Goal: Task Accomplishment & Management: Complete application form

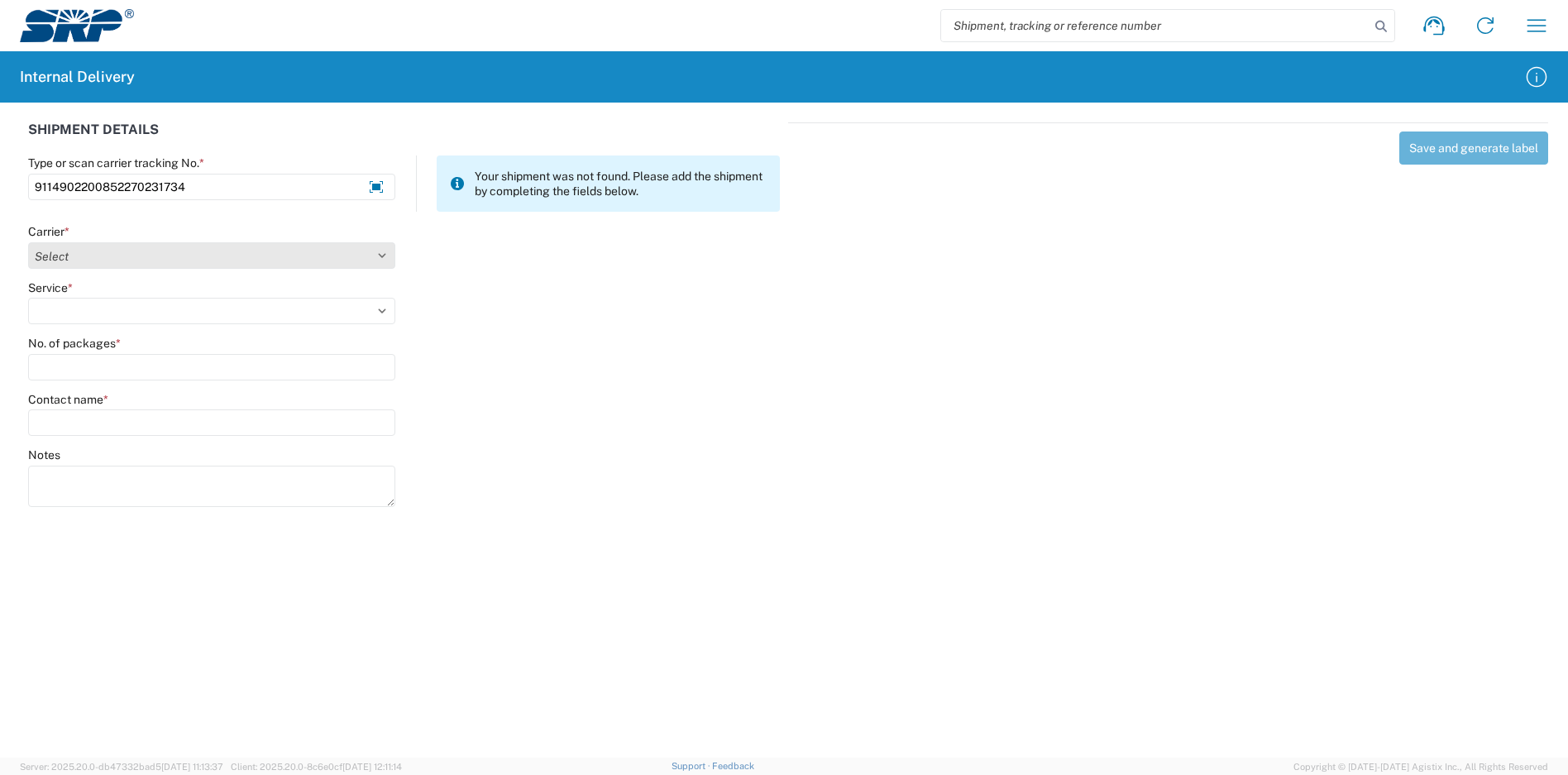
type input "9114902200852270231734"
click at [184, 247] on select "Select Amazon Logistics ATI Trucking BC Dimerco Logistics Empire Southwest FedE…" at bounding box center [211, 255] width 368 height 26
select select "137"
click at [28, 242] on select "Select Amazon Logistics ATI Trucking BC Dimerco Logistics Empire Southwest FedE…" at bounding box center [211, 255] width 368 height 26
click at [117, 301] on select "Select 3 - 5 Day Bound Printed Matter Express Mail Flat-Rate Envelope Express M…" at bounding box center [211, 311] width 368 height 26
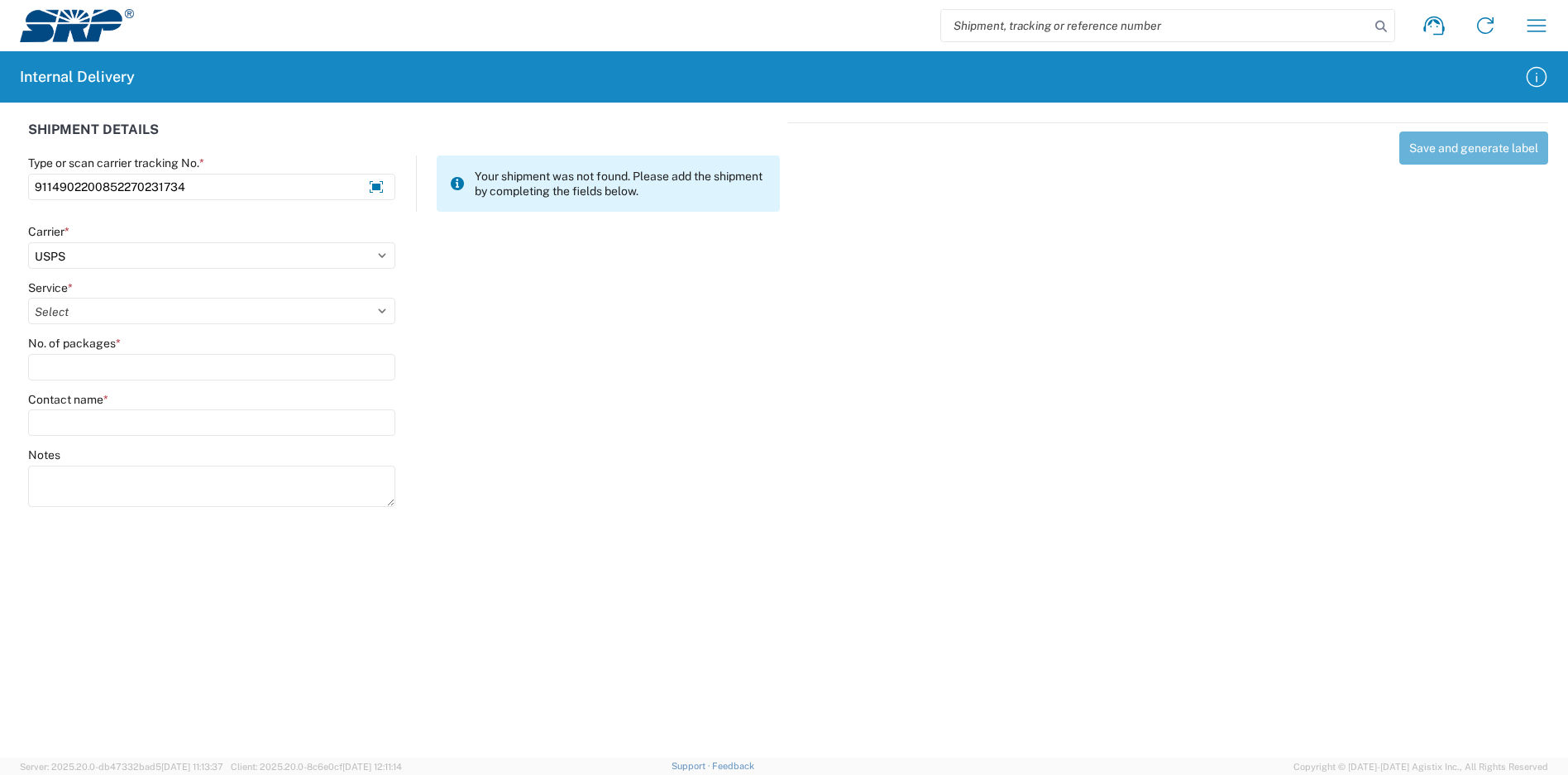
select select "17817"
click at [28, 298] on select "Select 3 - 5 Day Bound Printed Matter Express Mail Flat-Rate Envelope Express M…" at bounding box center [211, 311] width 368 height 26
click at [105, 367] on input "No. of packages *" at bounding box center [211, 367] width 368 height 26
type input "1"
click at [123, 434] on input "Contact name *" at bounding box center [211, 422] width 368 height 26
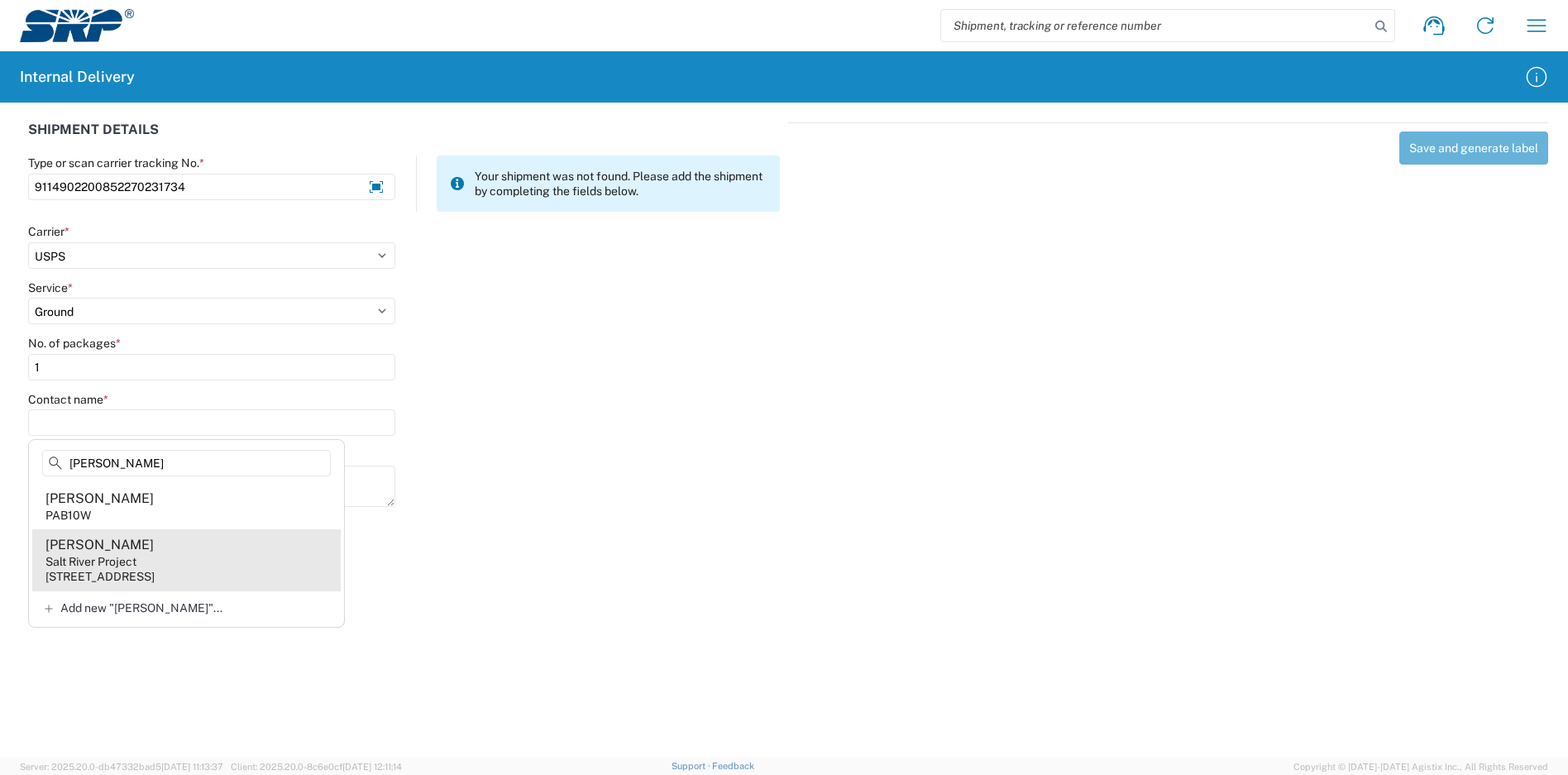
type input "[PERSON_NAME]"
click at [191, 564] on agx-address-suggestion-item "[PERSON_NAME] Salt River Project [STREET_ADDRESS]" at bounding box center [186, 560] width 308 height 61
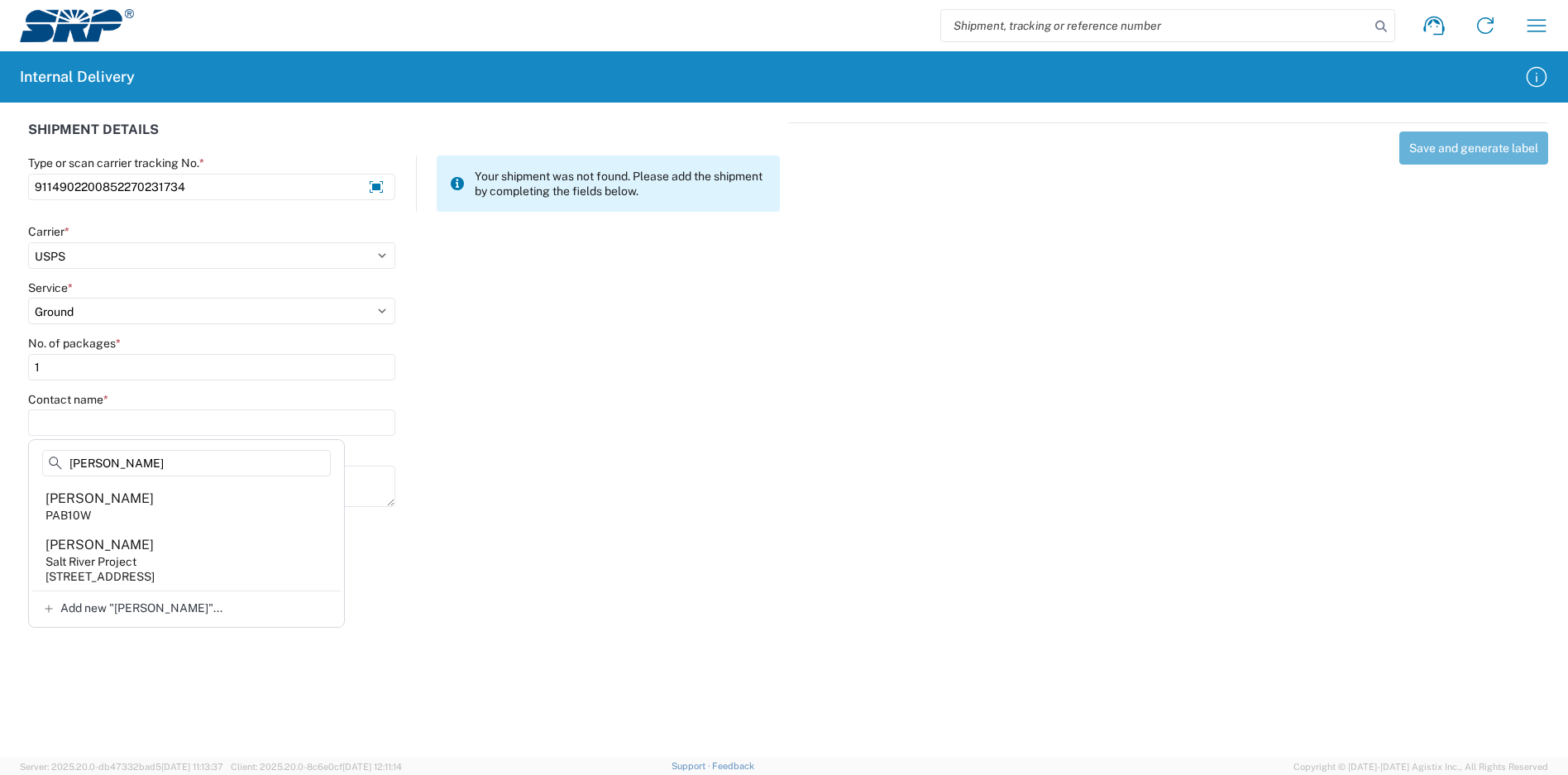
type input "[PERSON_NAME]"
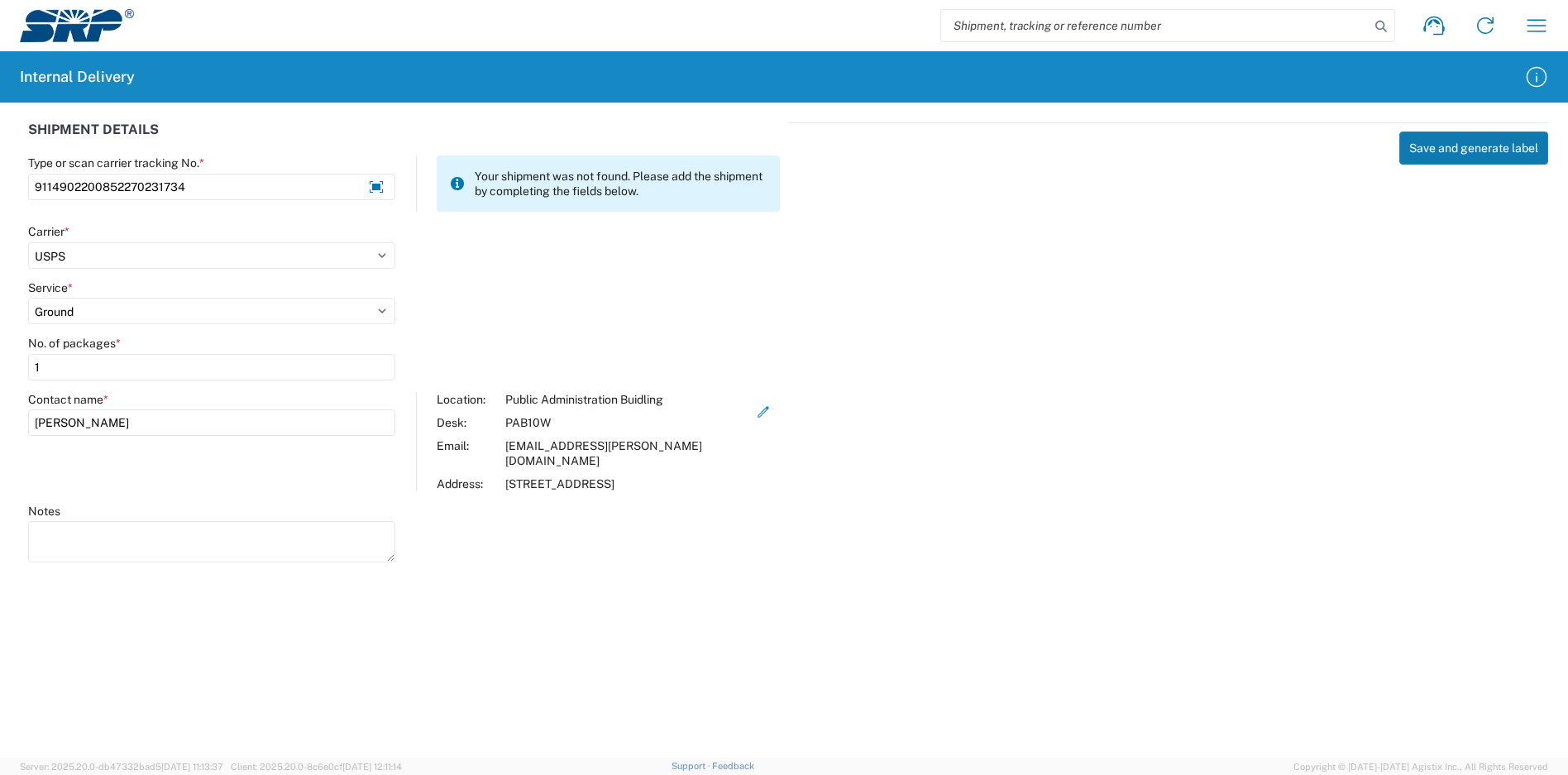
click at [1436, 146] on button "Save and generate label" at bounding box center [1474, 148] width 149 height 33
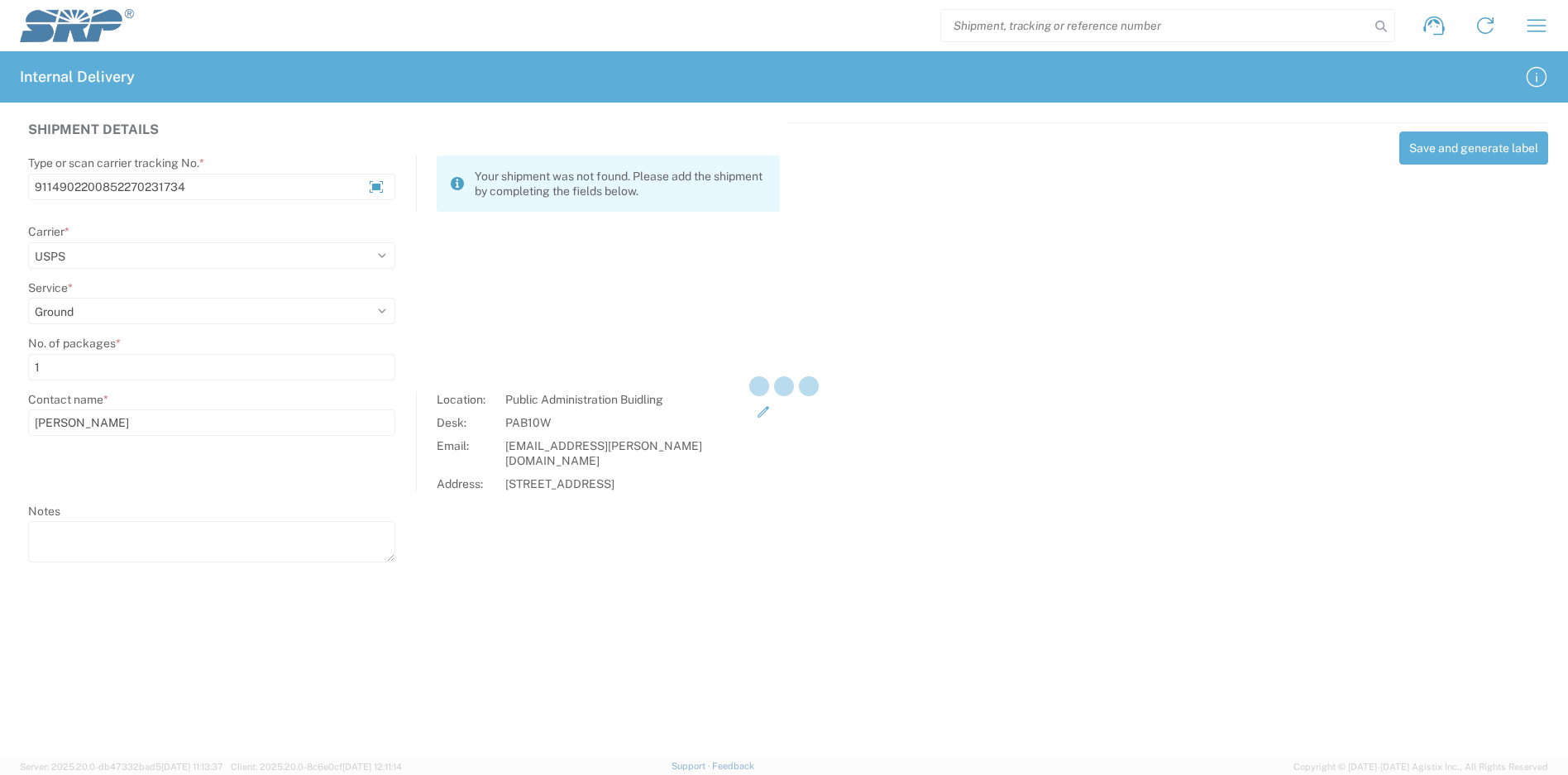
select select
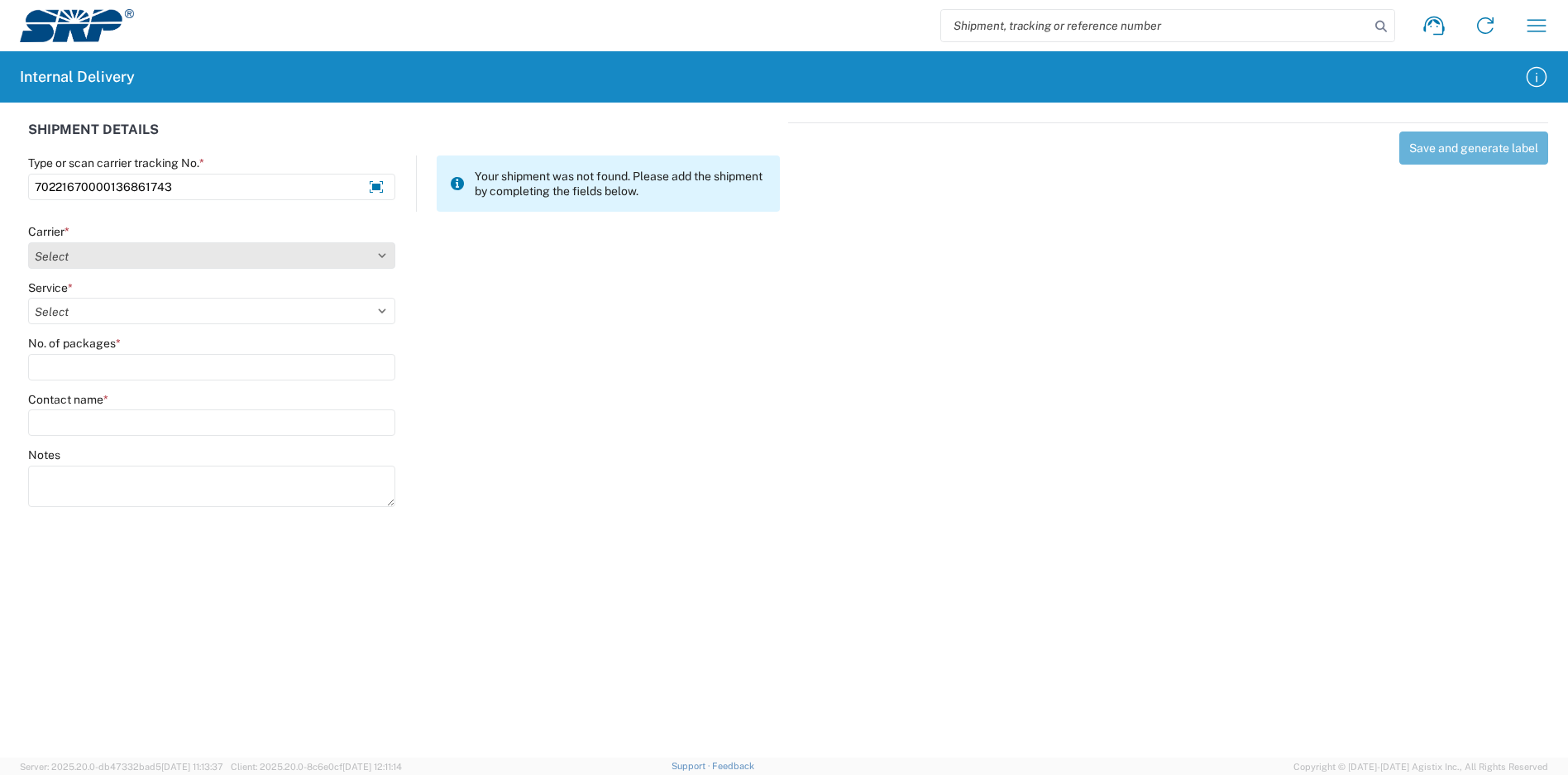
type input "70221670000136861743"
click at [186, 242] on select "Select Amazon Logistics ATI Trucking BC Dimerco Logistics Empire Southwest FedE…" at bounding box center [211, 255] width 368 height 26
select select "137"
click at [28, 242] on select "Select Amazon Logistics ATI Trucking BC Dimerco Logistics Empire Southwest FedE…" at bounding box center [211, 255] width 368 height 26
click at [114, 309] on select "Select" at bounding box center [211, 311] width 368 height 26
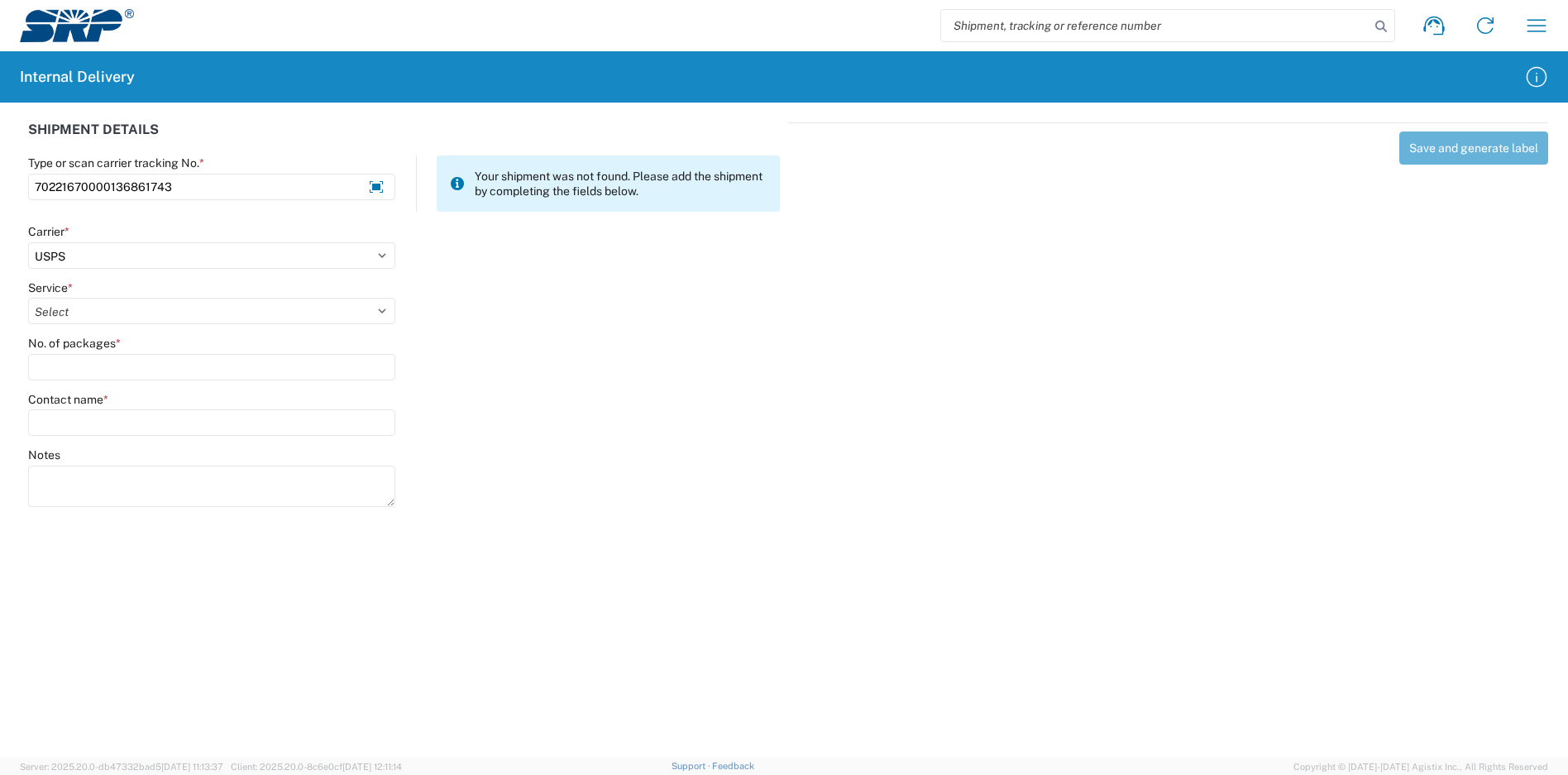
select select "17817"
click at [28, 298] on select "Select 3 - 5 Day Bound Printed Matter Express Mail Flat-Rate Envelope Express M…" at bounding box center [211, 311] width 368 height 26
click at [101, 361] on input "No. of packages *" at bounding box center [211, 367] width 368 height 26
type input "1"
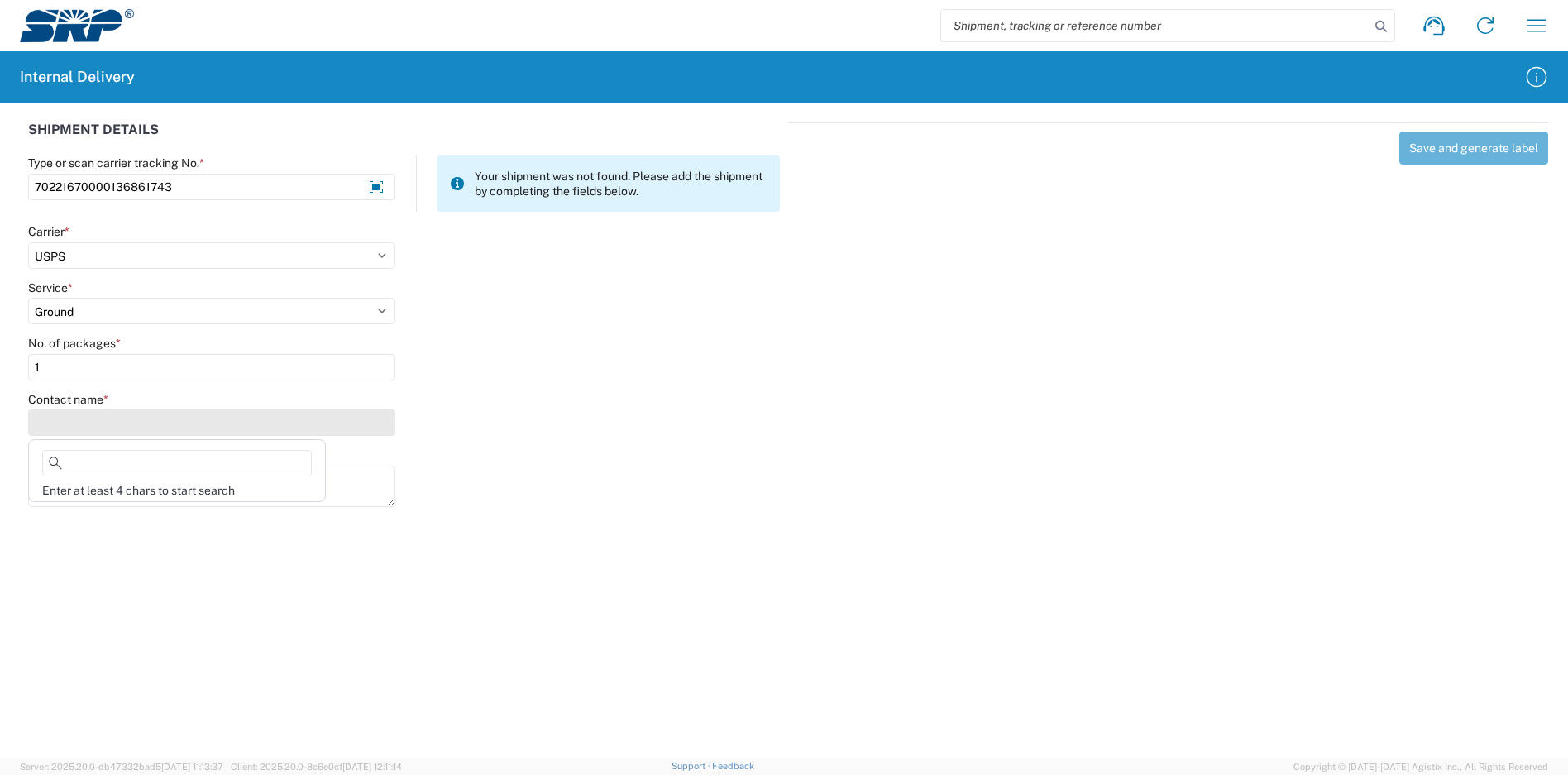
click at [100, 430] on input "Contact name *" at bounding box center [211, 422] width 368 height 26
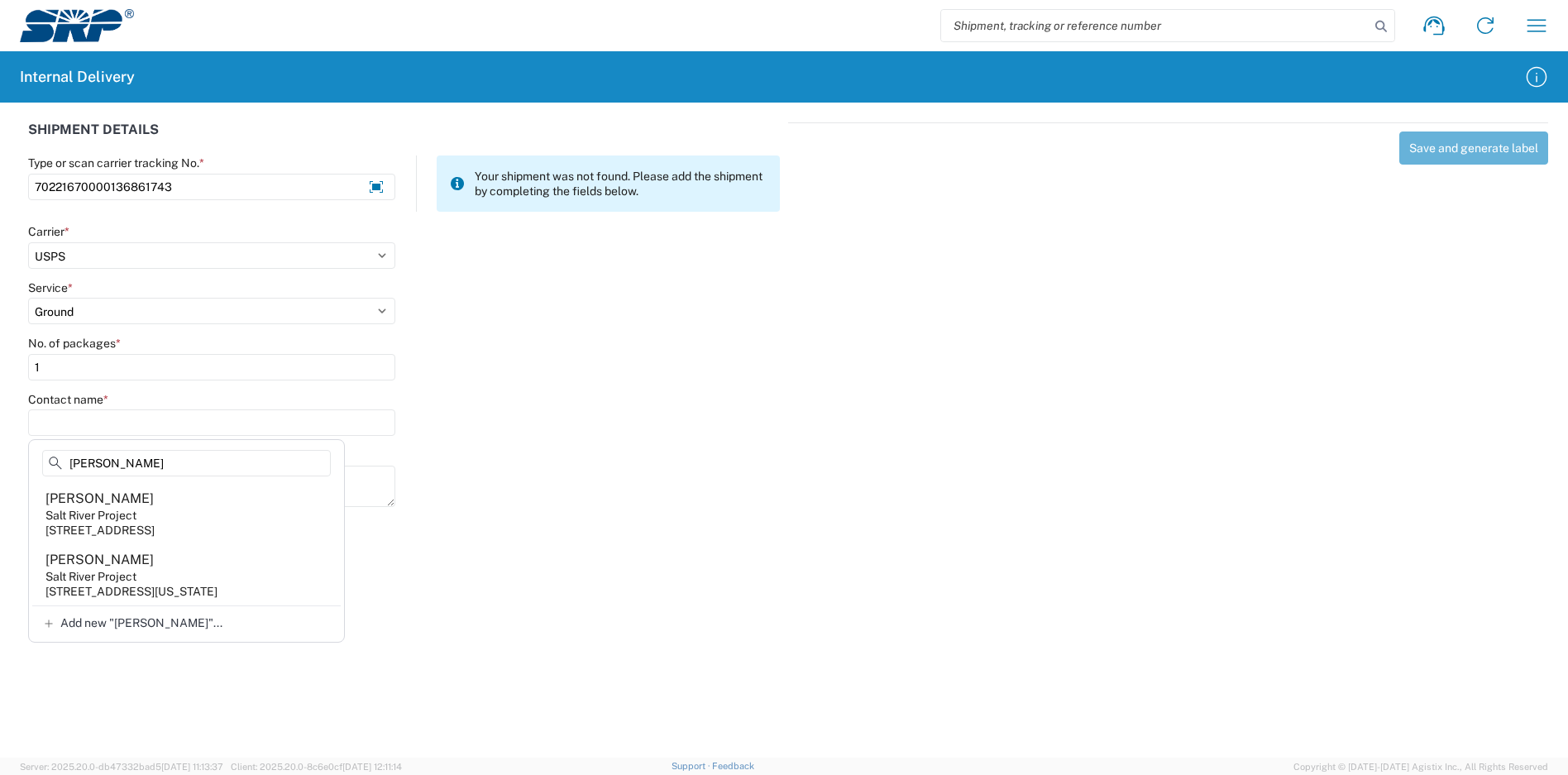
type input "[PERSON_NAME]"
drag, startPoint x: 321, startPoint y: 191, endPoint x: -10, endPoint y: 169, distance: 331.7
click at [0, 169] on html "Shipment request Shipment tracking Internal delivery Transit update My profile …" at bounding box center [784, 387] width 1568 height 775
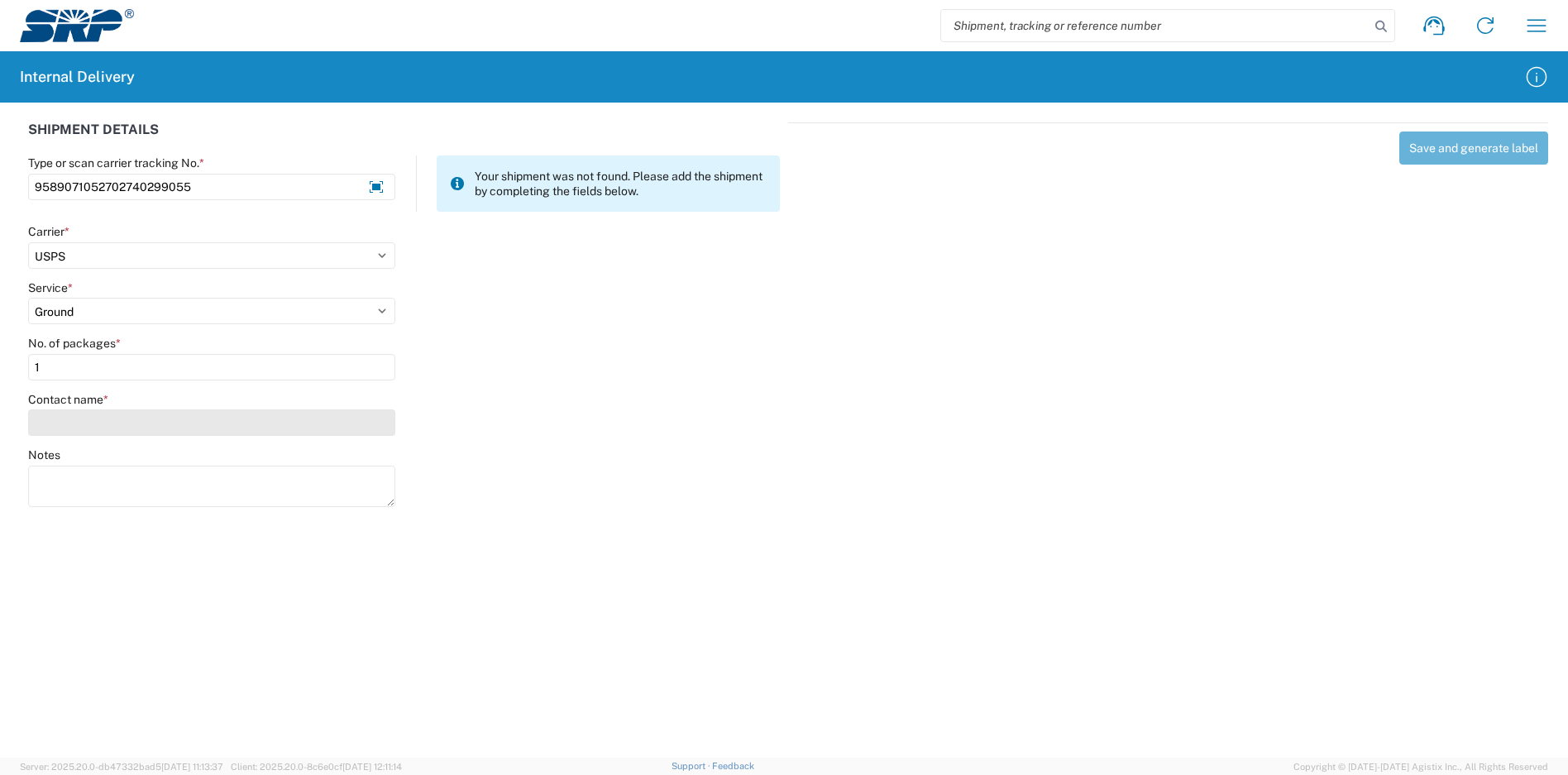
type input "9589071052702740299055"
click at [127, 423] on input "Contact name *" at bounding box center [211, 422] width 368 height 26
type input "rem"
drag, startPoint x: 49, startPoint y: 465, endPoint x: 32, endPoint y: 465, distance: 17.0
click at [32, 465] on div "rem Enter at least 4 chars to start search" at bounding box center [177, 471] width 298 height 63
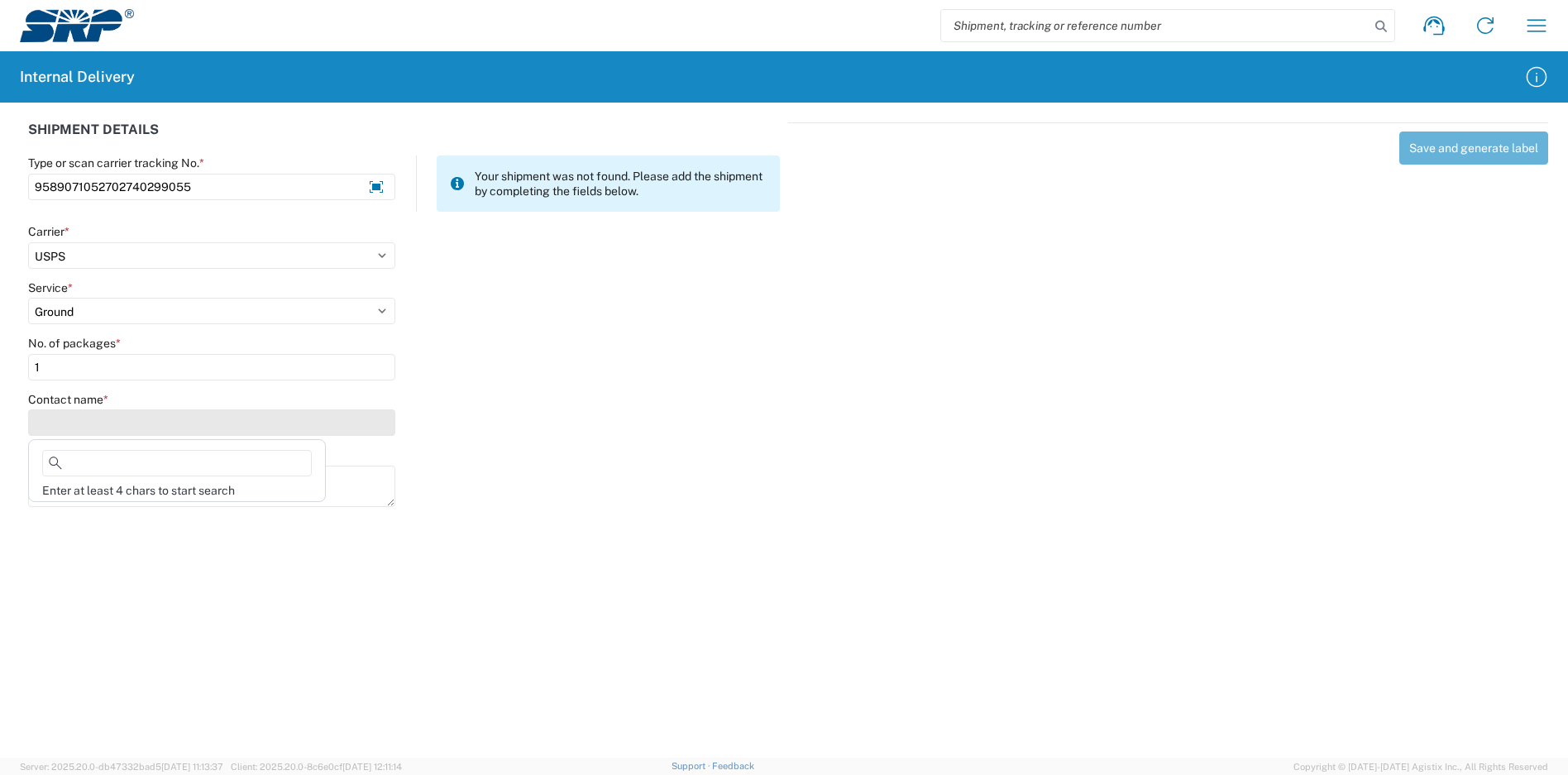
click at [96, 414] on input "Contact name *" at bounding box center [211, 422] width 368 height 26
click at [99, 422] on input "Contact name *" at bounding box center [211, 422] width 368 height 26
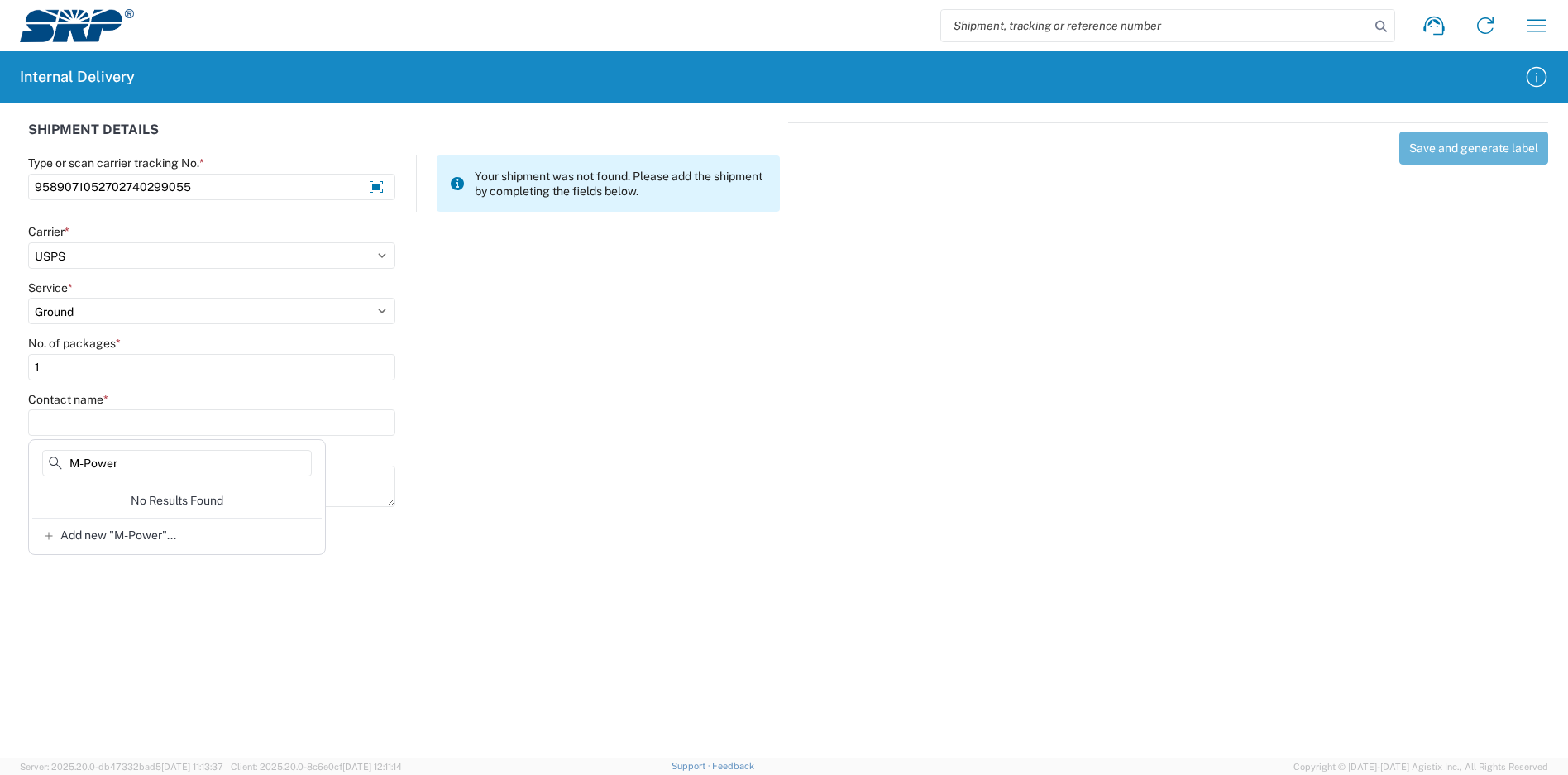
drag, startPoint x: 172, startPoint y: 461, endPoint x: 41, endPoint y: 451, distance: 131.4
click at [41, 451] on div "M-Power" at bounding box center [177, 466] width 289 height 33
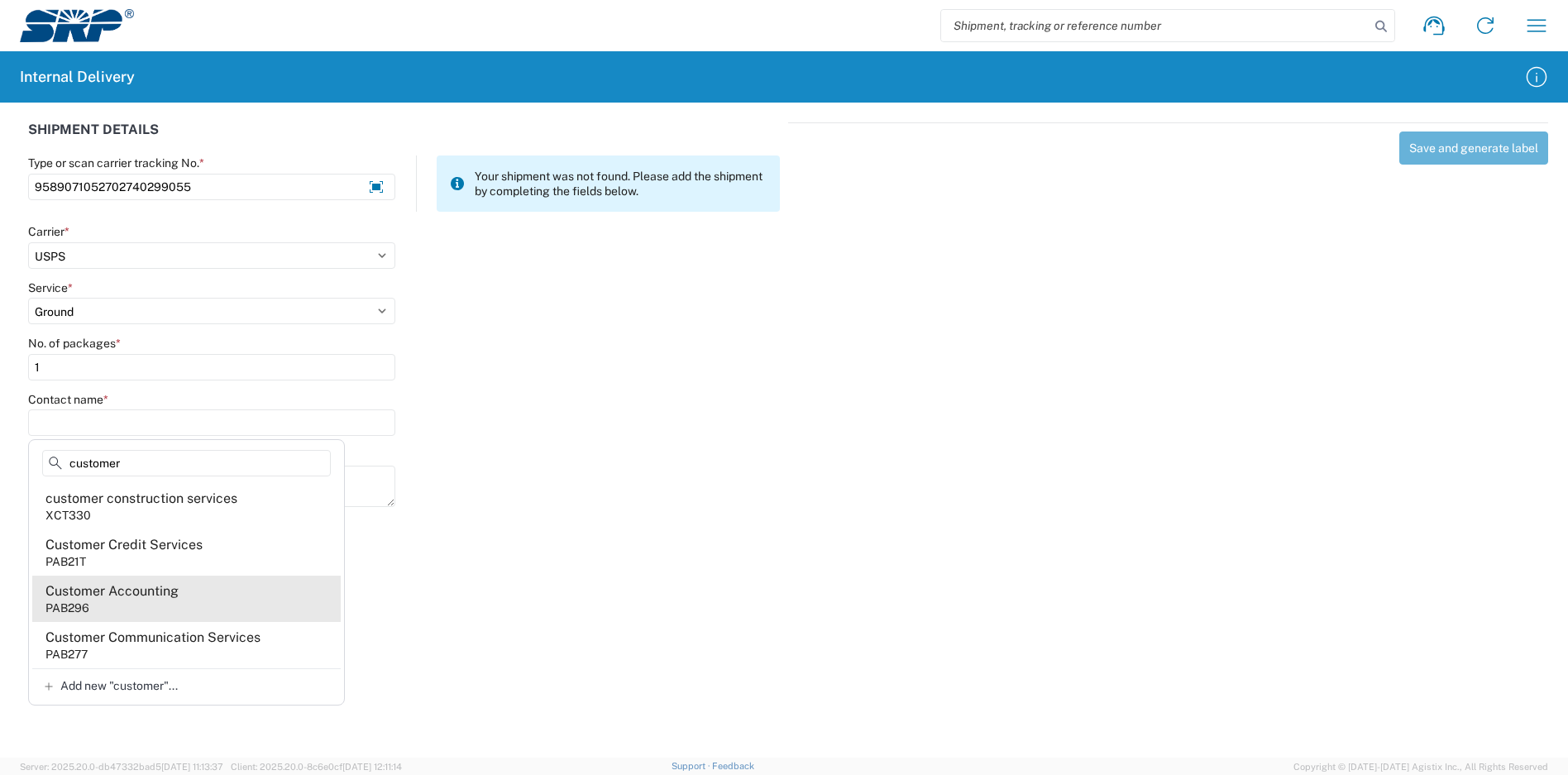
type input "customer"
click at [175, 602] on agx-address-suggestion-item "Customer Accounting PAB296" at bounding box center [186, 598] width 308 height 47
type input "Customer Accounting"
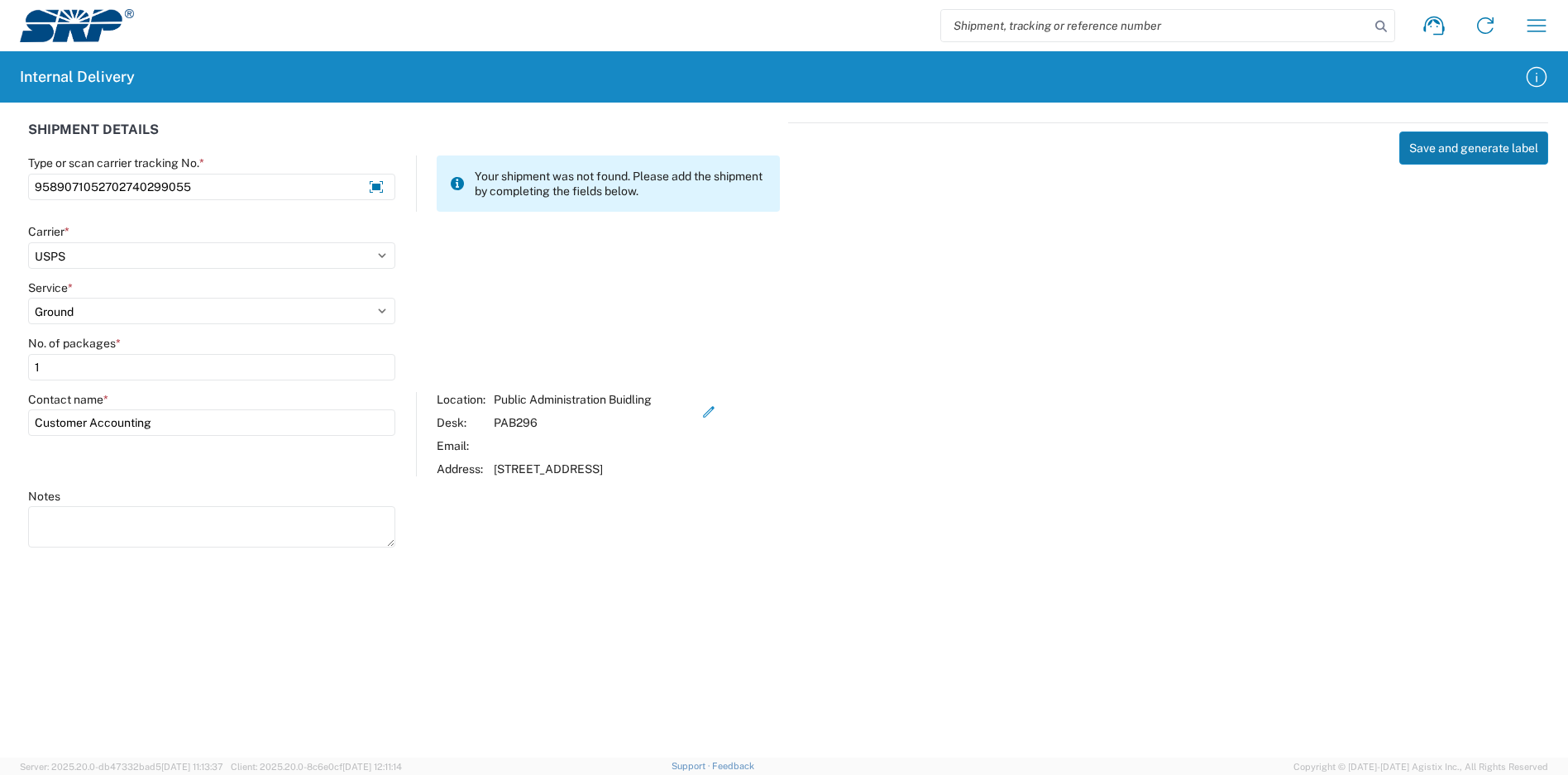
click at [1446, 151] on button "Save and generate label" at bounding box center [1474, 148] width 149 height 33
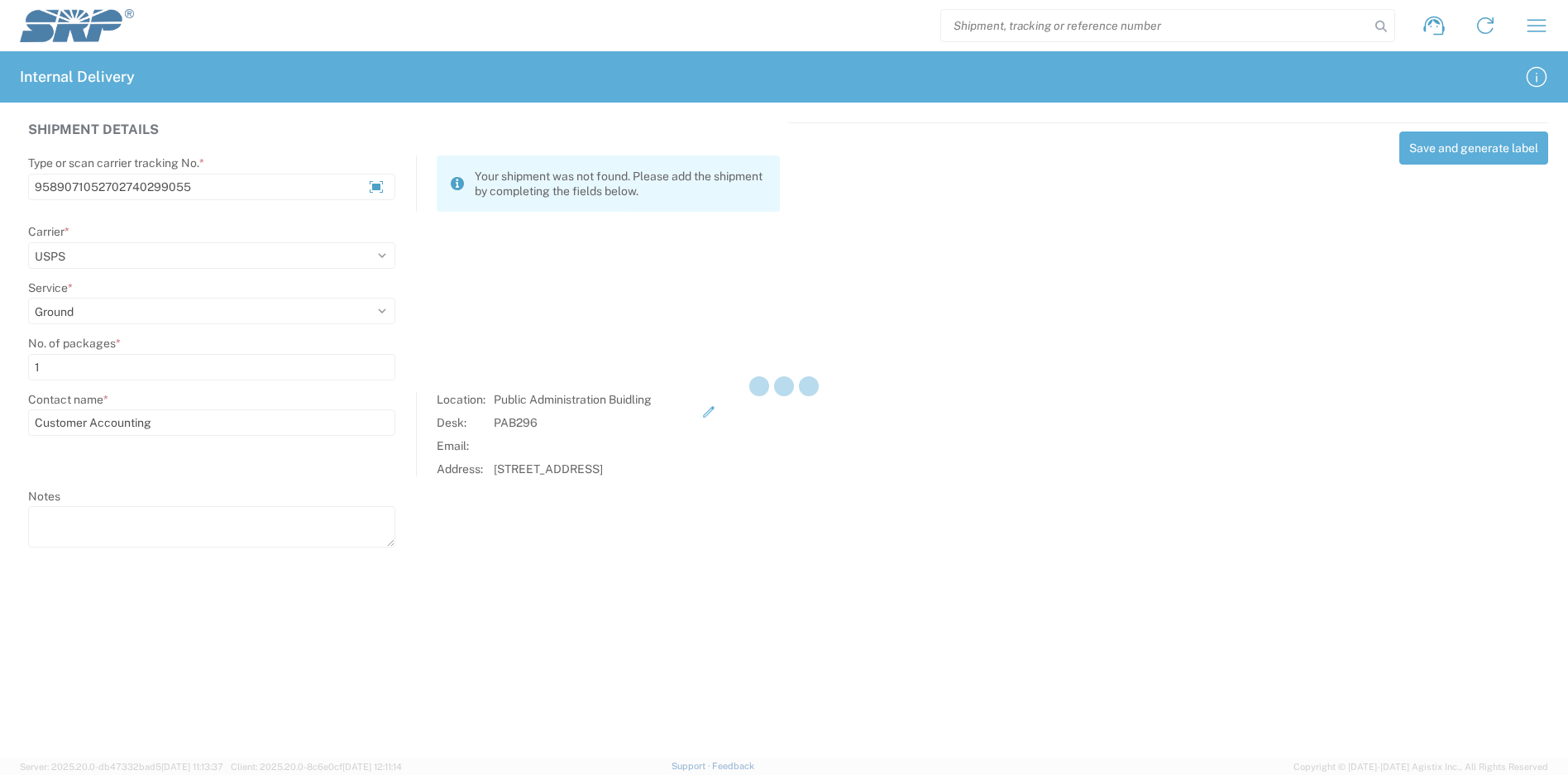
select select
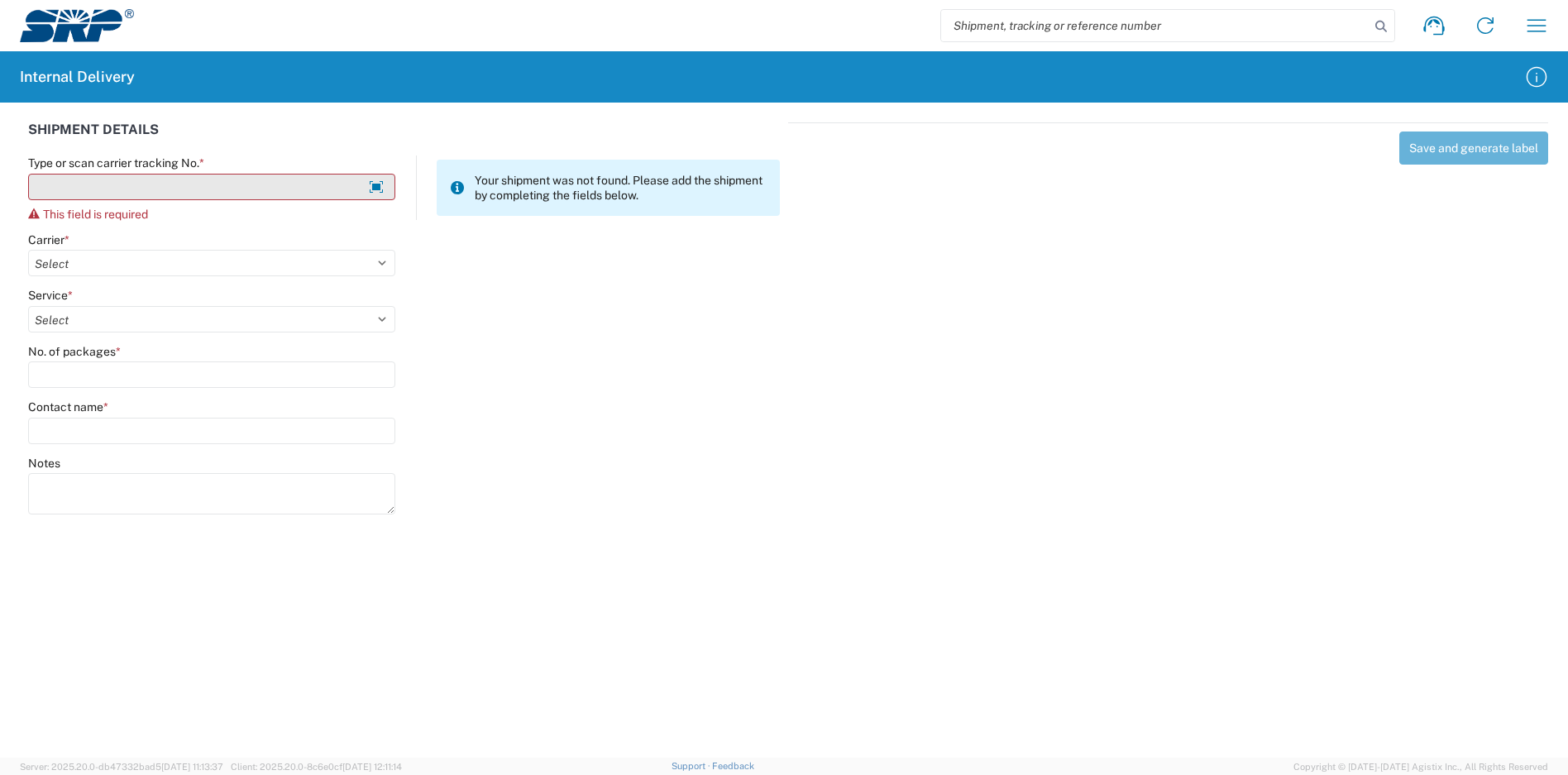
click at [296, 184] on input "Type or scan carrier tracking No. *" at bounding box center [211, 187] width 368 height 26
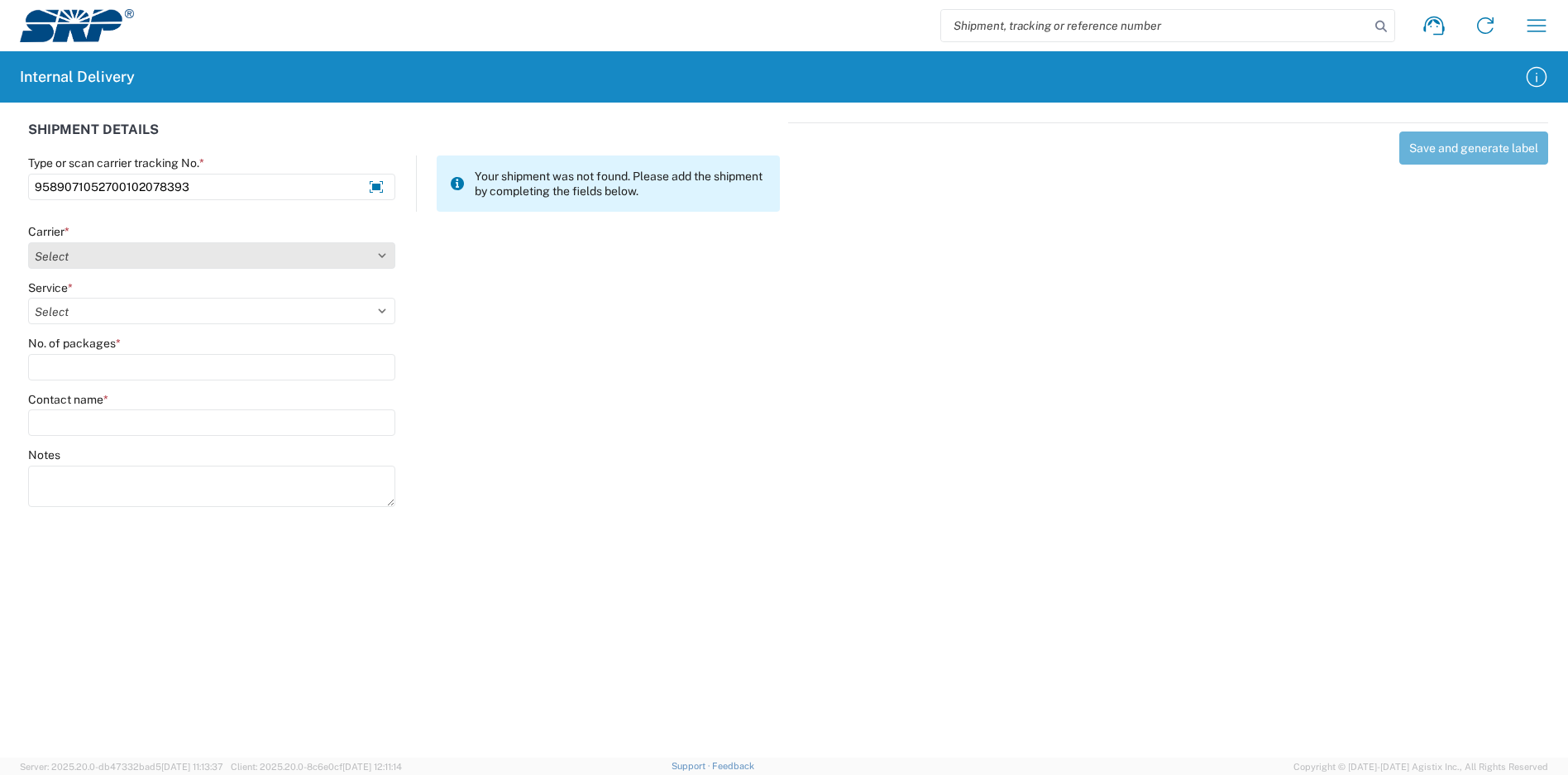
type input "9589071052700102078393"
click at [76, 259] on select "Select Amazon Logistics ATI Trucking BC Dimerco Logistics Empire Southwest FedE…" at bounding box center [211, 255] width 368 height 26
select select "137"
click at [28, 242] on select "Select Amazon Logistics ATI Trucking BC Dimerco Logistics Empire Southwest FedE…" at bounding box center [211, 255] width 368 height 26
click at [121, 319] on select "Select 3 - 5 Day Bound Printed Matter Express Mail Flat-Rate Envelope Express M…" at bounding box center [211, 311] width 368 height 26
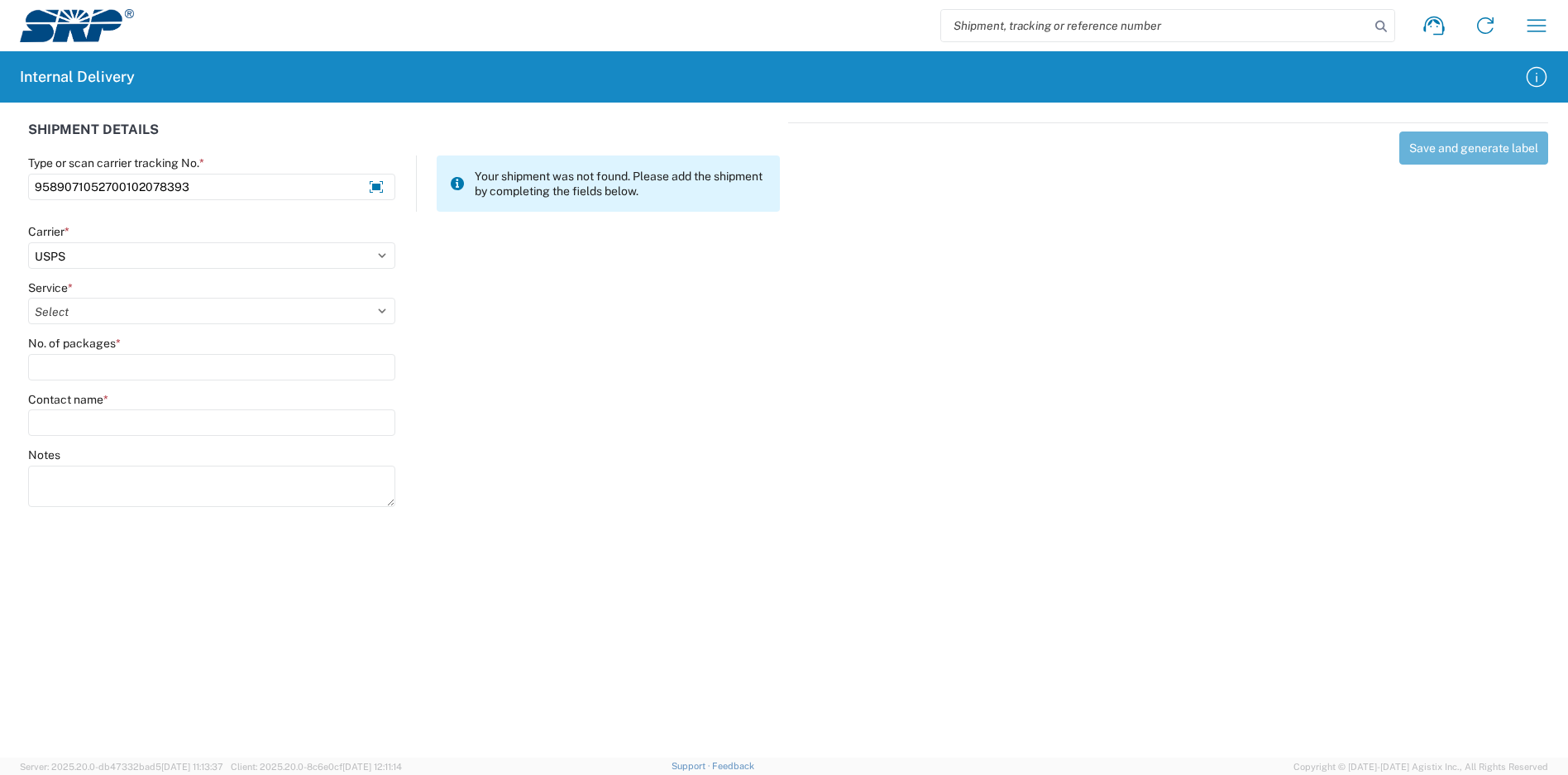
select select "17817"
click at [28, 298] on select "Select 3 - 5 Day Bound Printed Matter Express Mail Flat-Rate Envelope Express M…" at bounding box center [211, 311] width 368 height 26
click at [110, 361] on input "No. of packages *" at bounding box center [211, 367] width 368 height 26
type input "1"
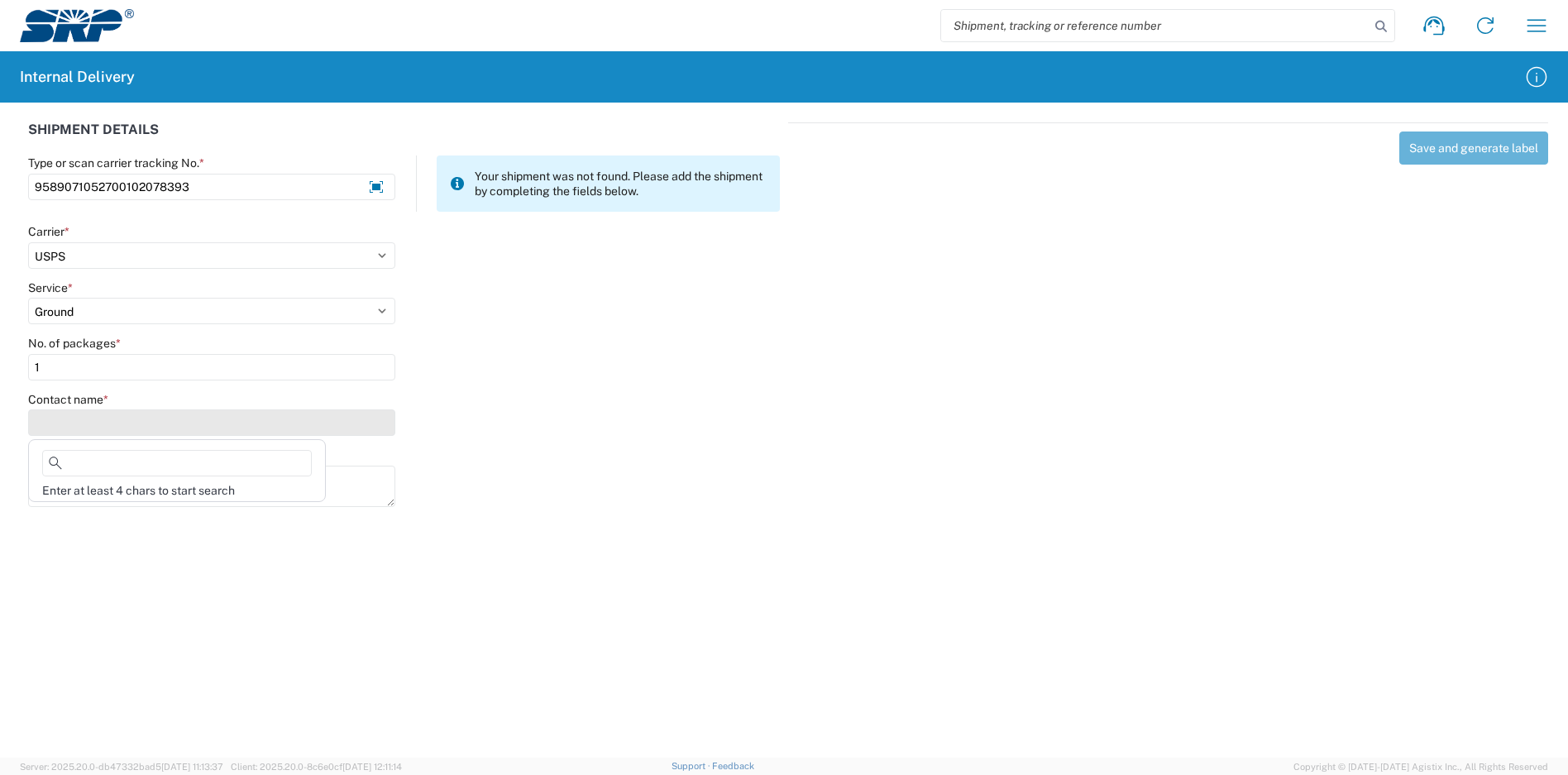
click at [115, 430] on input "Contact name *" at bounding box center [211, 422] width 368 height 26
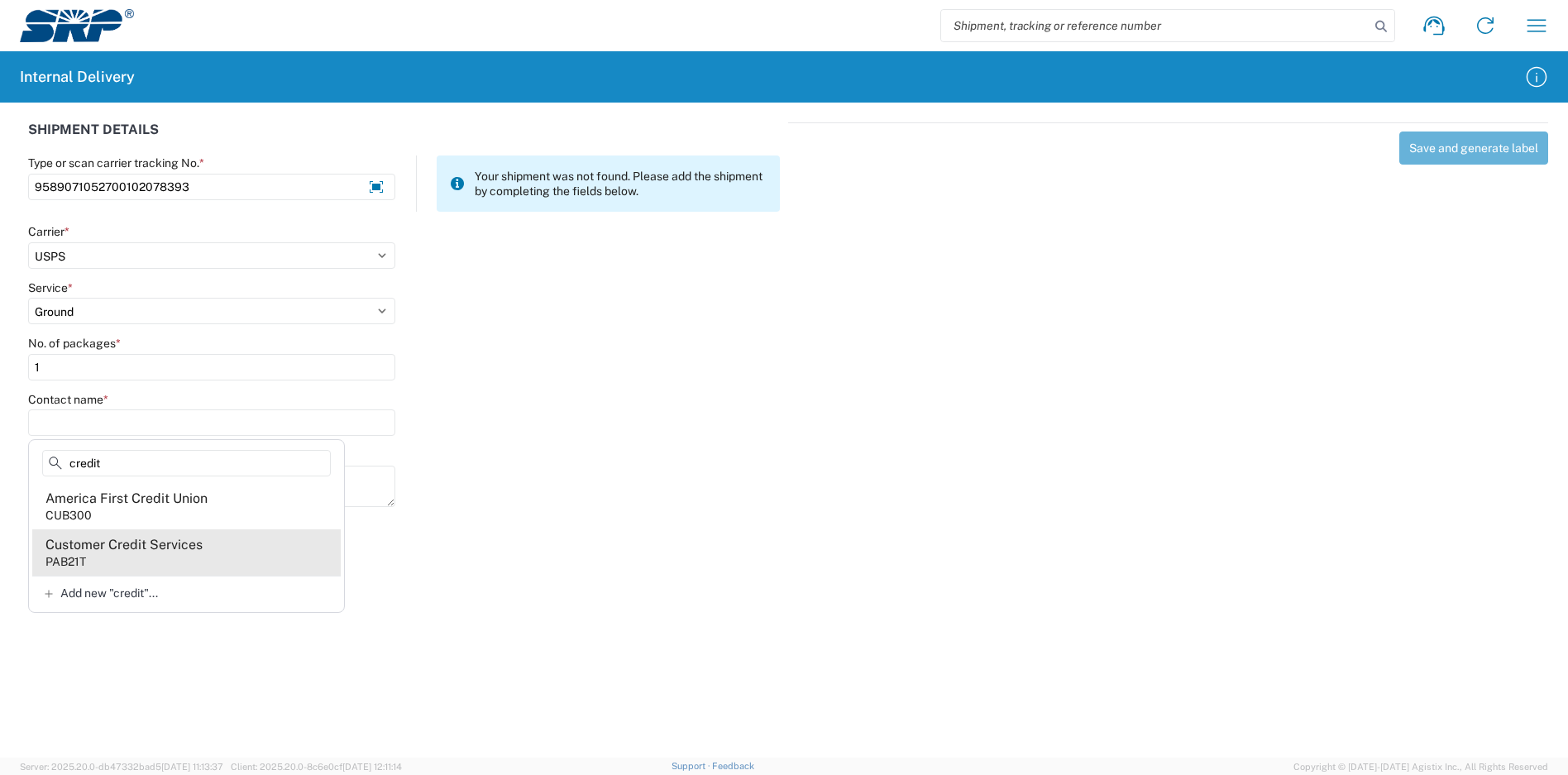
type input "credit"
click at [144, 538] on agx-address-suggestion-item "Customer Credit Services PAB21T" at bounding box center [186, 553] width 308 height 47
type input "Customer Credit Services"
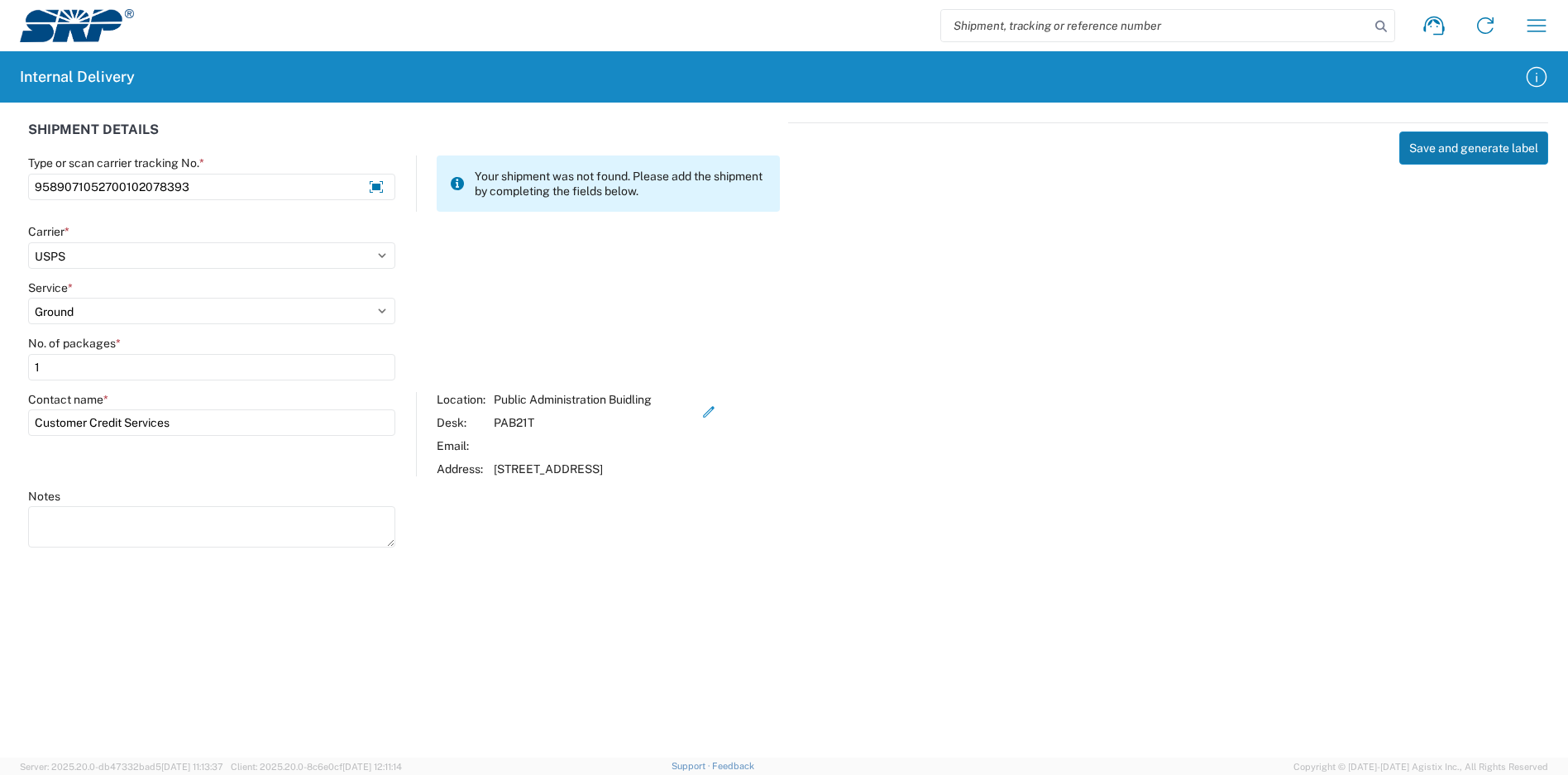
click at [1510, 149] on button "Save and generate label" at bounding box center [1474, 148] width 149 height 33
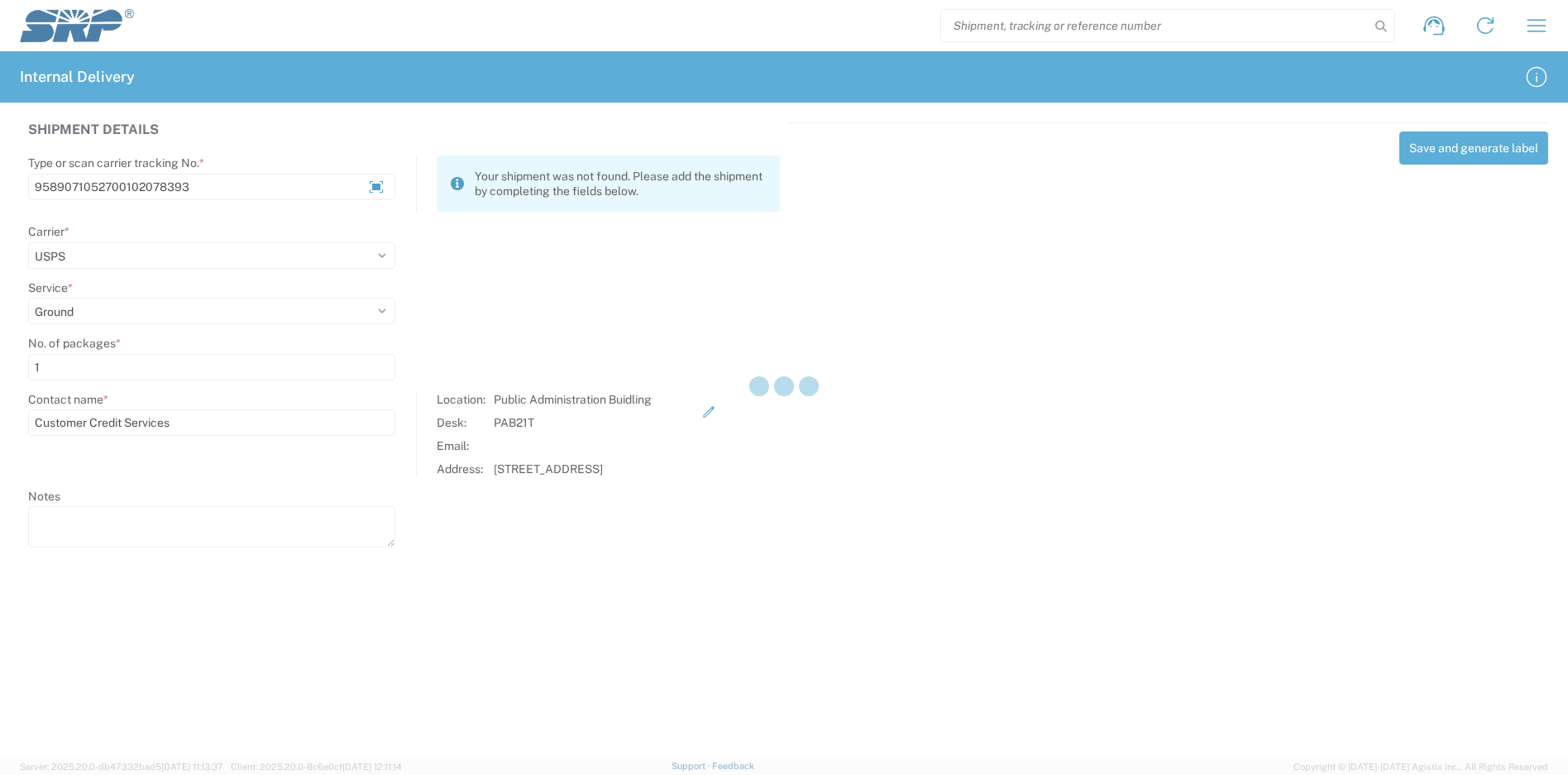
select select
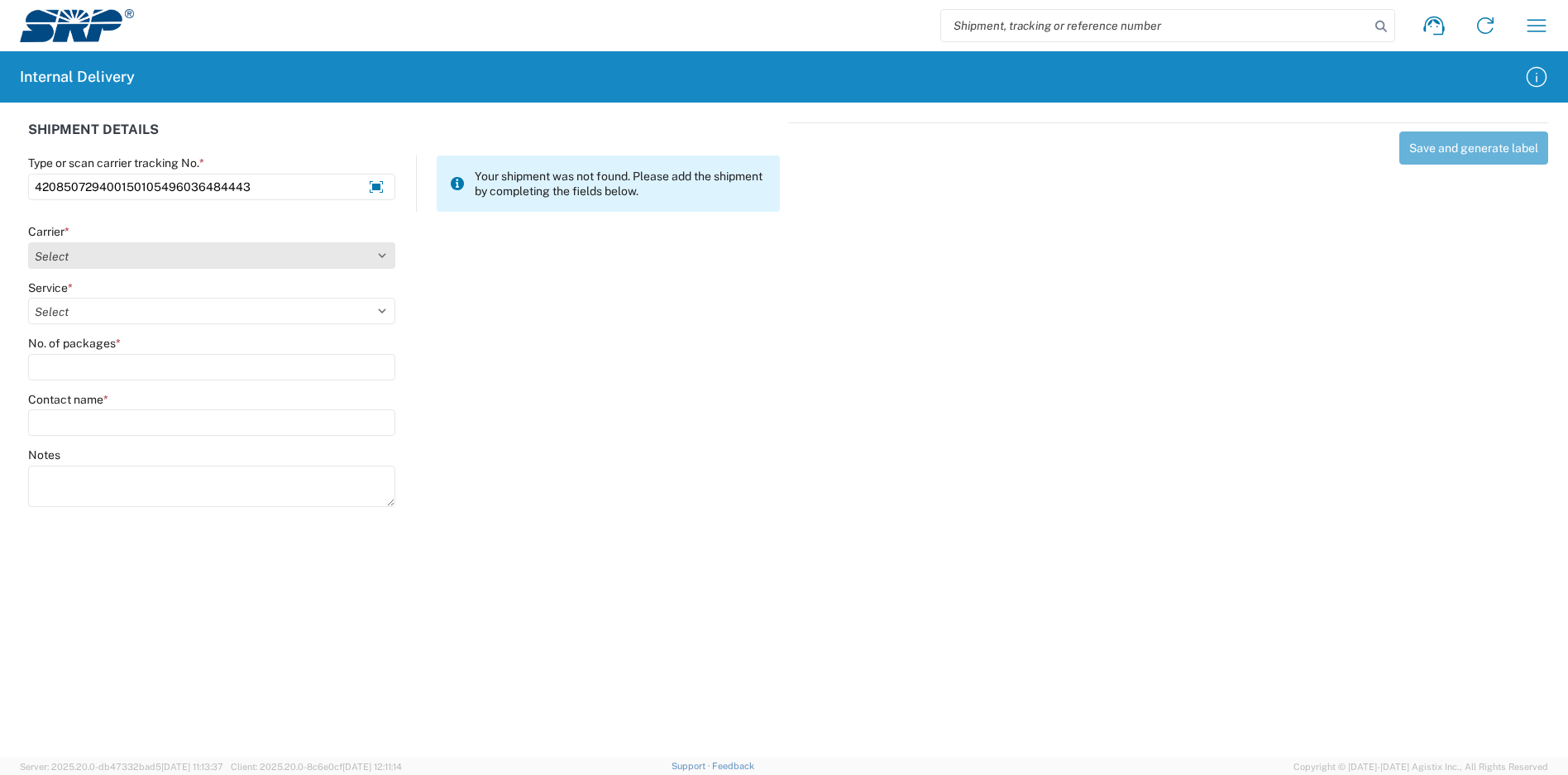
type input "420850729400150105496036484443"
drag, startPoint x: 130, startPoint y: 255, endPoint x: 122, endPoint y: 249, distance: 10.0
click at [130, 255] on select "Select Amazon Logistics ATI Trucking BC Dimerco Logistics Empire Southwest FedE…" at bounding box center [211, 255] width 368 height 26
select select "137"
click at [28, 242] on select "Select Amazon Logistics ATI Trucking BC Dimerco Logistics Empire Southwest FedE…" at bounding box center [211, 255] width 368 height 26
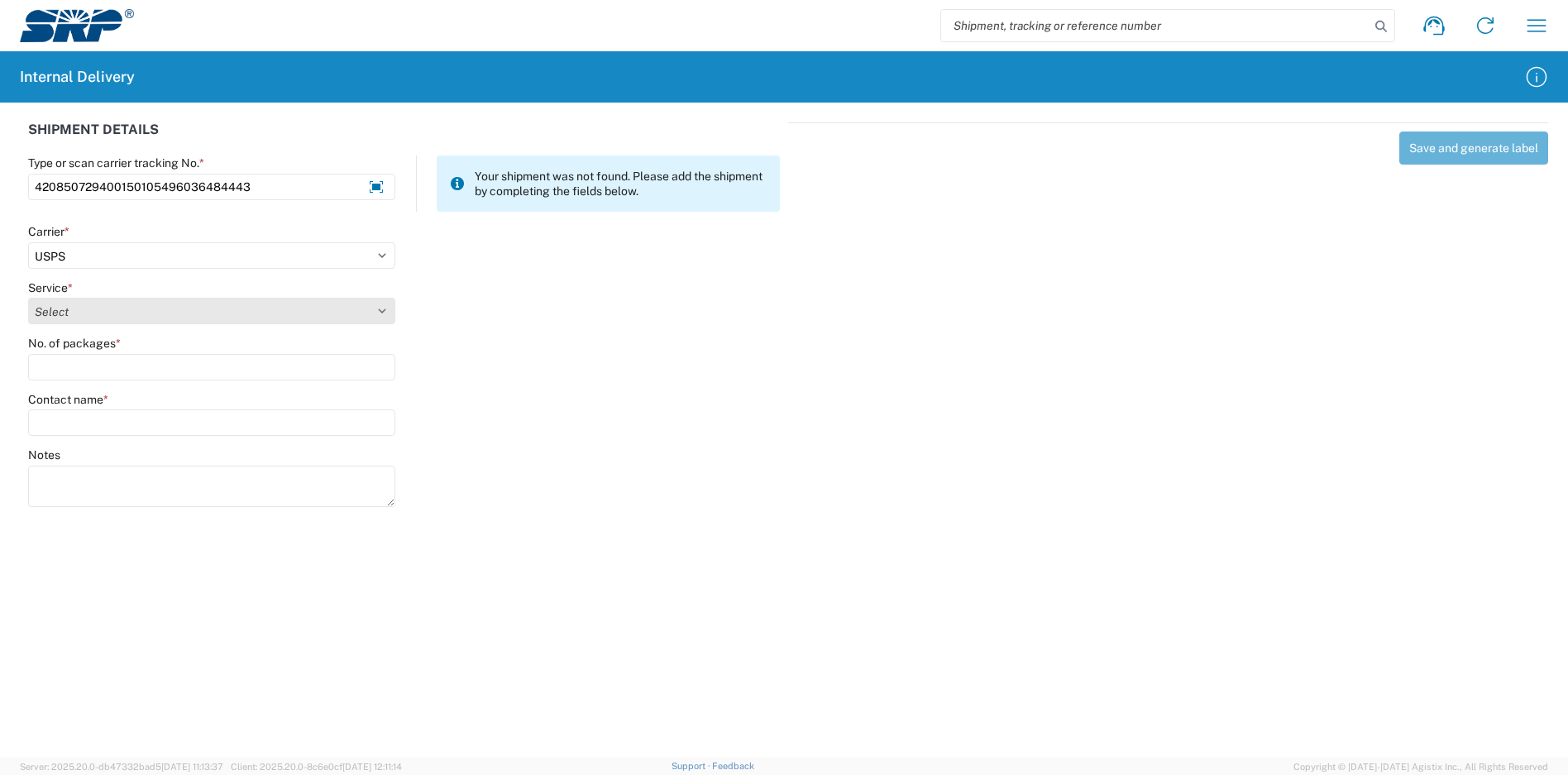
click at [140, 300] on select "Select" at bounding box center [211, 311] width 368 height 26
select select "17817"
click at [28, 298] on select "Select 3 - 5 Day Bound Printed Matter Express Mail Flat-Rate Envelope Express M…" at bounding box center [211, 311] width 368 height 26
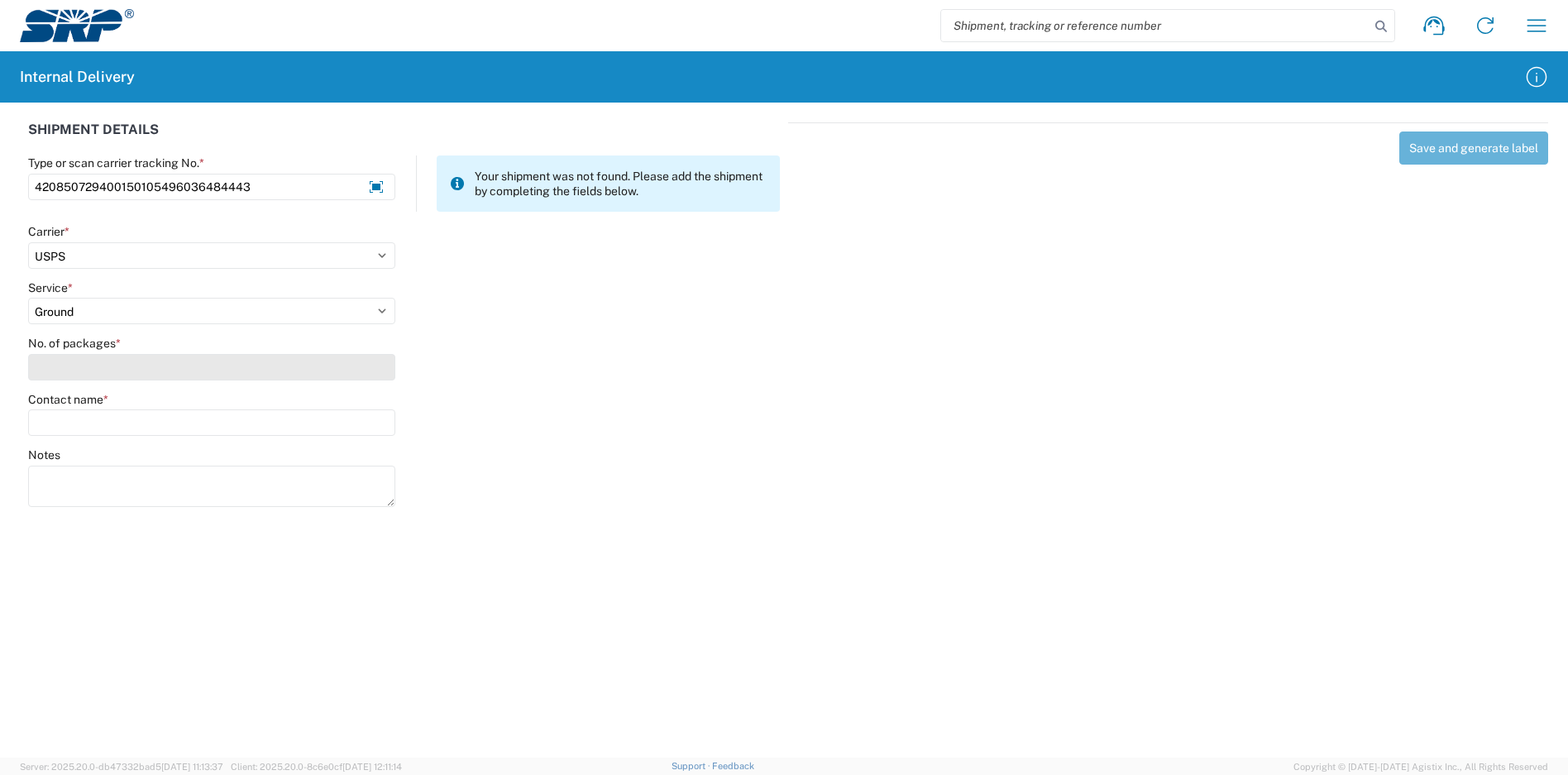
click at [131, 366] on input "No. of packages *" at bounding box center [211, 367] width 368 height 26
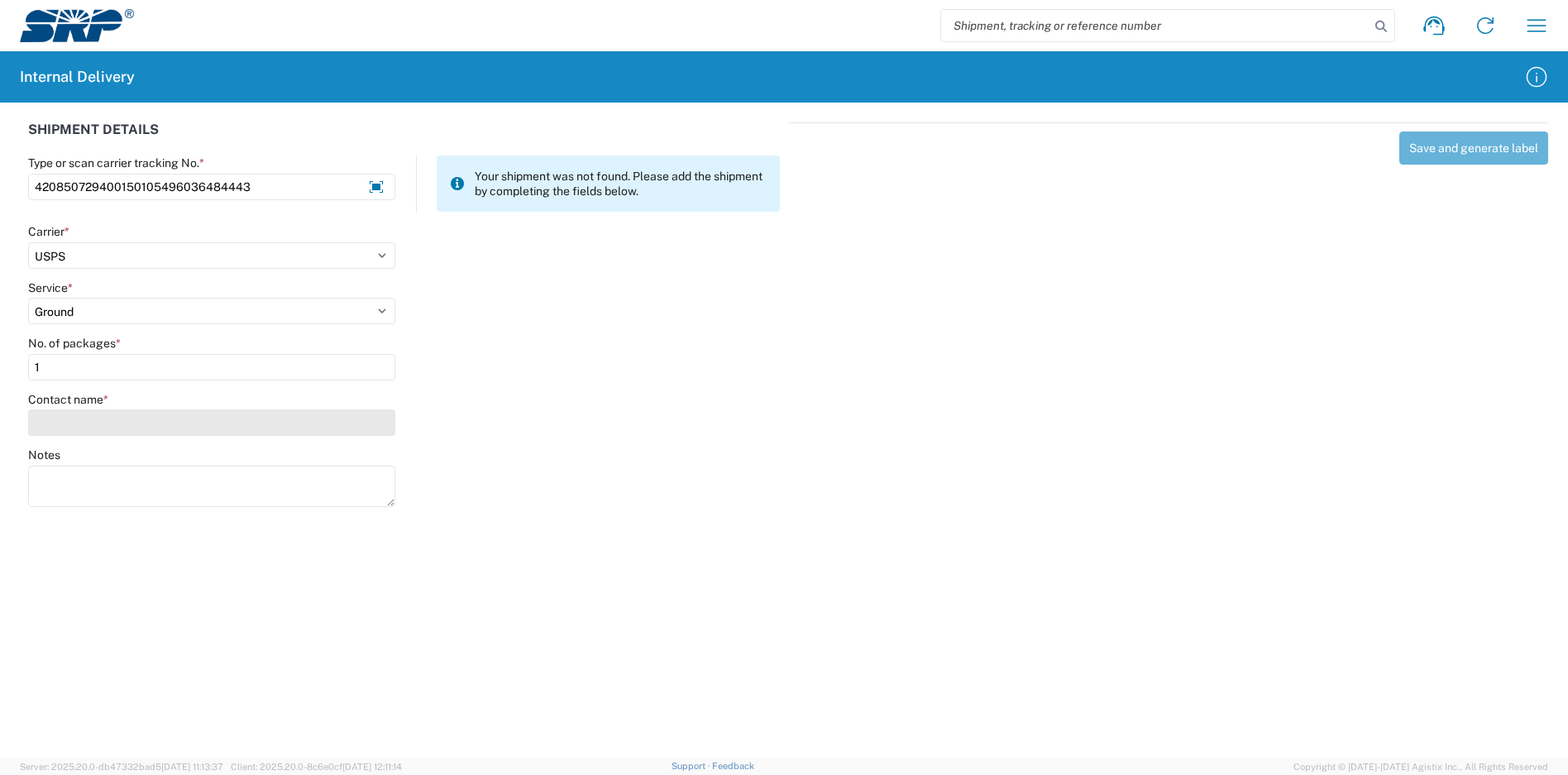
type input "1"
click at [135, 428] on input "Contact name *" at bounding box center [211, 422] width 368 height 26
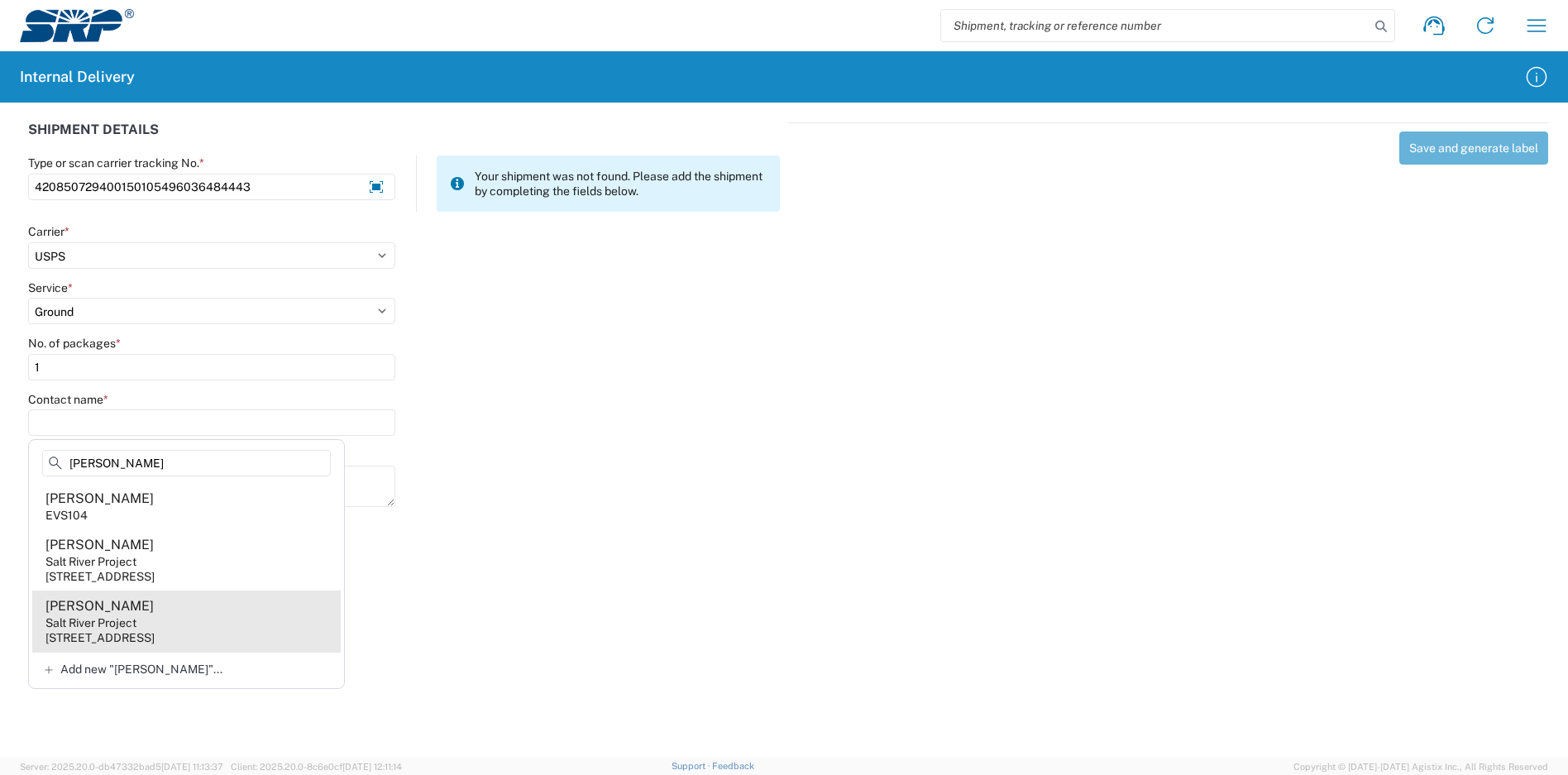
type input "[PERSON_NAME]"
click at [211, 618] on agx-address-suggestion-item "[PERSON_NAME] Salt River Project [STREET_ADDRESS]" at bounding box center [186, 621] width 308 height 61
type input "[PERSON_NAME]"
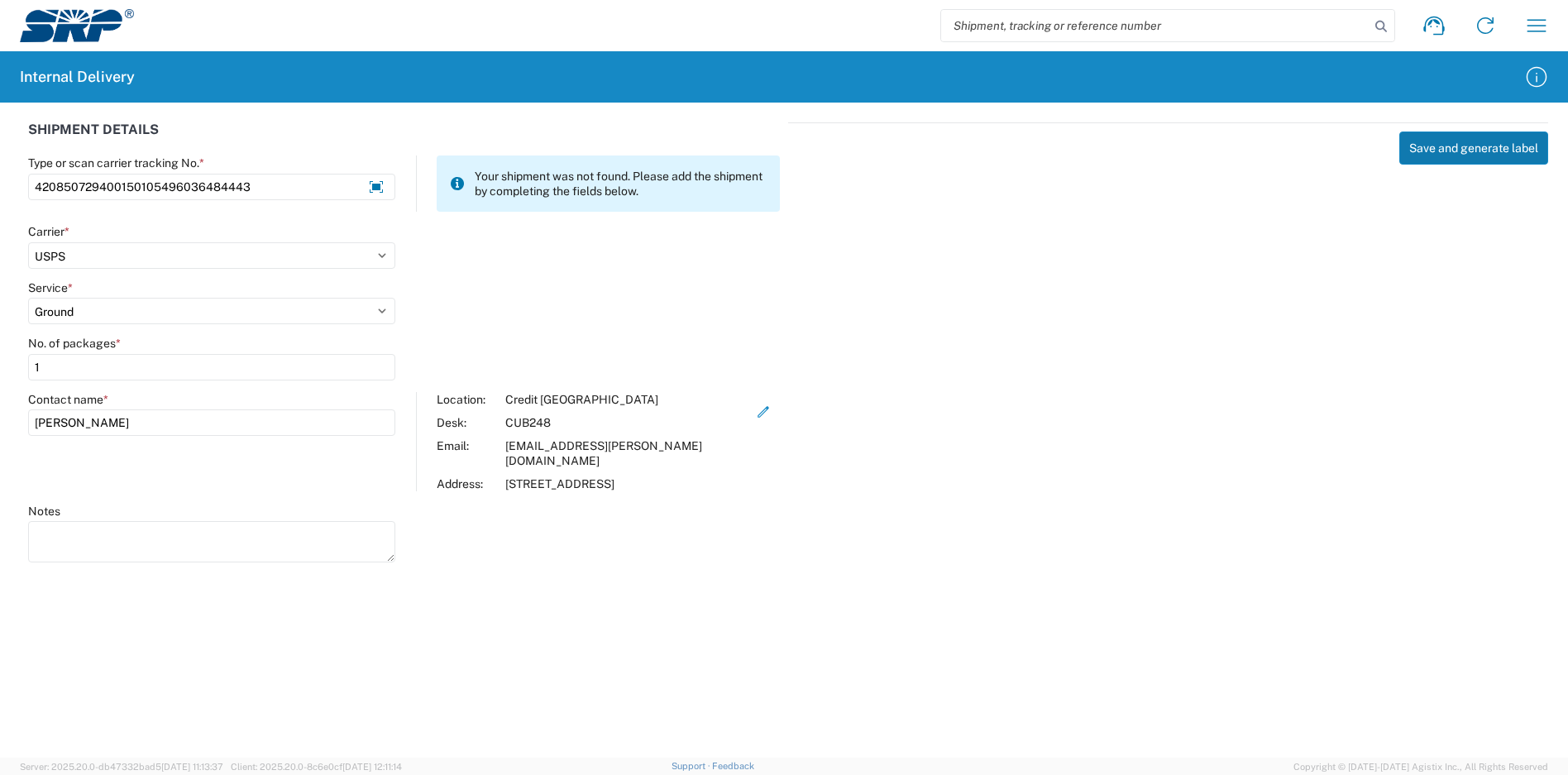
click at [1506, 145] on button "Save and generate label" at bounding box center [1474, 148] width 149 height 33
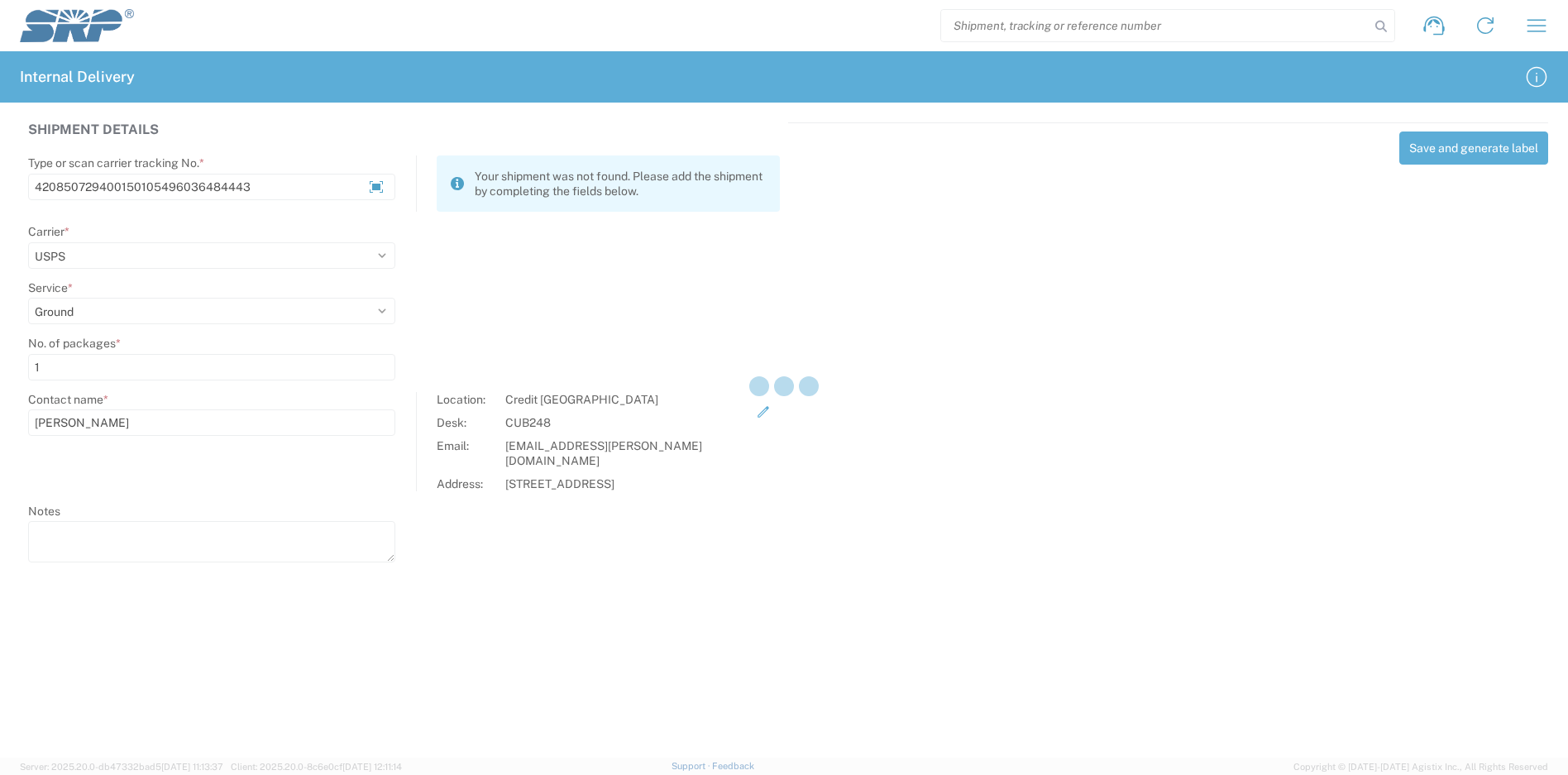
select select
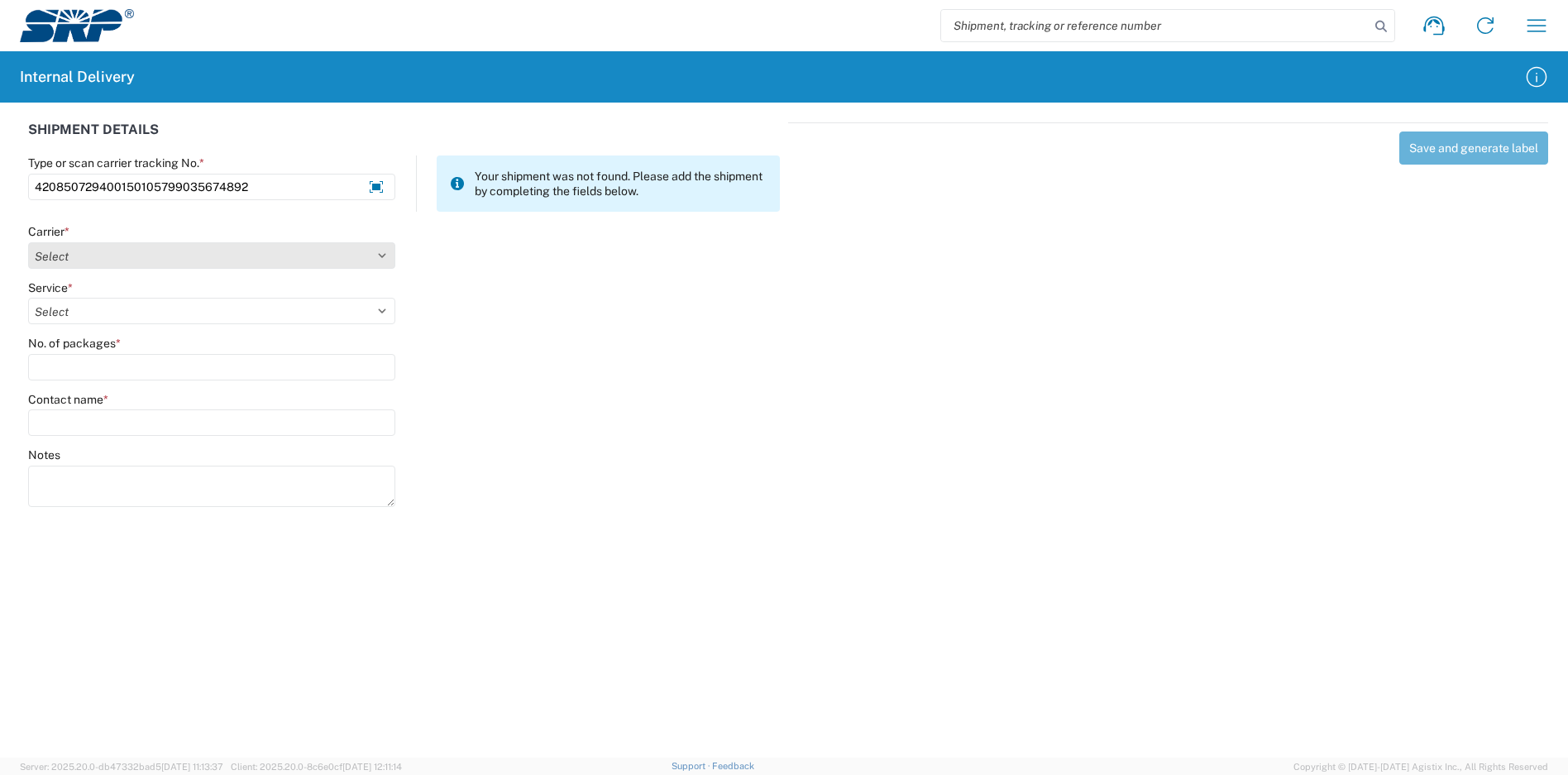
type input "420850729400150105799035674892"
click at [219, 264] on select "Select Amazon Logistics ATI Trucking BC Dimerco Logistics Empire Southwest FedE…" at bounding box center [211, 255] width 368 height 26
select select "137"
click at [28, 242] on select "Select Amazon Logistics ATI Trucking BC Dimerco Logistics Empire Southwest FedE…" at bounding box center [211, 255] width 368 height 26
click at [80, 308] on select "Select 3 - 5 Day Bound Printed Matter Express Mail Flat-Rate Envelope Express M…" at bounding box center [211, 311] width 368 height 26
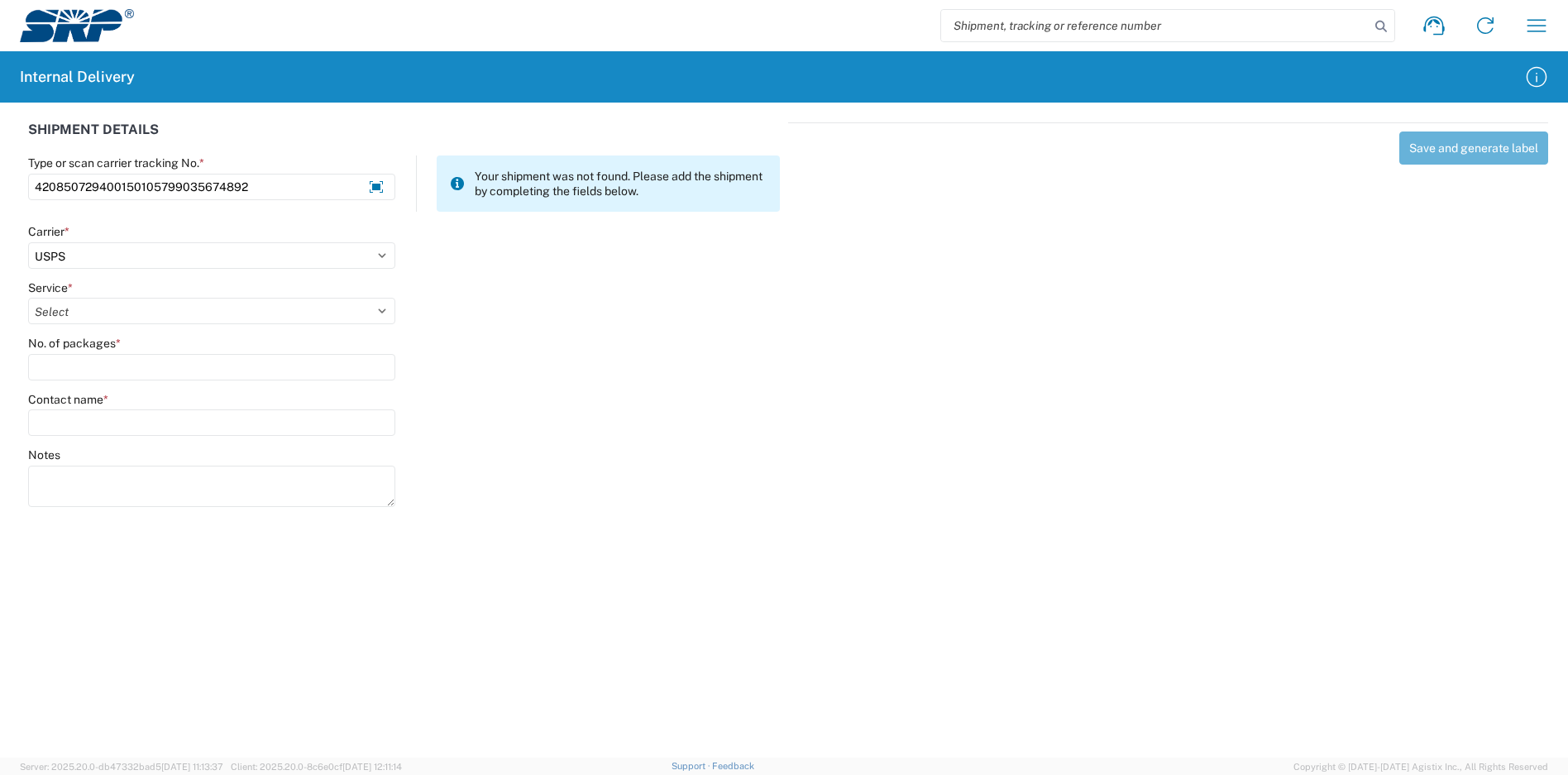
select select "17817"
click at [28, 298] on select "Select 3 - 5 Day Bound Printed Matter Express Mail Flat-Rate Envelope Express M…" at bounding box center [211, 311] width 368 height 26
click at [101, 375] on input "No. of packages *" at bounding box center [211, 367] width 368 height 26
type input "1"
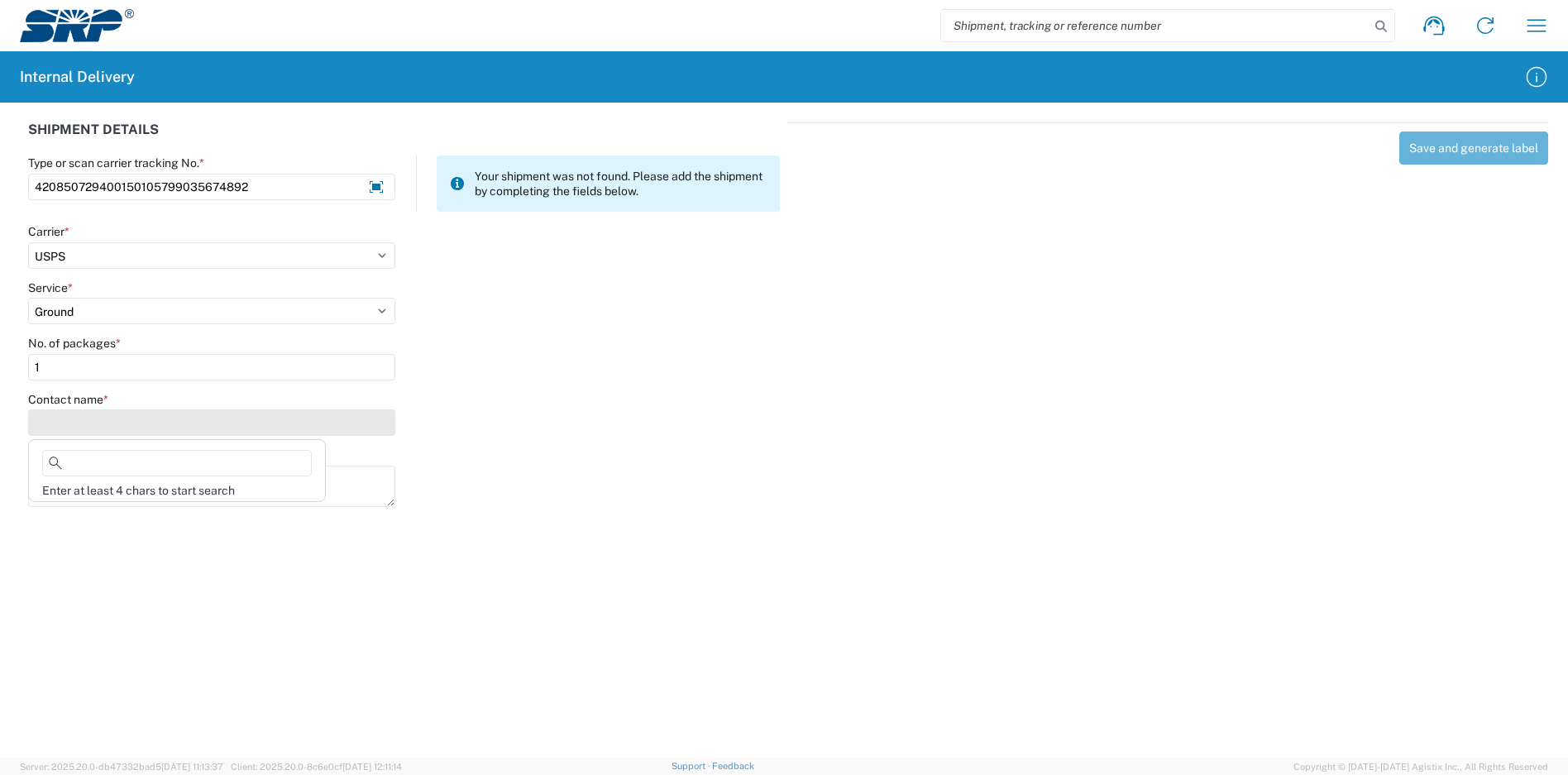
click at [107, 426] on input "Contact name *" at bounding box center [211, 422] width 368 height 26
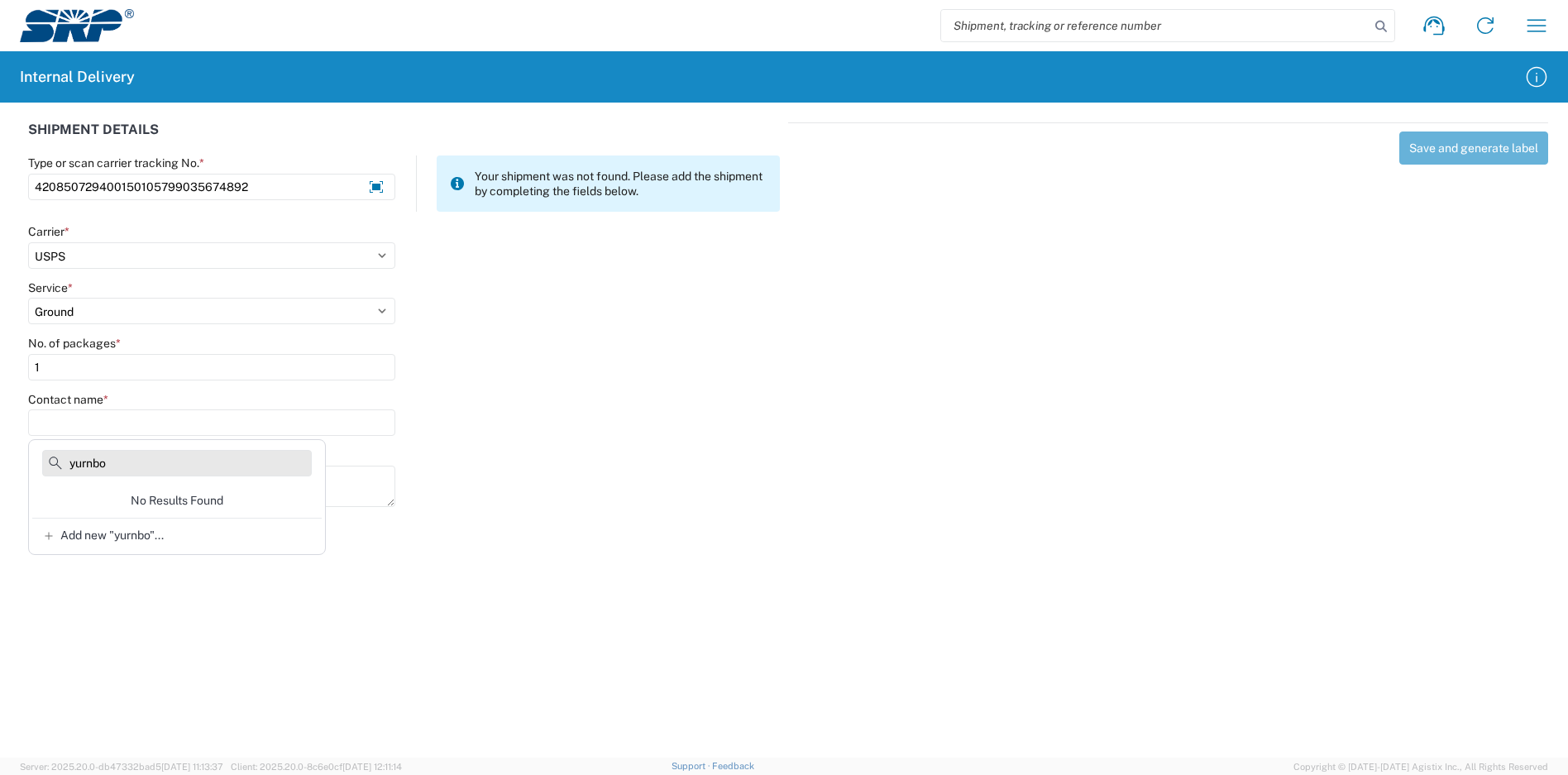
drag, startPoint x: 120, startPoint y: 454, endPoint x: 44, endPoint y: 453, distance: 76.0
click at [44, 453] on input "yurnbo" at bounding box center [177, 462] width 270 height 26
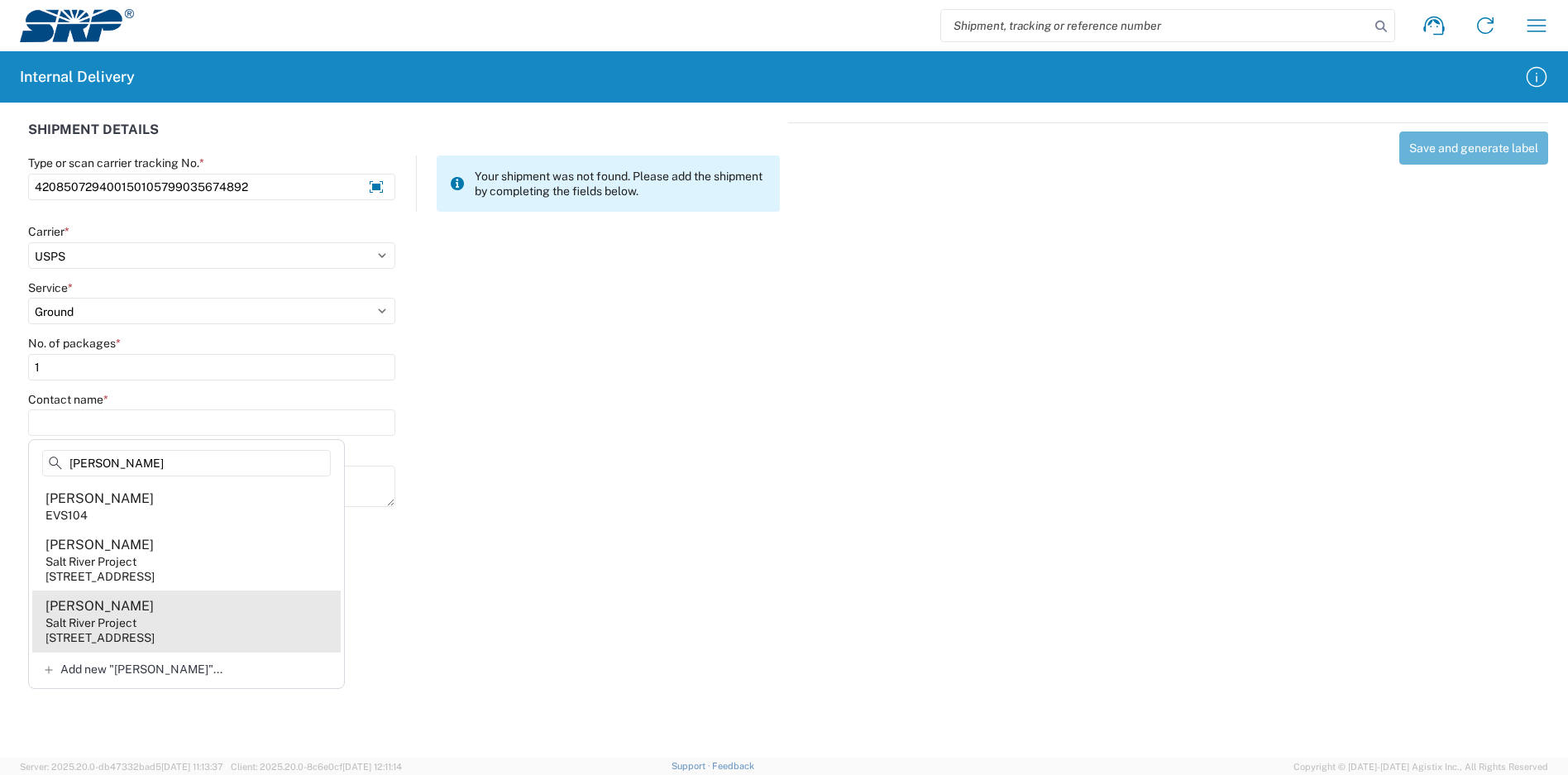
type input "[PERSON_NAME]"
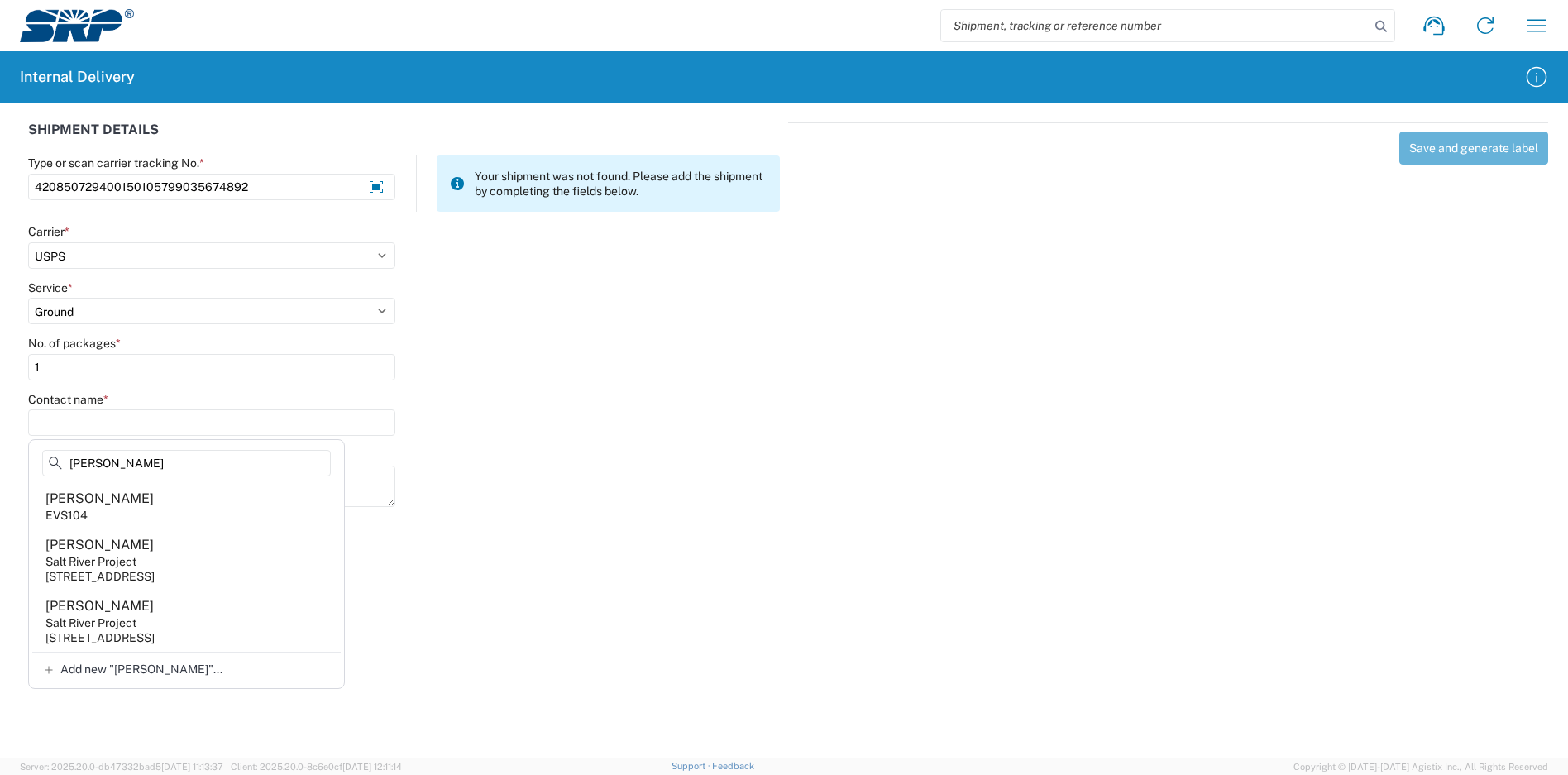
click at [148, 613] on agx-address-suggestion-item "[PERSON_NAME] Salt River Project [STREET_ADDRESS]" at bounding box center [186, 621] width 308 height 61
type input "[PERSON_NAME]"
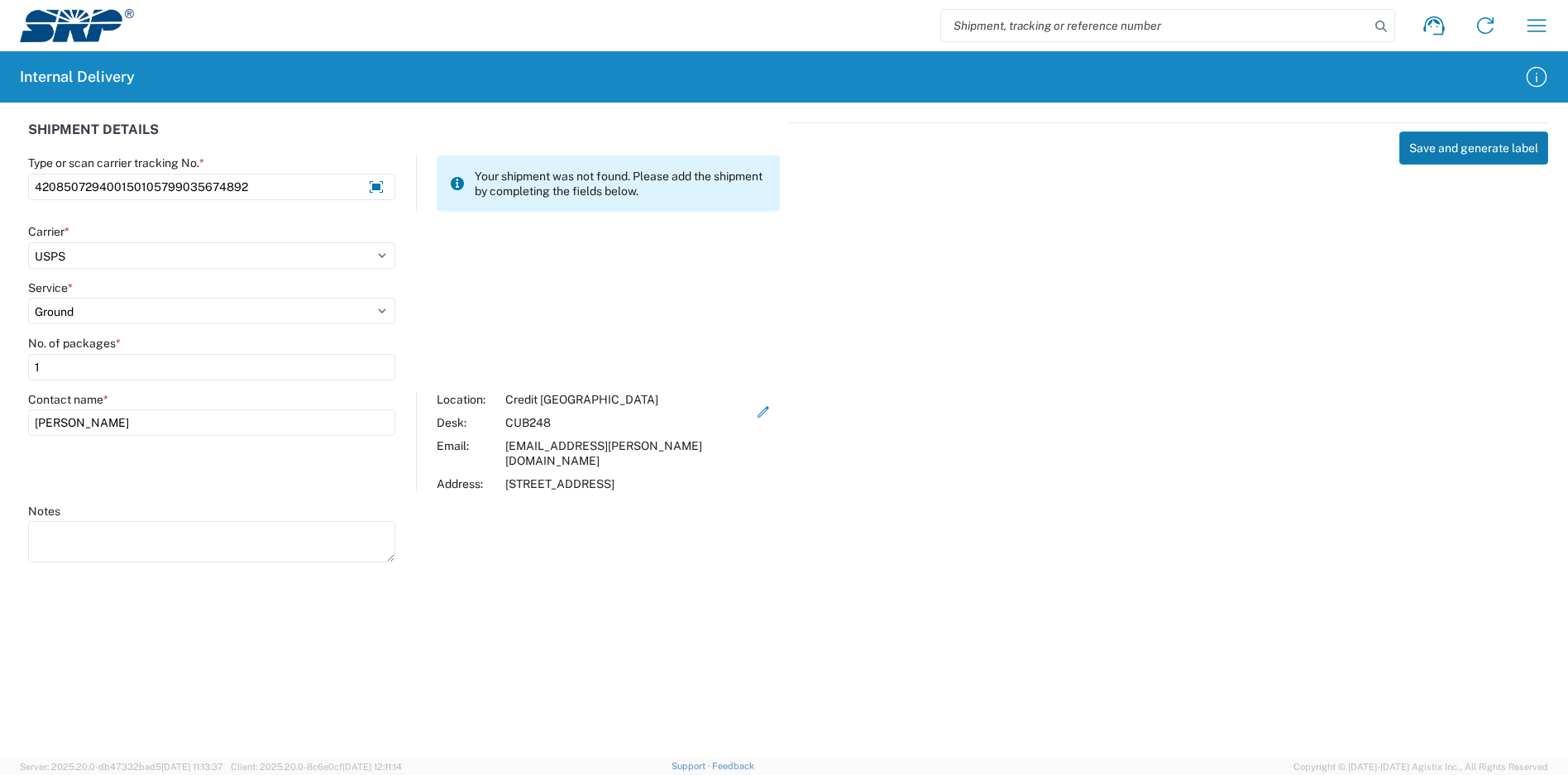
click at [1474, 150] on button "Save and generate label" at bounding box center [1474, 148] width 149 height 33
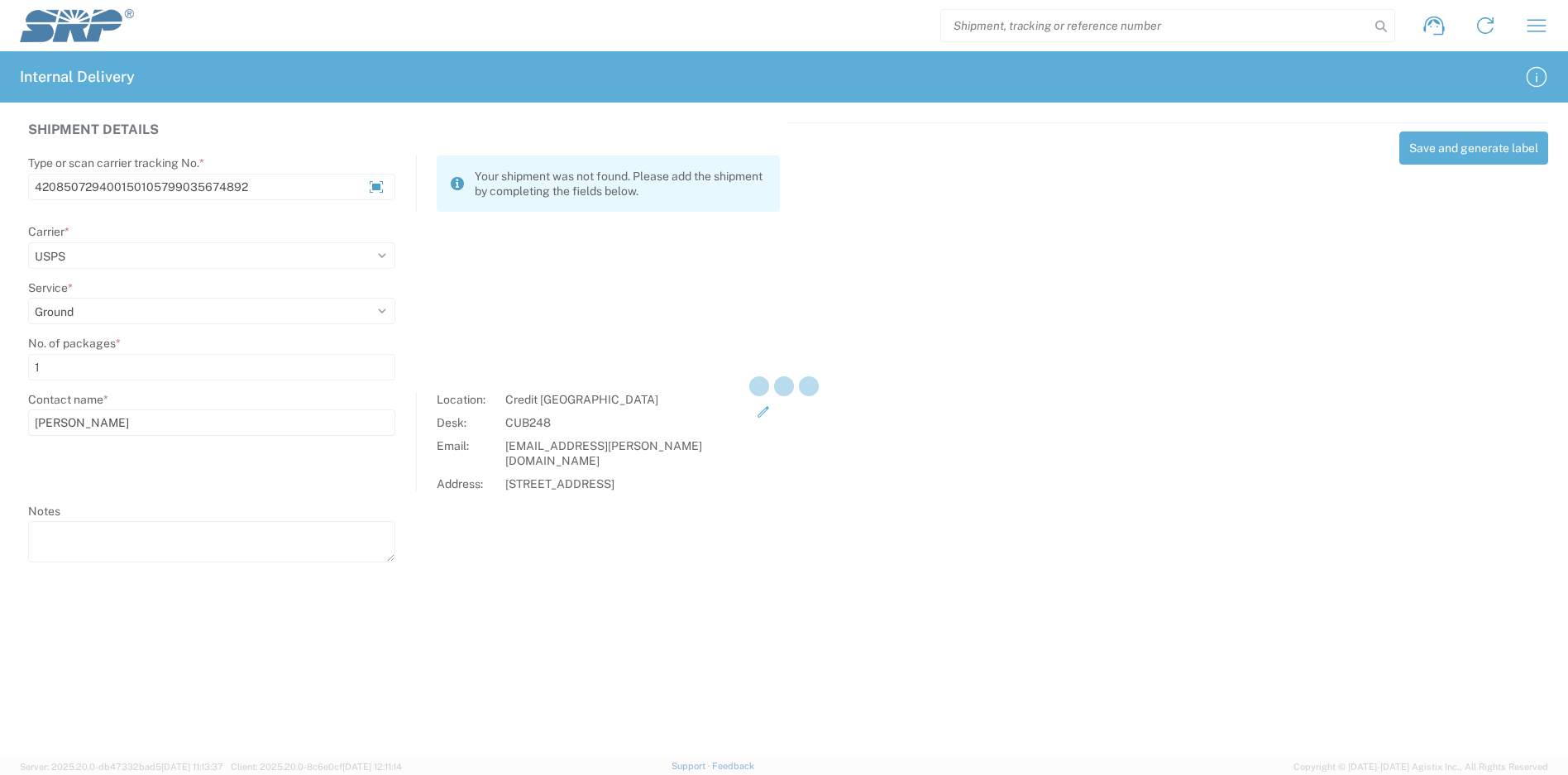
select select
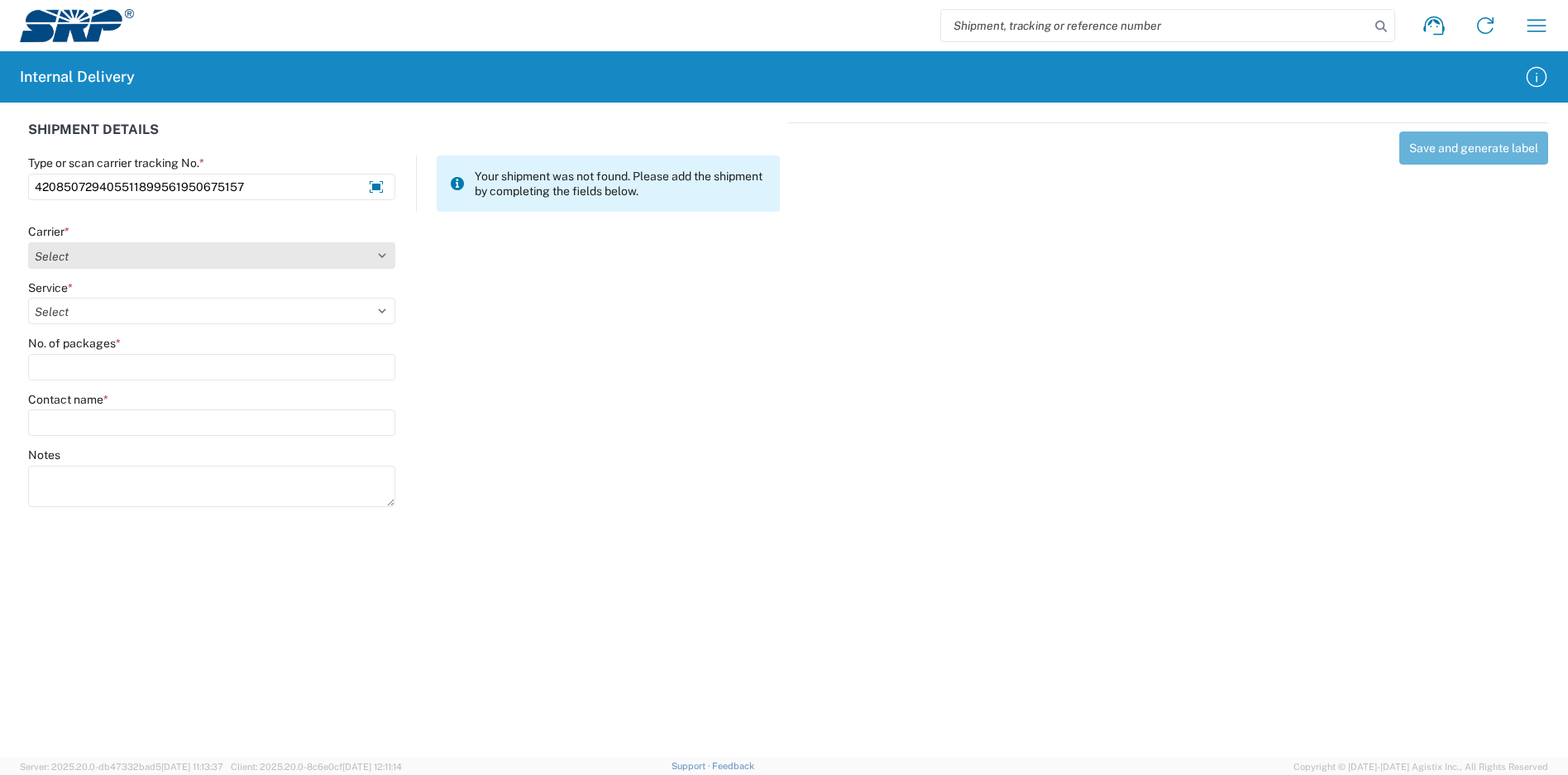
type input "420850729405511899561950675157"
click at [122, 256] on select "Select Amazon Logistics ATI Trucking BC Dimerco Logistics Empire Southwest FedE…" at bounding box center [211, 255] width 368 height 26
select select "137"
click at [28, 242] on select "Select Amazon Logistics ATI Trucking BC Dimerco Logistics Empire Southwest FedE…" at bounding box center [211, 255] width 368 height 26
click at [107, 312] on select "Select" at bounding box center [211, 311] width 368 height 26
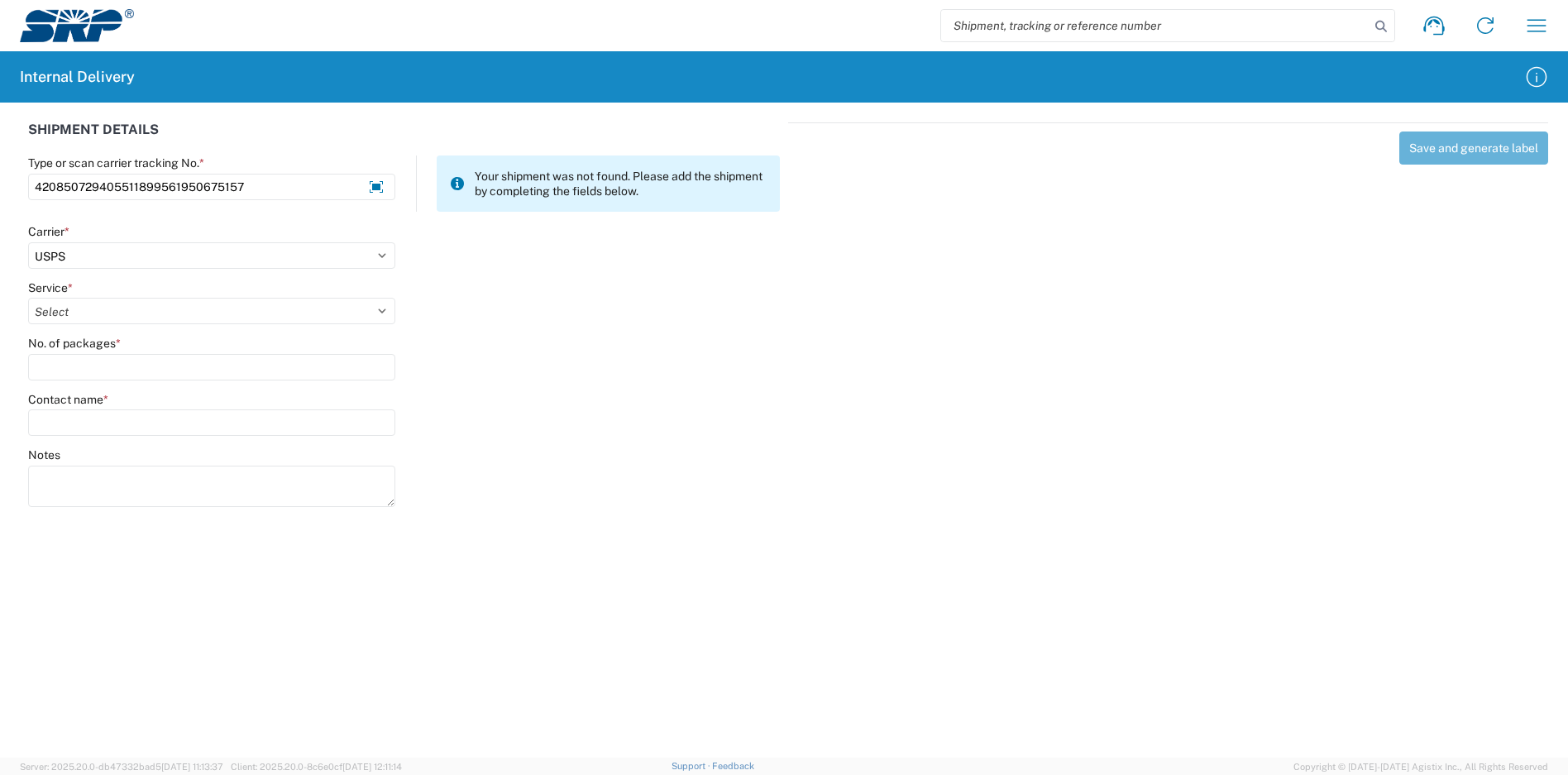
select select "17817"
click at [28, 298] on select "Select 3 - 5 Day Bound Printed Matter Express Mail Flat-Rate Envelope Express M…" at bounding box center [211, 311] width 368 height 26
click at [108, 360] on input "No. of packages *" at bounding box center [211, 367] width 368 height 26
type input "1"
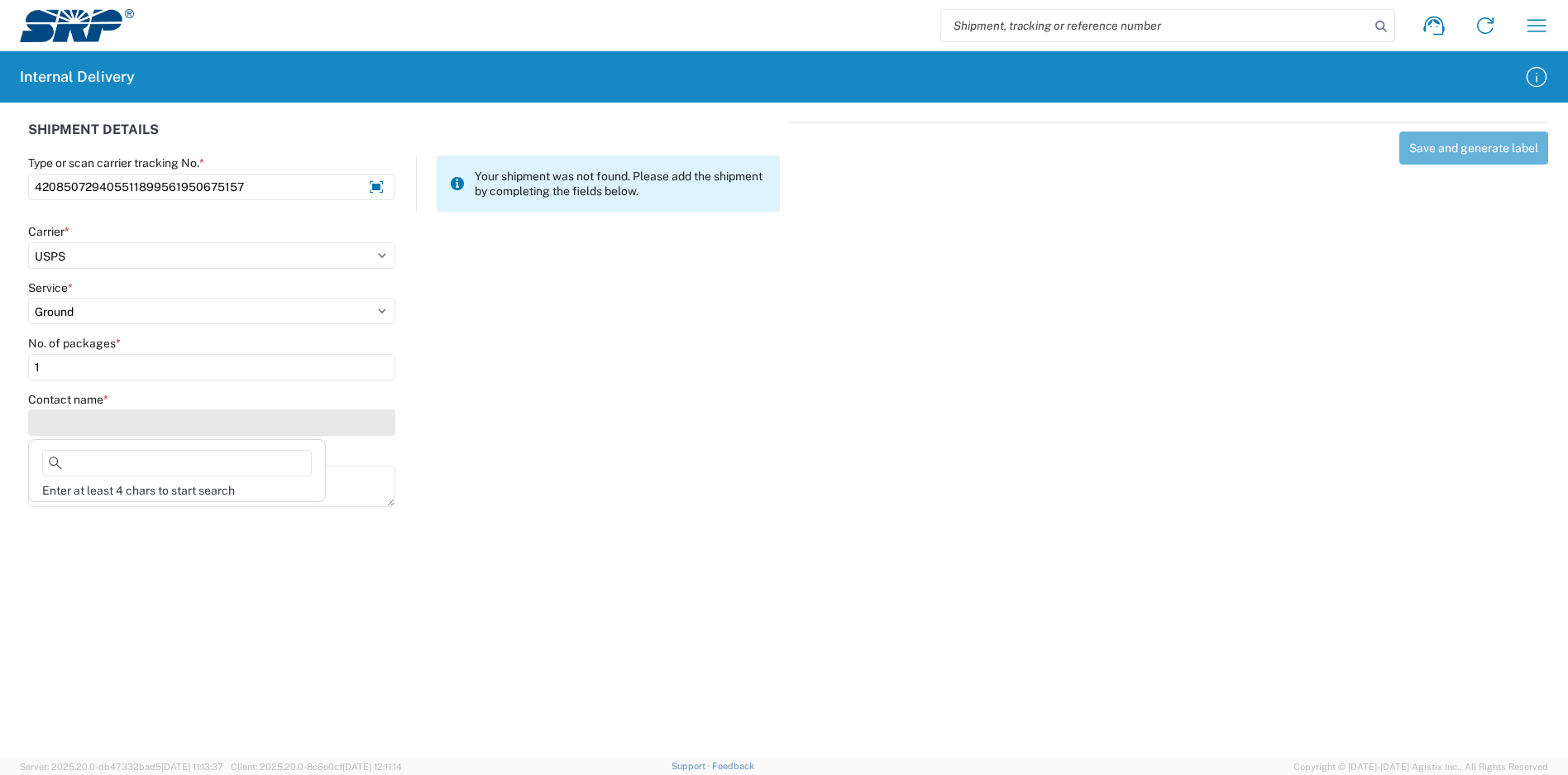
click at [104, 425] on input "Contact name *" at bounding box center [211, 422] width 368 height 26
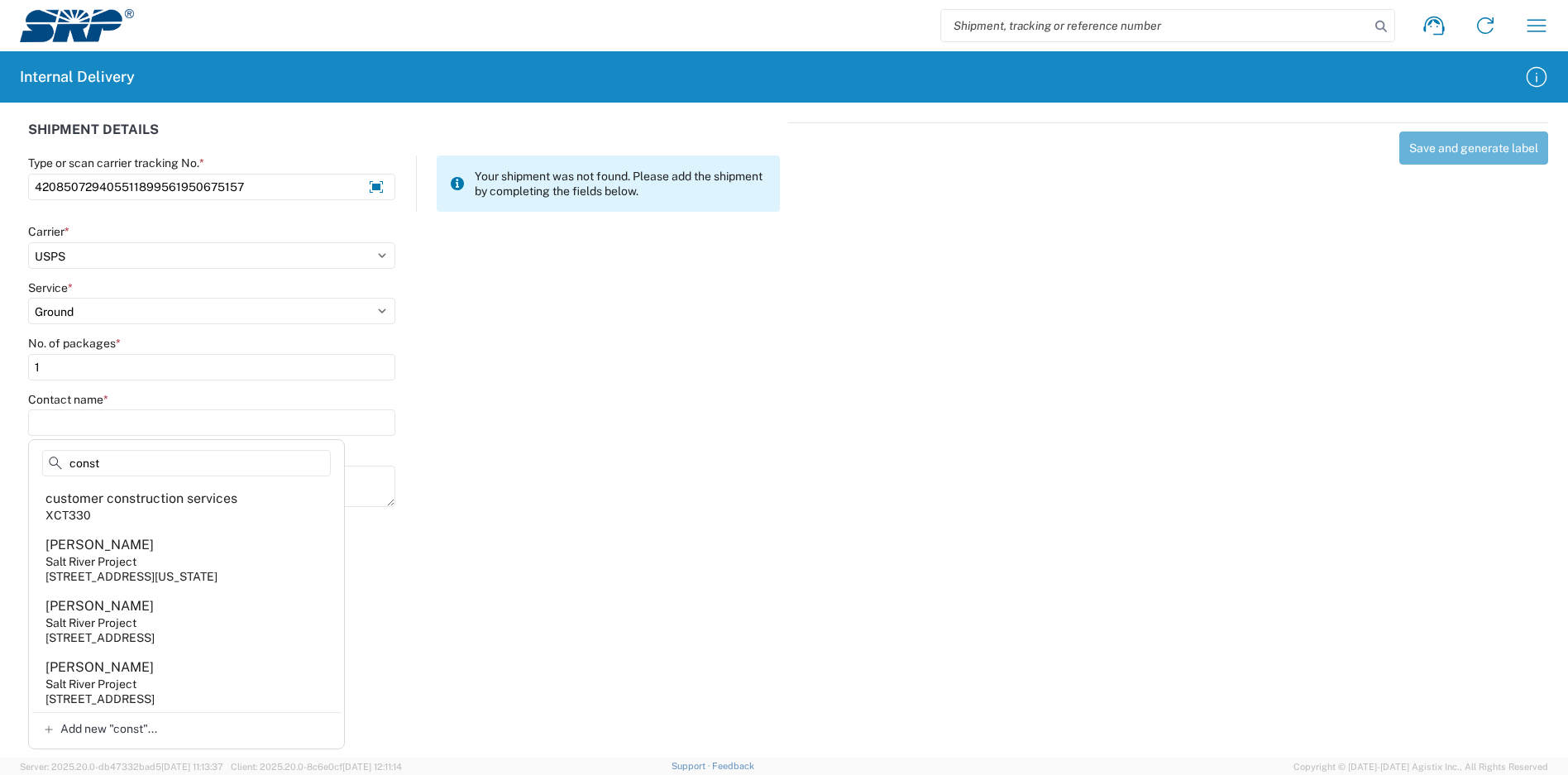
type input "const"
click at [195, 514] on agx-address-suggestion-item "customer construction services XCT330" at bounding box center [186, 506] width 308 height 47
type input "customer construction services"
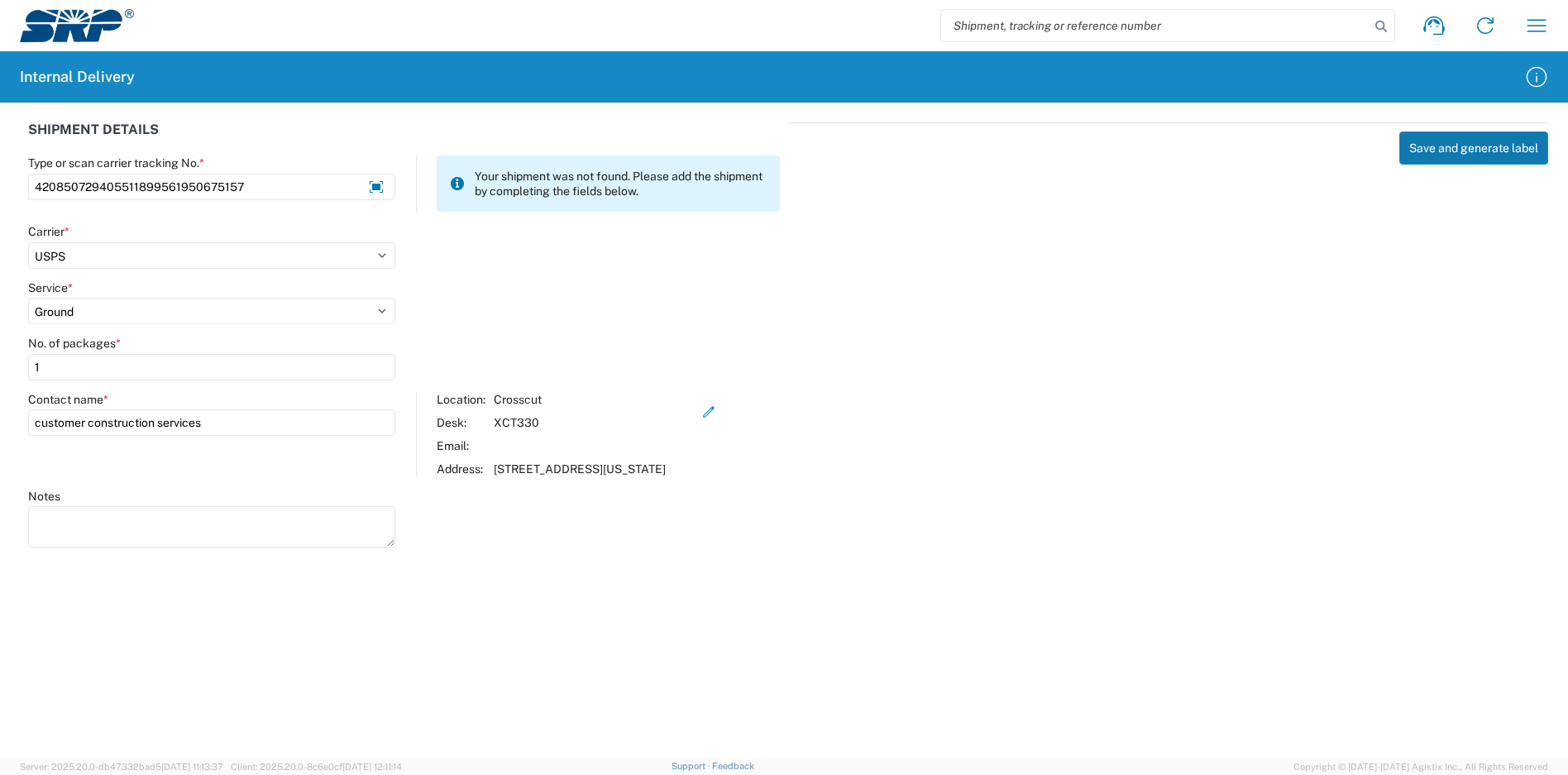
click at [1417, 159] on button "Save and generate label" at bounding box center [1474, 148] width 149 height 33
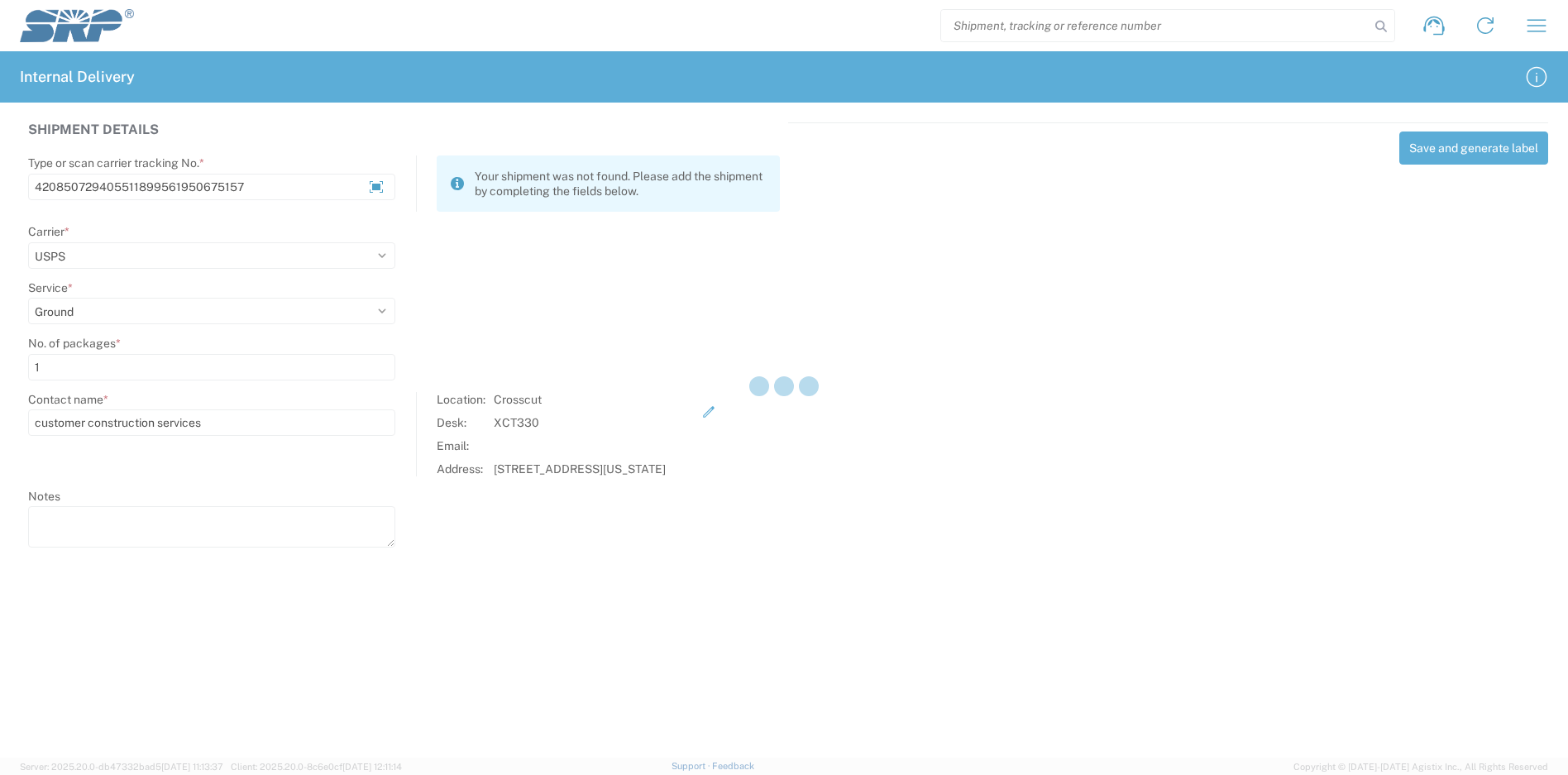
select select
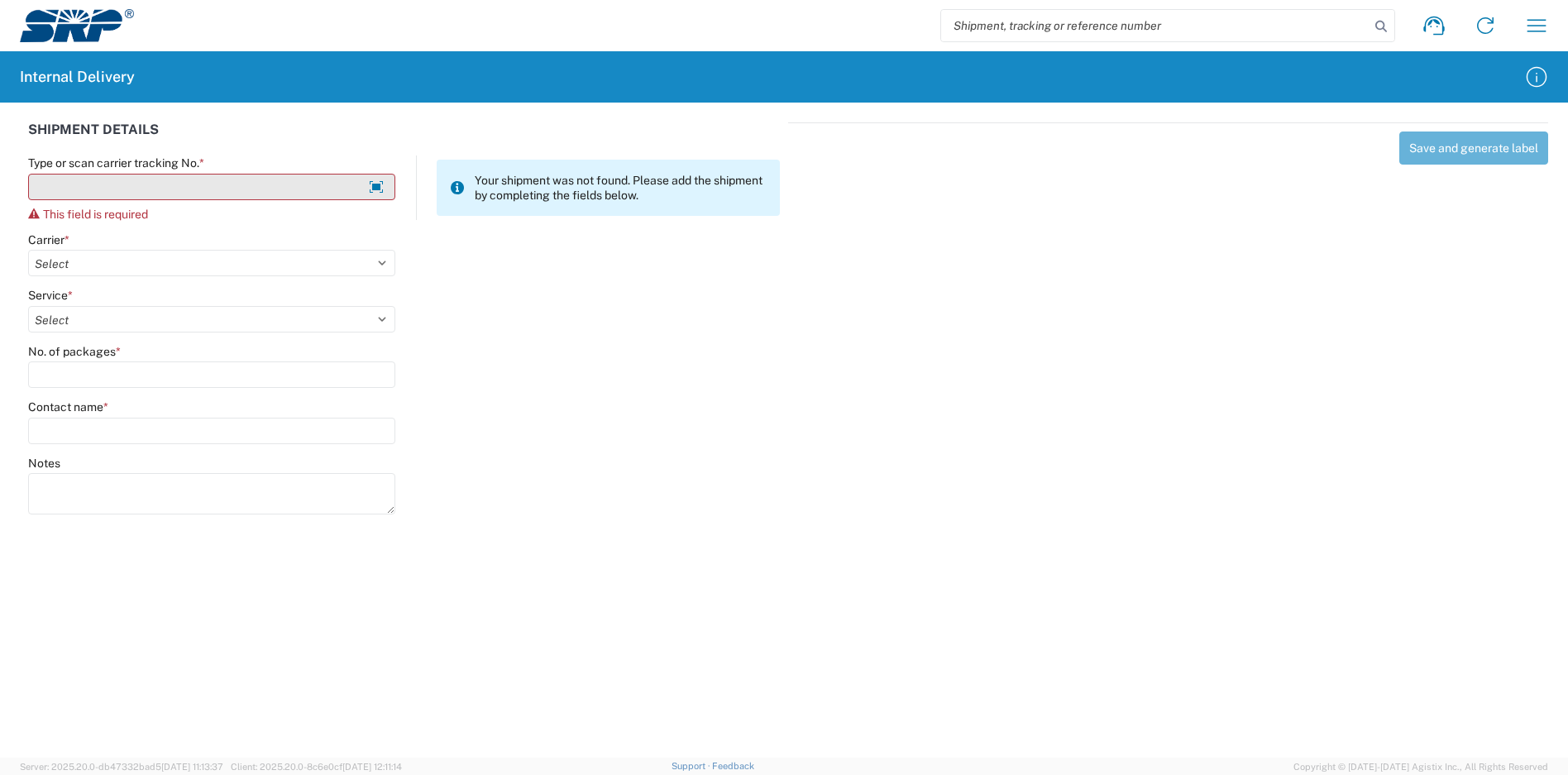
click at [293, 181] on input "Type or scan carrier tracking No. *" at bounding box center [211, 187] width 368 height 26
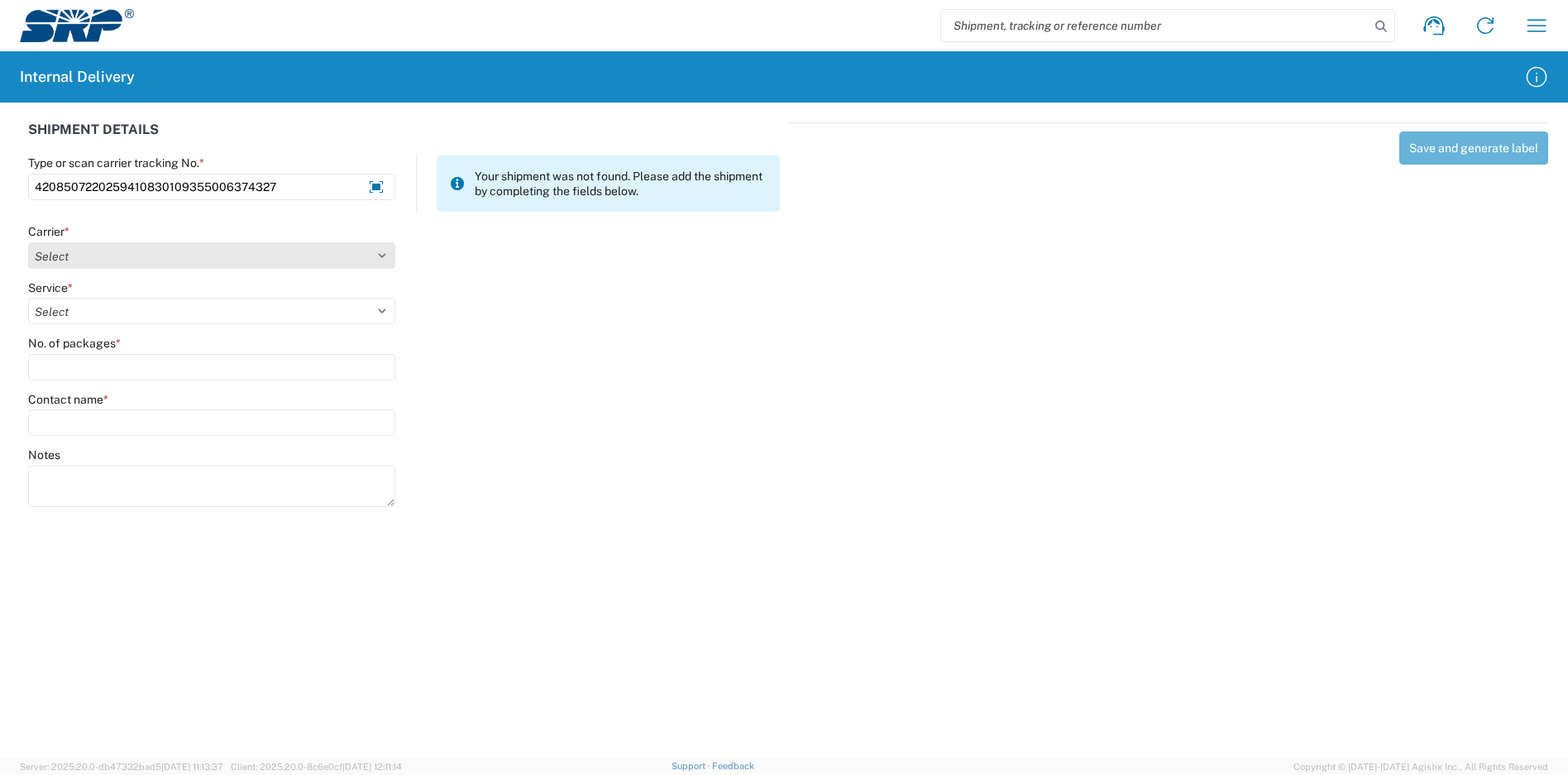
type input "4208507220259410830109355006374327"
click at [179, 243] on select "Select Amazon Logistics ATI Trucking BC Dimerco Logistics Empire Southwest FedE…" at bounding box center [211, 255] width 368 height 26
select select "137"
click at [28, 242] on select "Select Amazon Logistics ATI Trucking BC Dimerco Logistics Empire Southwest FedE…" at bounding box center [211, 255] width 368 height 26
click at [126, 311] on select "Select" at bounding box center [211, 311] width 368 height 26
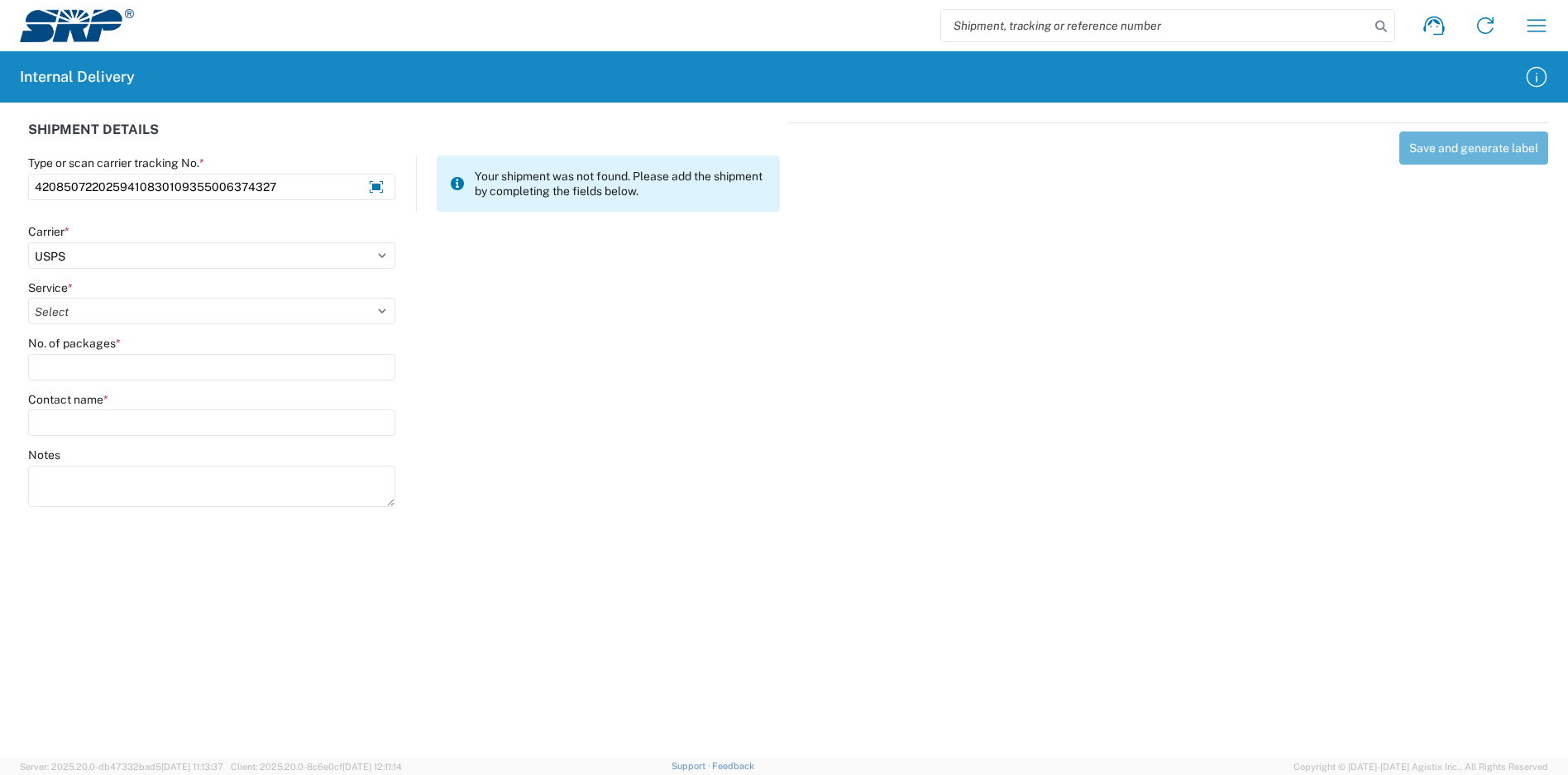
select select "17817"
click at [28, 298] on select "Select 3 - 5 Day Bound Printed Matter Express Mail Flat-Rate Envelope Express M…" at bounding box center [211, 311] width 368 height 26
click at [86, 368] on input "No. of packages *" at bounding box center [211, 367] width 368 height 26
type input "1"
click at [108, 421] on input "Contact name *" at bounding box center [211, 422] width 368 height 26
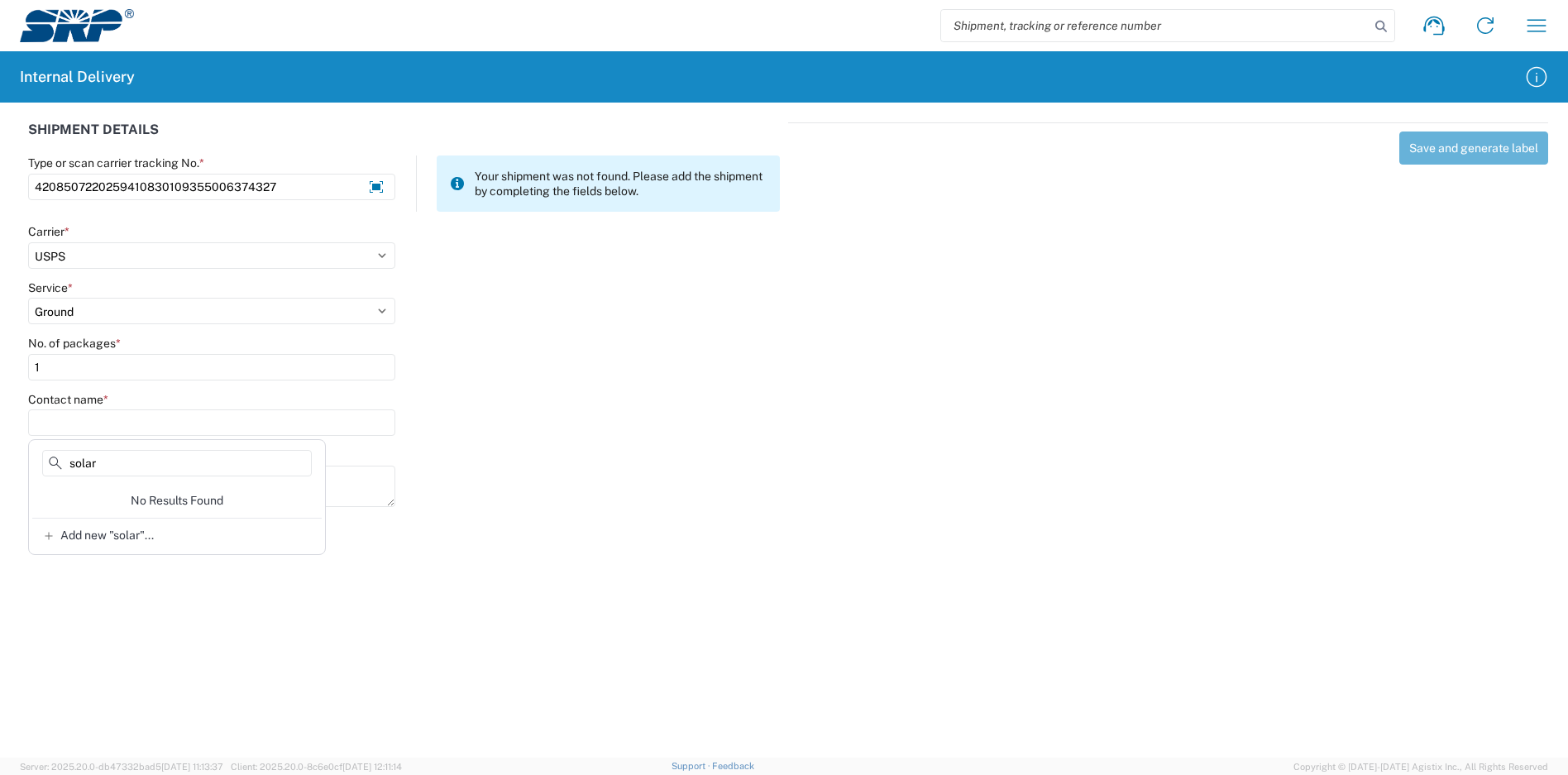
type input "solar"
drag, startPoint x: 57, startPoint y: 459, endPoint x: 23, endPoint y: 458, distance: 34.0
click at [23, 458] on agx-block-ui "Shipment request Shipment tracking Internal delivery Transit update My profile …" at bounding box center [784, 387] width 1568 height 775
click at [123, 428] on input "Contact name *" at bounding box center [211, 422] width 368 height 26
type input "customer"
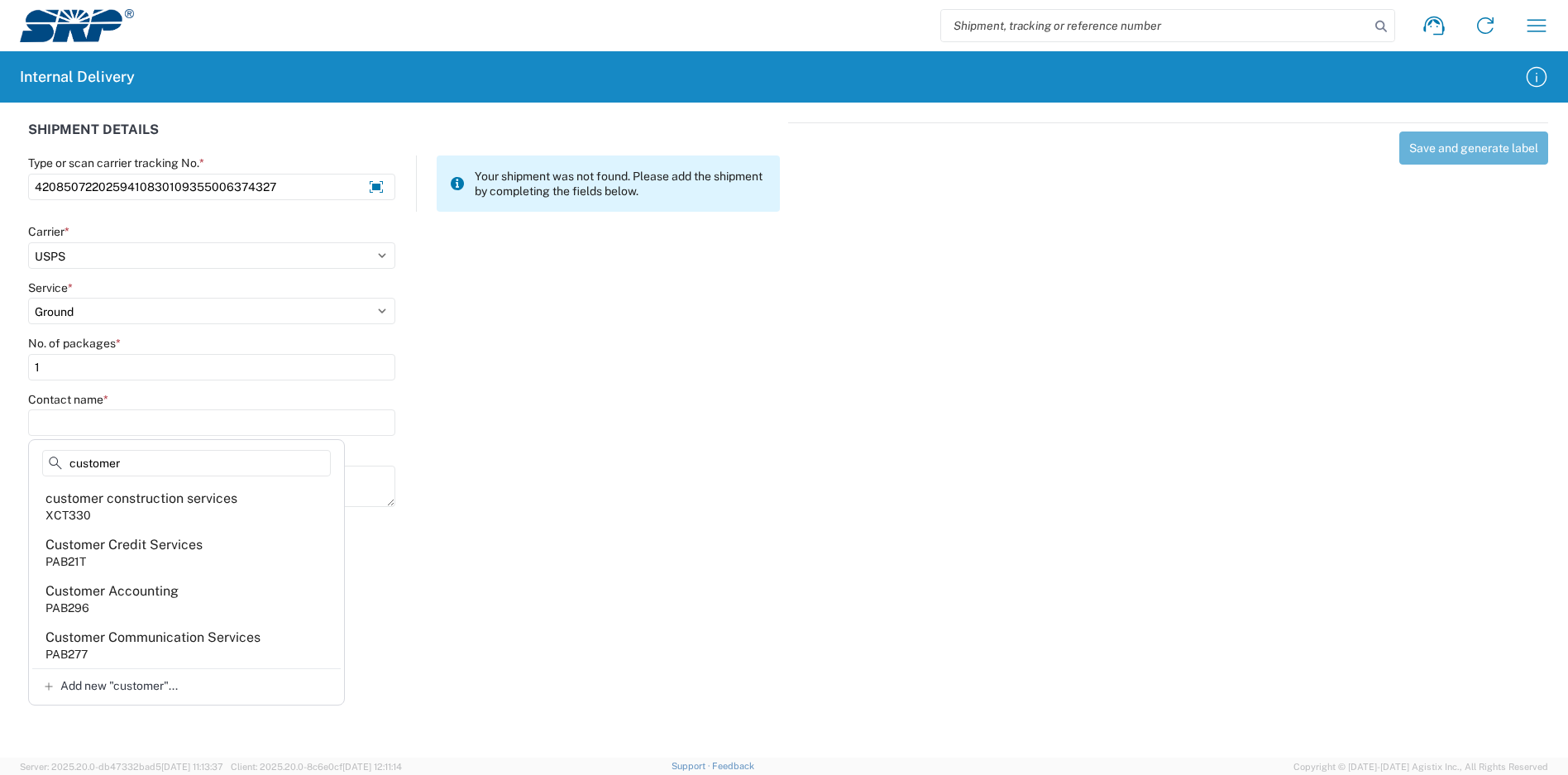
drag, startPoint x: 175, startPoint y: 463, endPoint x: 7, endPoint y: 456, distance: 168.1
click at [7, 456] on agx-block-ui "Shipment request Shipment tracking Internal delivery Transit update My profile …" at bounding box center [784, 387] width 1568 height 775
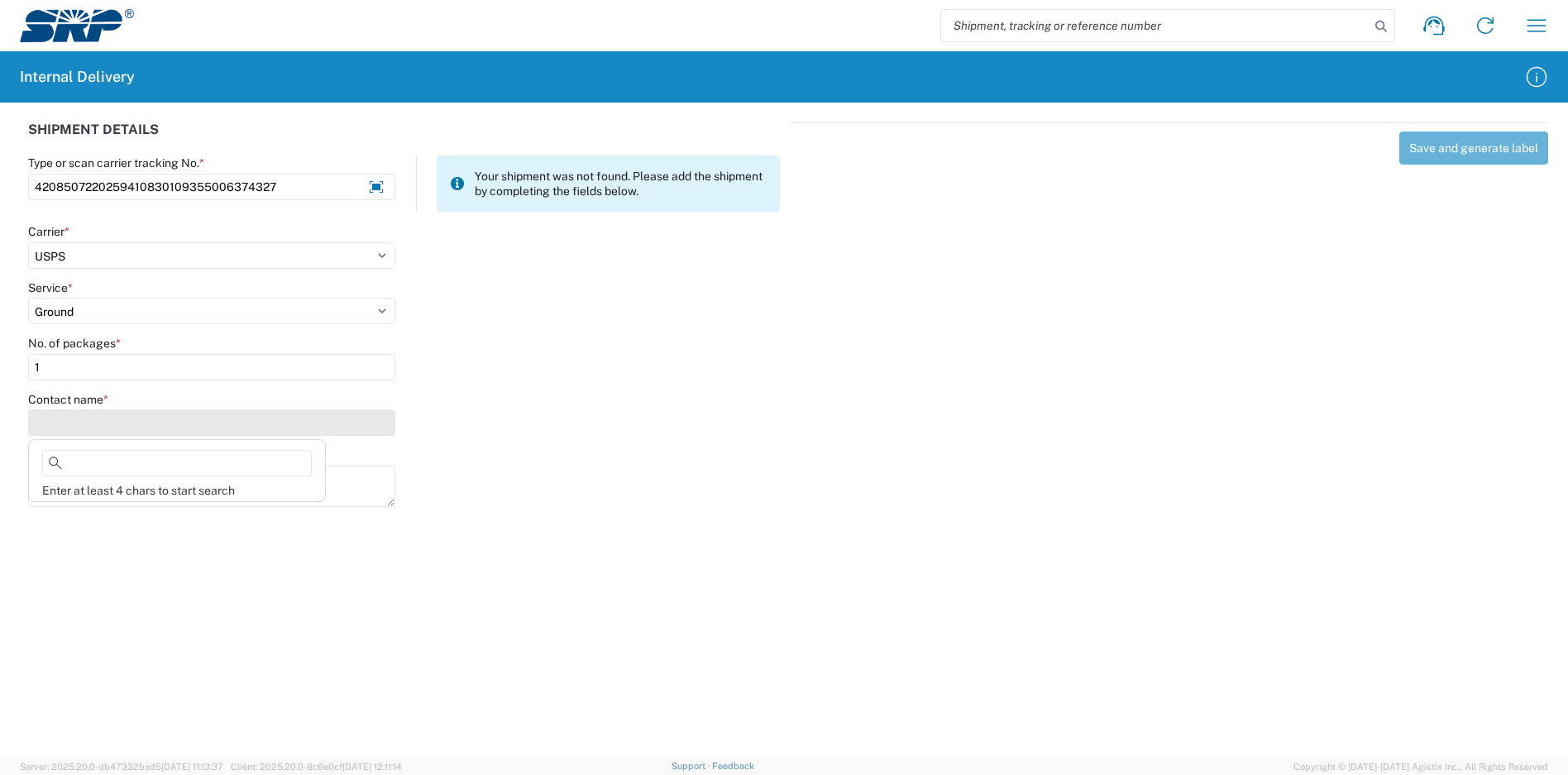
click at [155, 422] on input "Contact name *" at bounding box center [211, 422] width 368 height 26
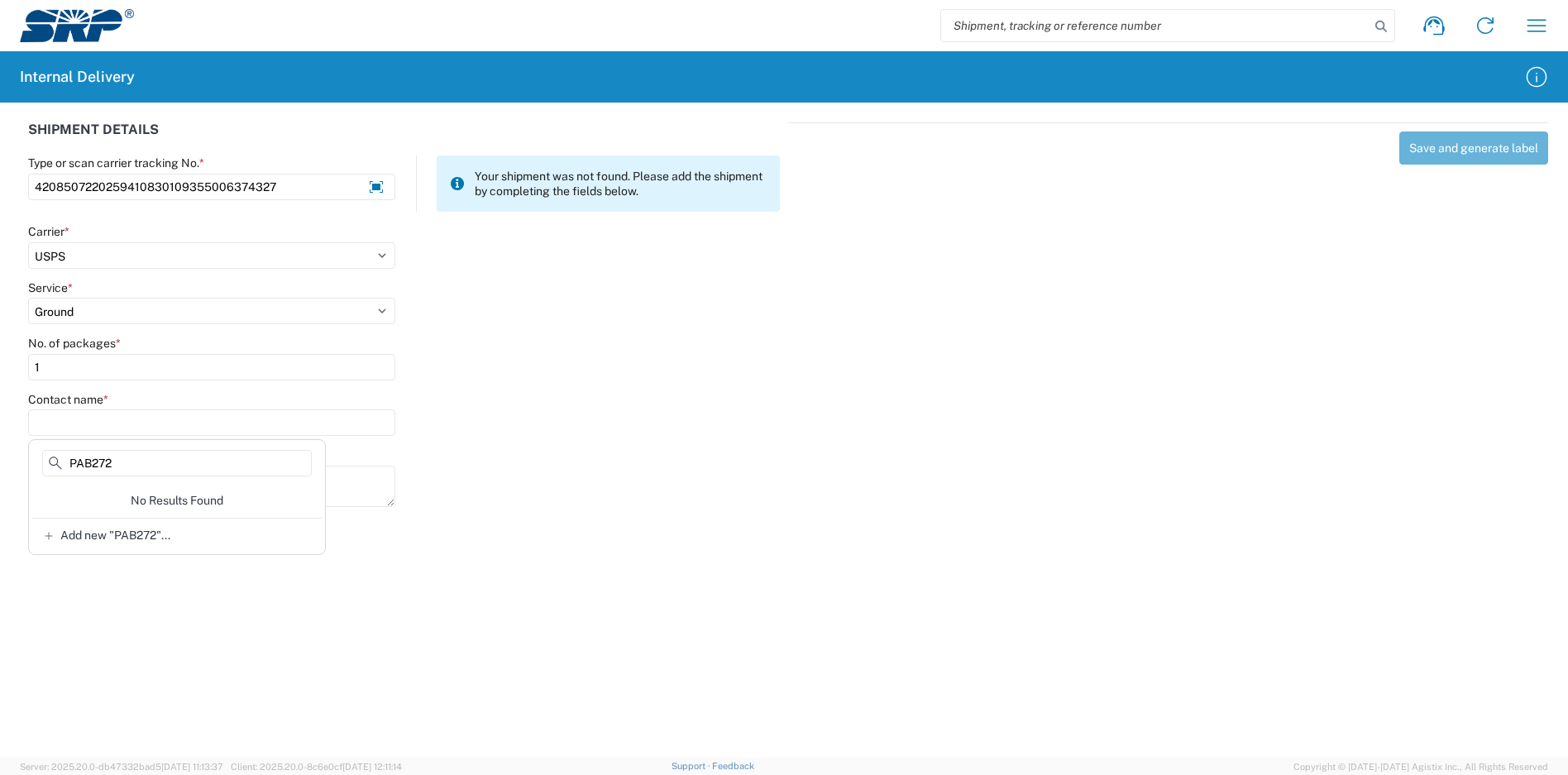
type input "PAB272"
click at [605, 509] on div "Notes" at bounding box center [404, 485] width 769 height 74
click at [130, 405] on div "Contact name *" at bounding box center [211, 399] width 368 height 15
click at [122, 416] on input "Contact name *" at bounding box center [211, 422] width 368 height 26
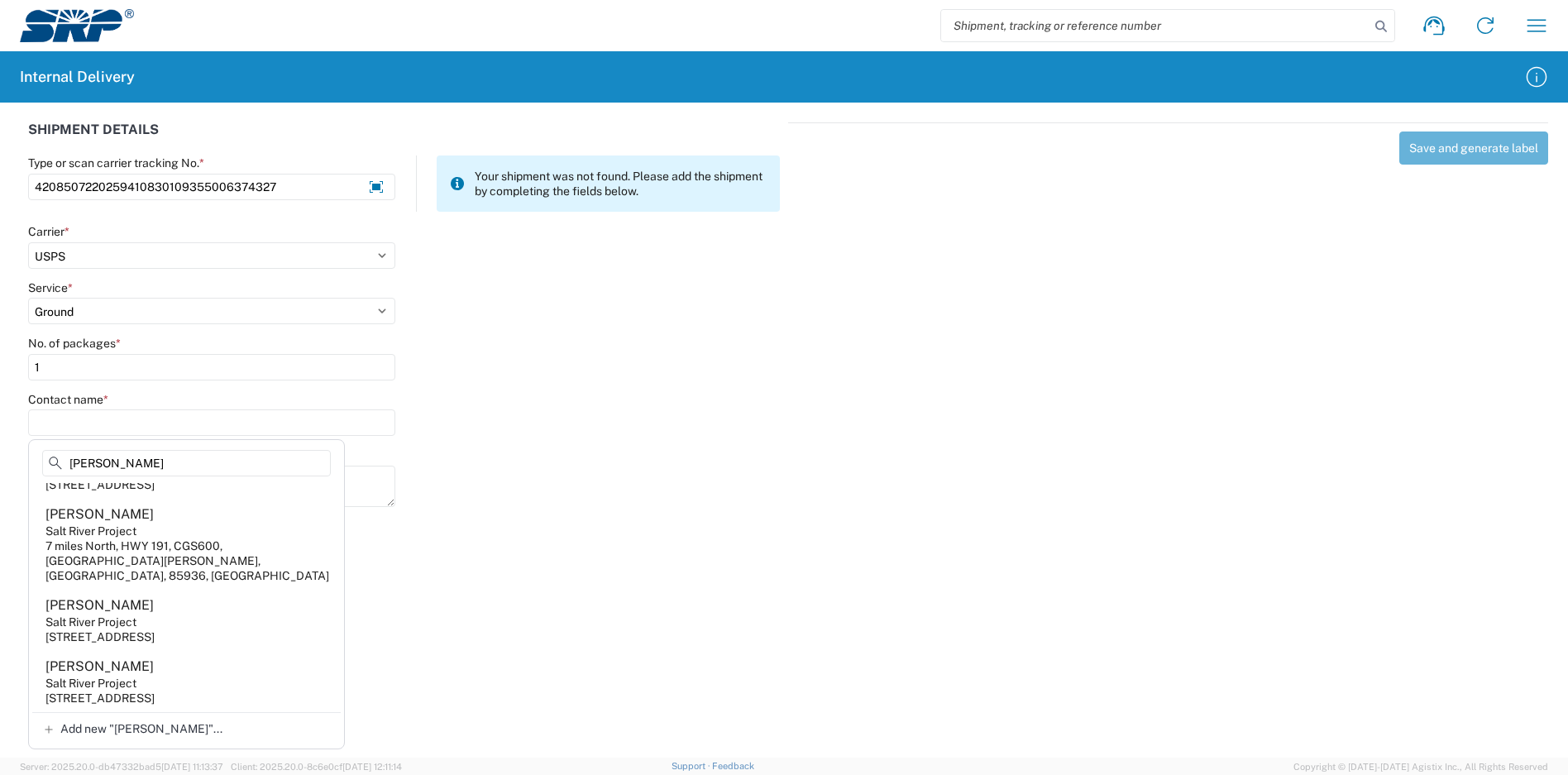
scroll to position [581, 0]
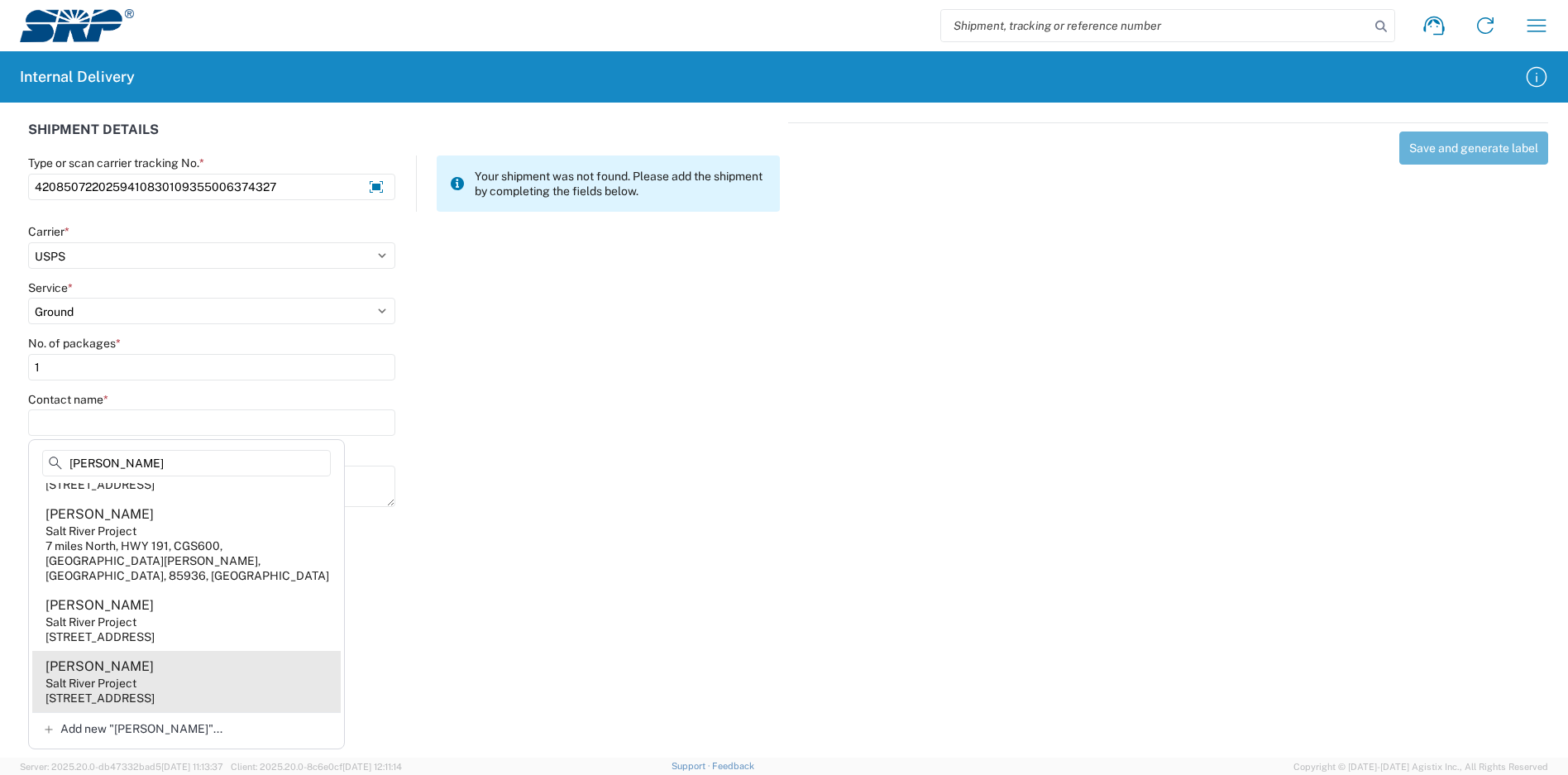
type input "[PERSON_NAME]"
click at [209, 674] on agx-address-suggestion-item "[PERSON_NAME] Salt River Project [STREET_ADDRESS]" at bounding box center [186, 681] width 308 height 61
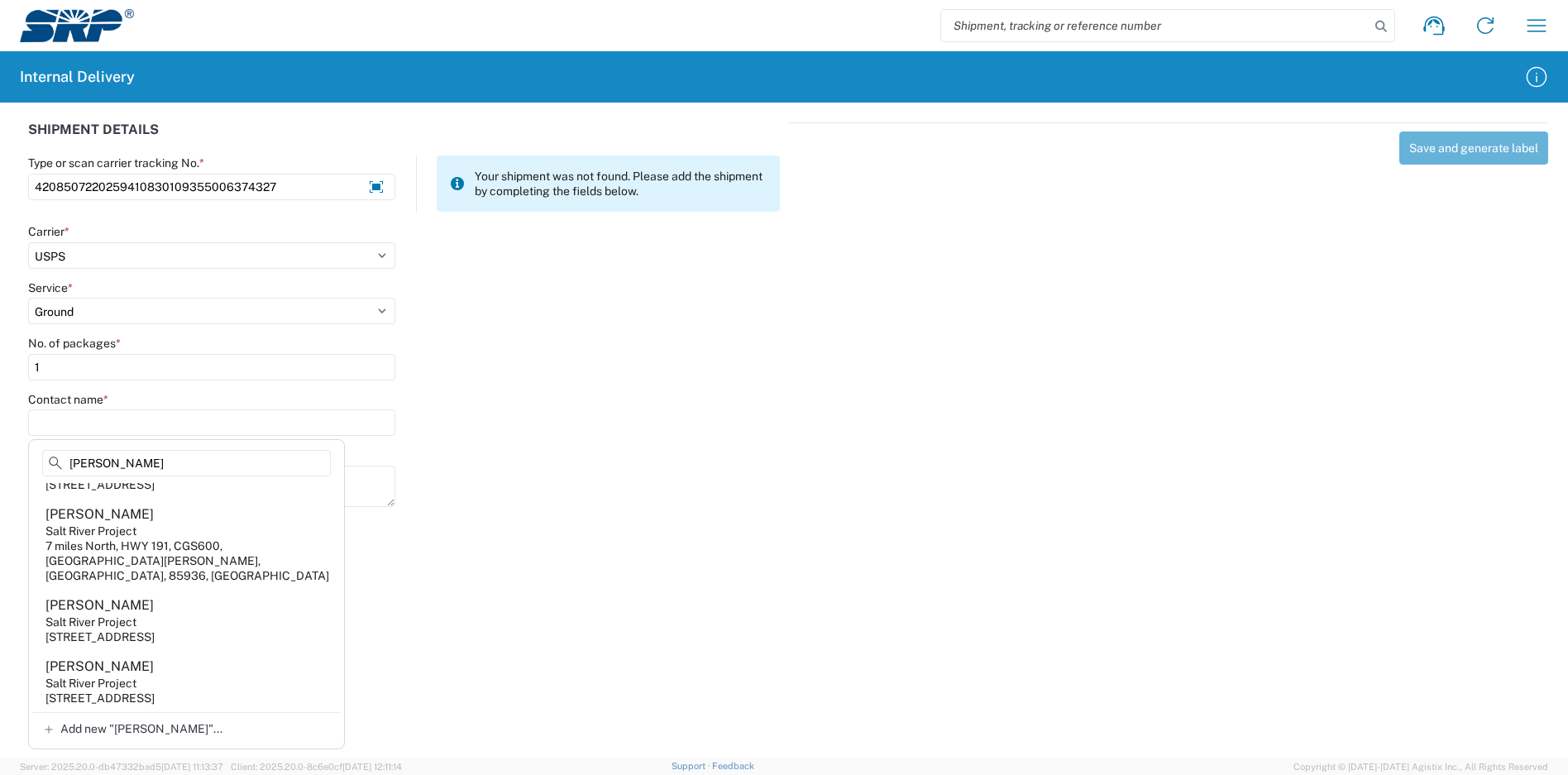
type input "[PERSON_NAME]"
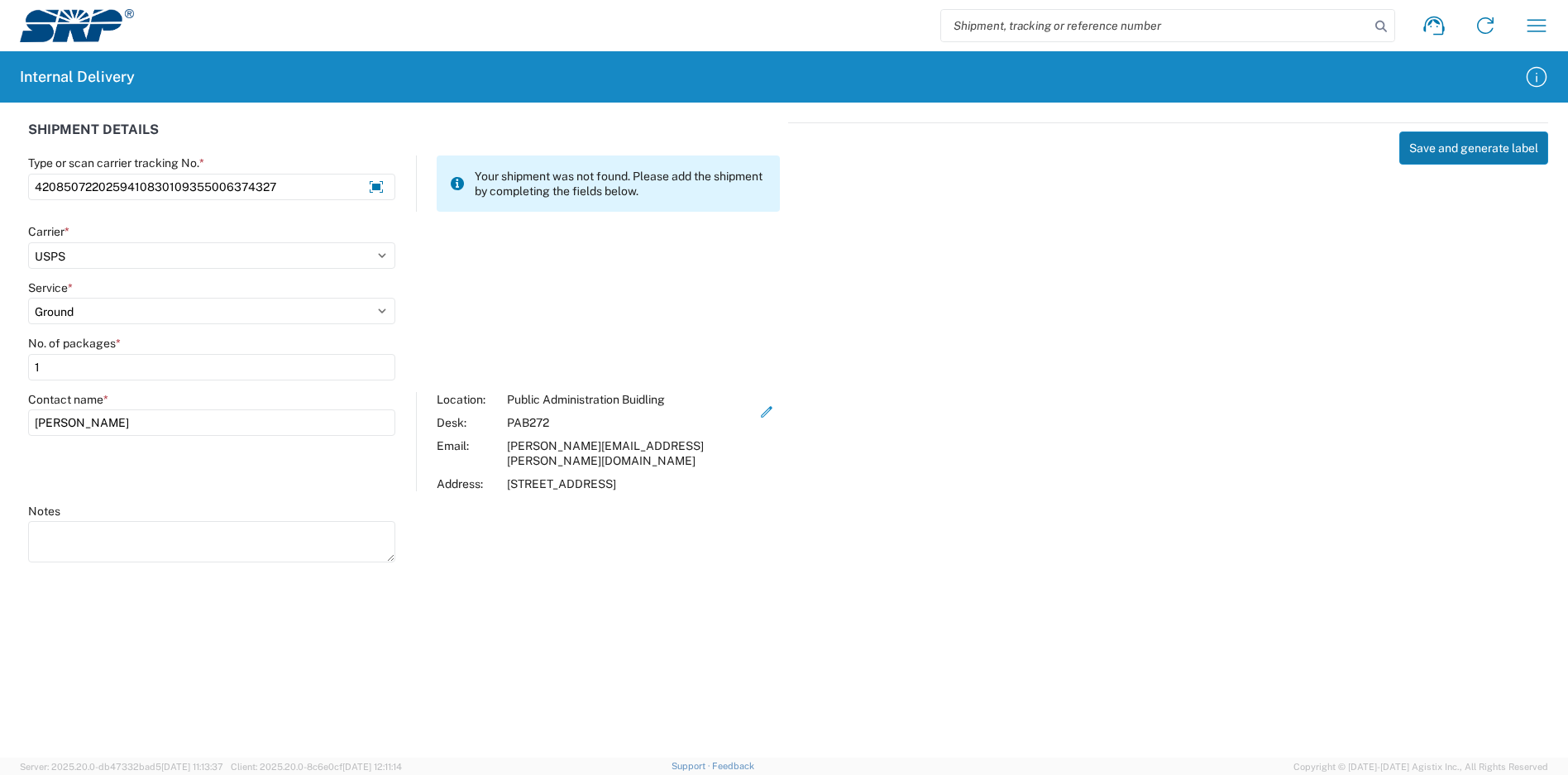
click at [1479, 151] on button "Save and generate label" at bounding box center [1474, 148] width 149 height 33
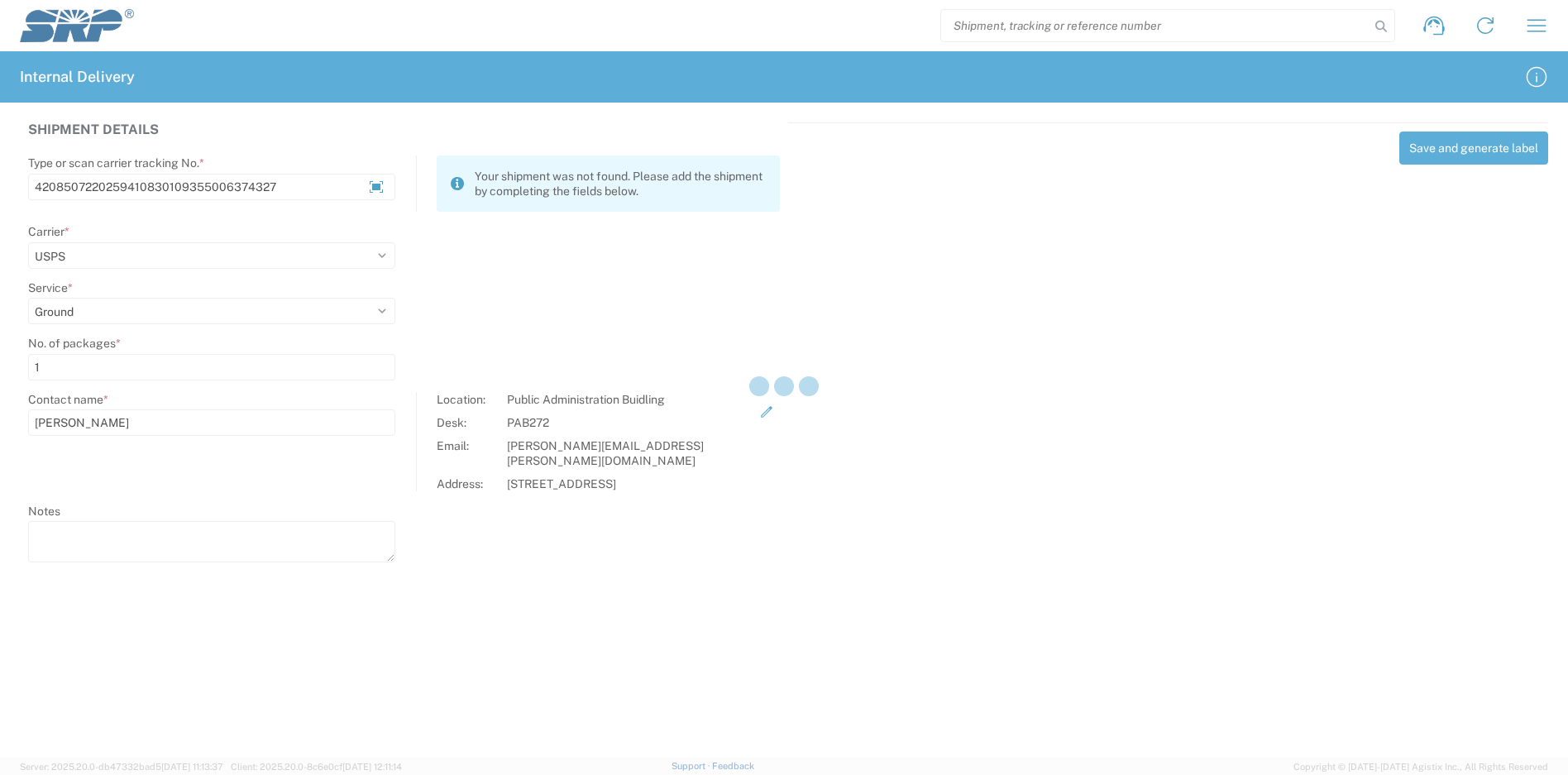
select select
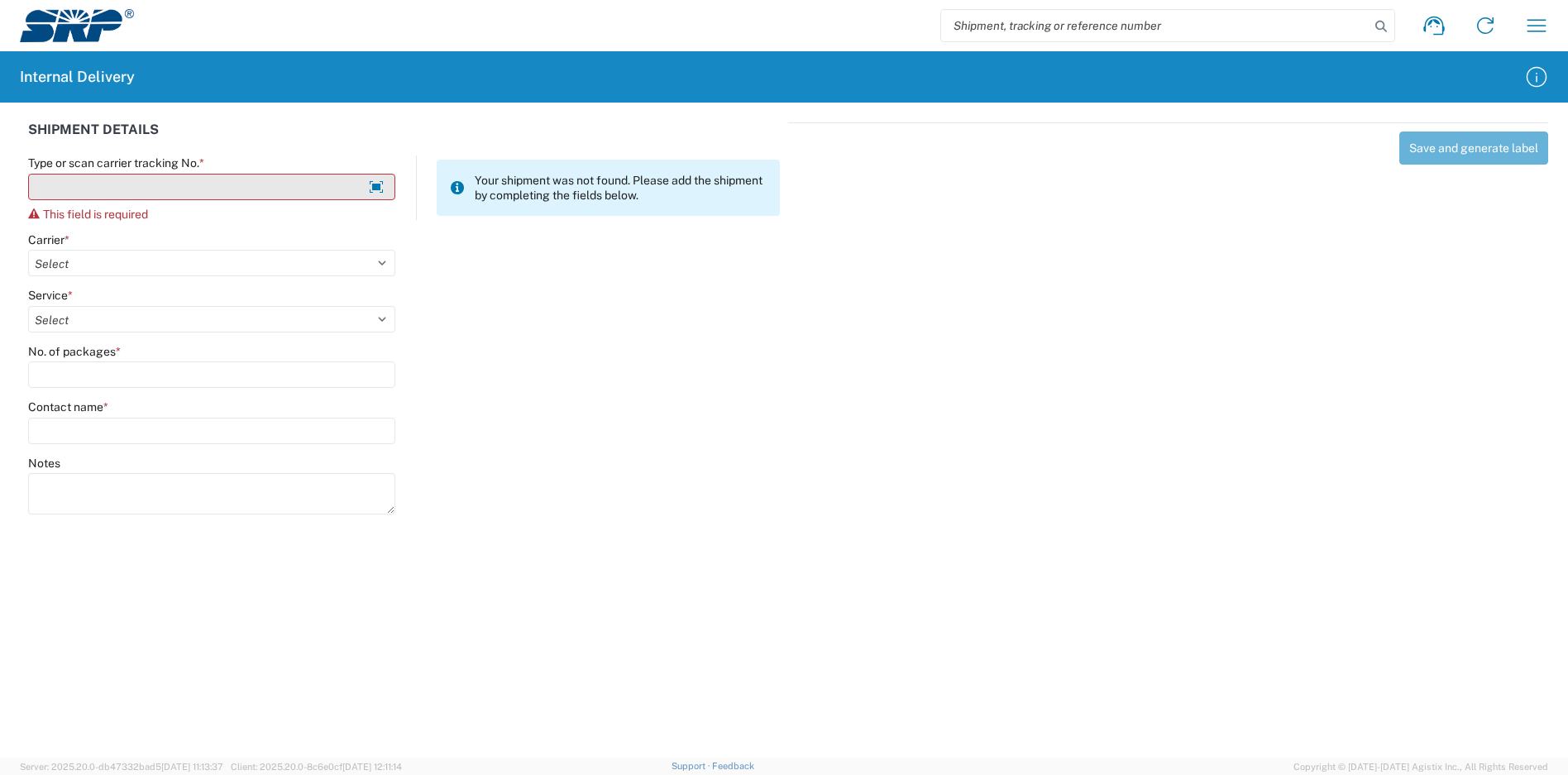
click at [302, 186] on input "Type or scan carrier tracking No. *" at bounding box center [211, 187] width 368 height 26
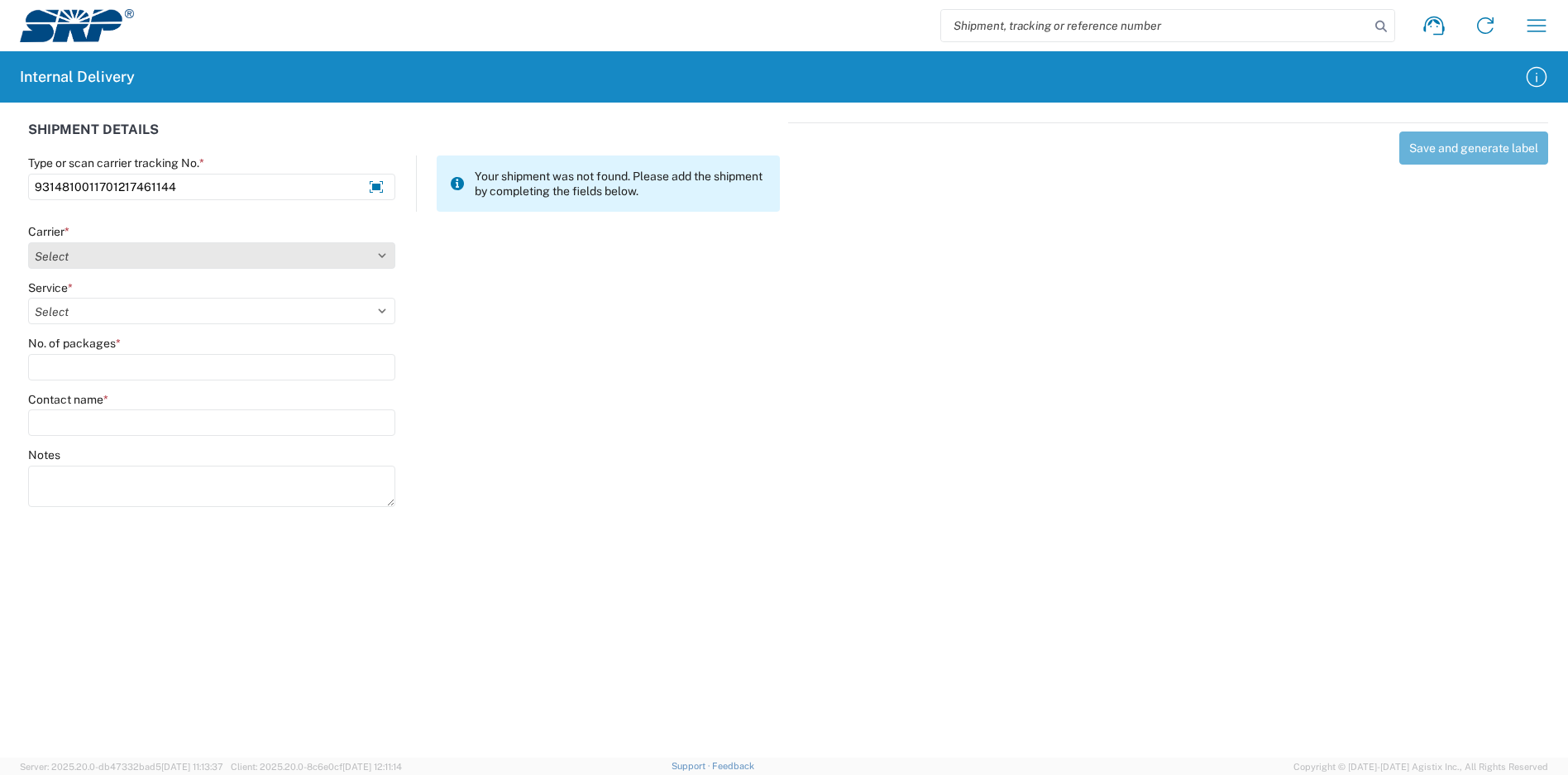
type input "9314810011701217461144"
click at [212, 256] on select "Select Amazon Logistics ATI Trucking BC Dimerco Logistics Empire Southwest FedE…" at bounding box center [211, 255] width 368 height 26
select select "137"
click at [28, 242] on select "Select Amazon Logistics ATI Trucking BC Dimerco Logistics Empire Southwest FedE…" at bounding box center [211, 255] width 368 height 26
click at [124, 306] on select "Select 3 - 5 Day Bound Printed Matter Express Mail Flat-Rate Envelope Express M…" at bounding box center [211, 311] width 368 height 26
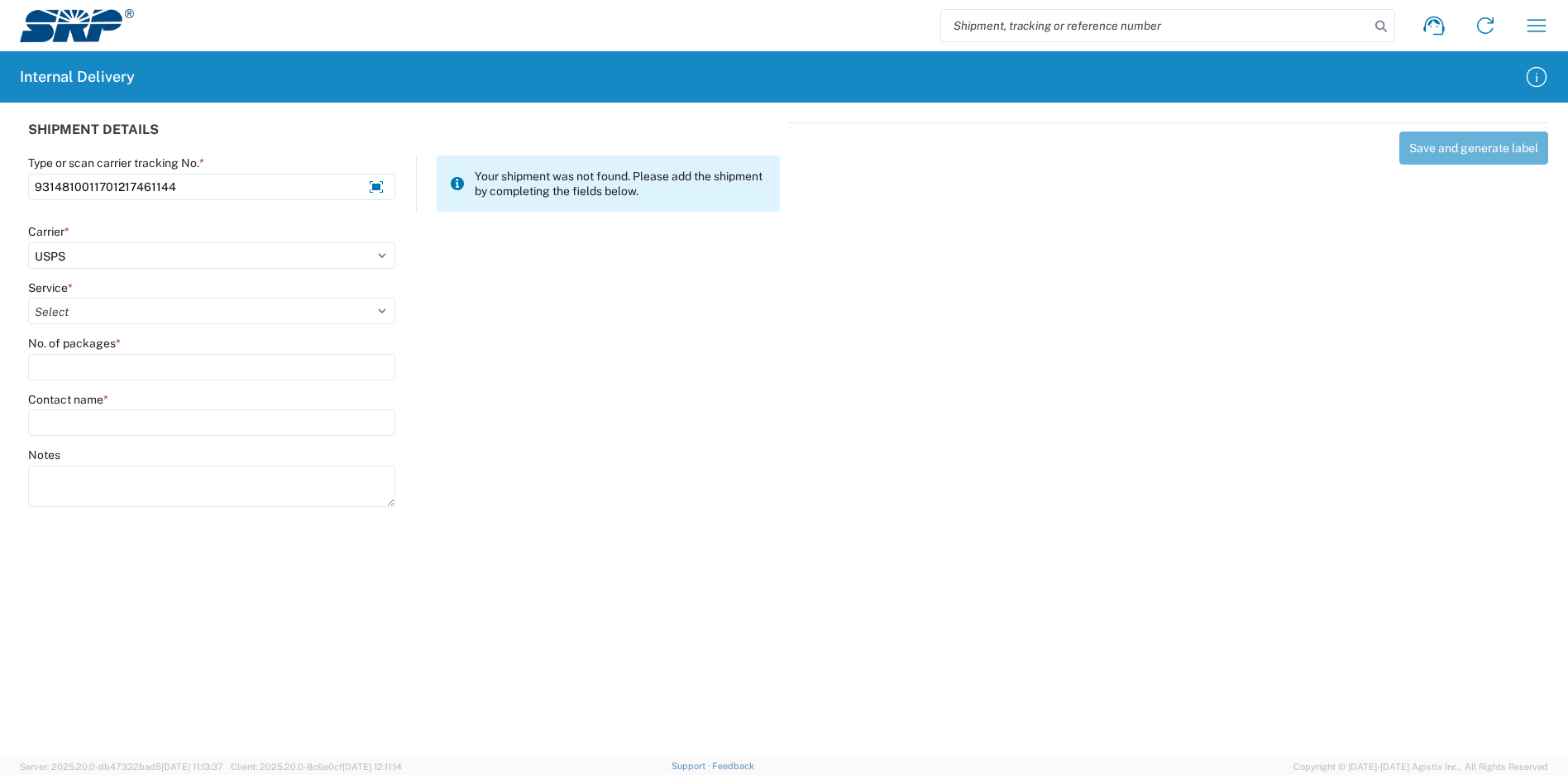
select select "17817"
click at [28, 298] on select "Select 3 - 5 Day Bound Printed Matter Express Mail Flat-Rate Envelope Express M…" at bounding box center [211, 311] width 368 height 26
click at [94, 371] on input "No. of packages *" at bounding box center [211, 367] width 368 height 26
type input "1"
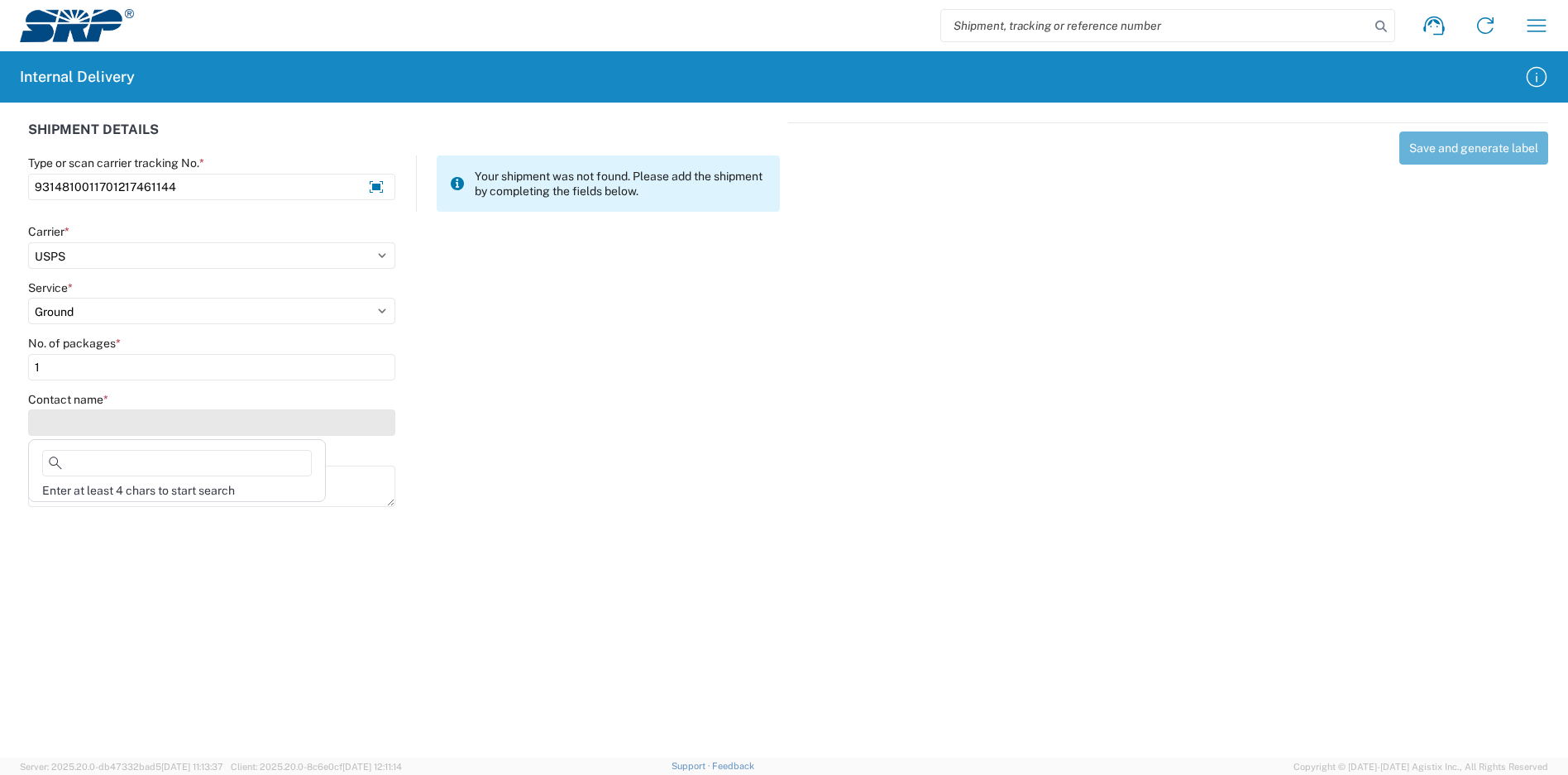
click at [104, 420] on input "Contact name *" at bounding box center [211, 422] width 368 height 26
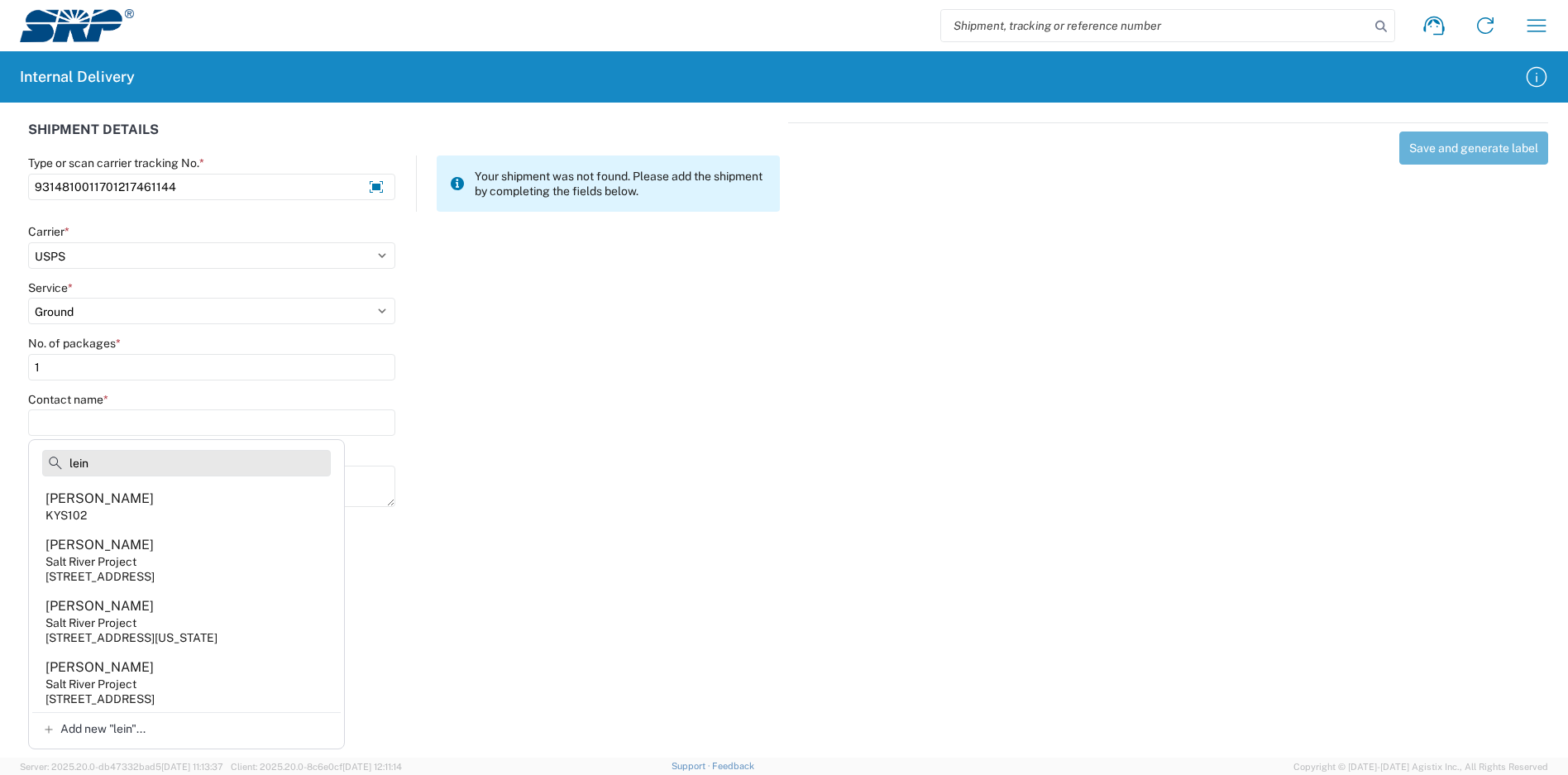
drag, startPoint x: 115, startPoint y: 461, endPoint x: 97, endPoint y: 461, distance: 18.0
click at [97, 461] on input "lein" at bounding box center [186, 462] width 288 height 26
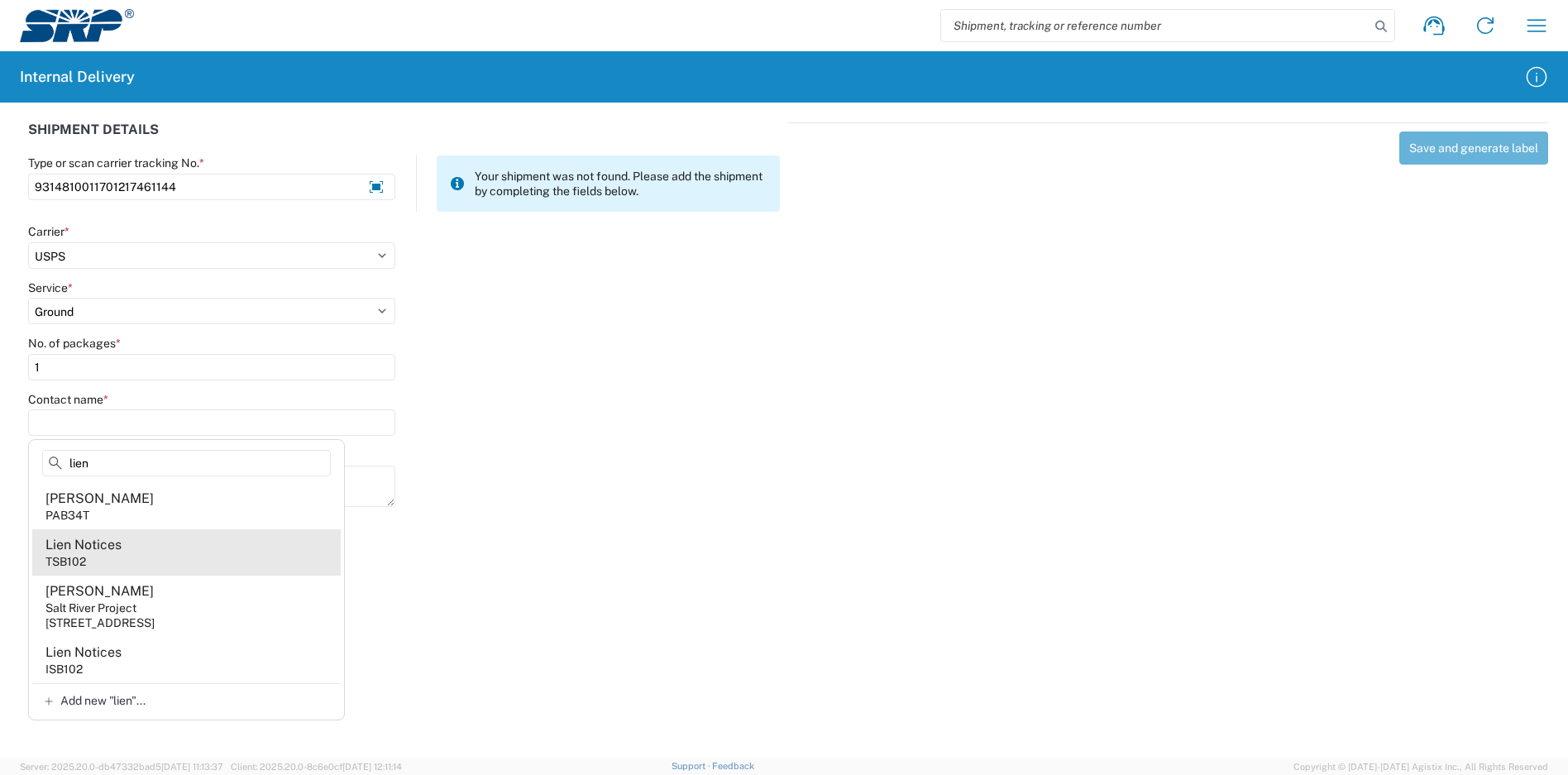
type input "lien"
click at [150, 551] on agx-address-suggestion-item "Lien Notices TSB102" at bounding box center [186, 553] width 308 height 47
type input "Lien Notices"
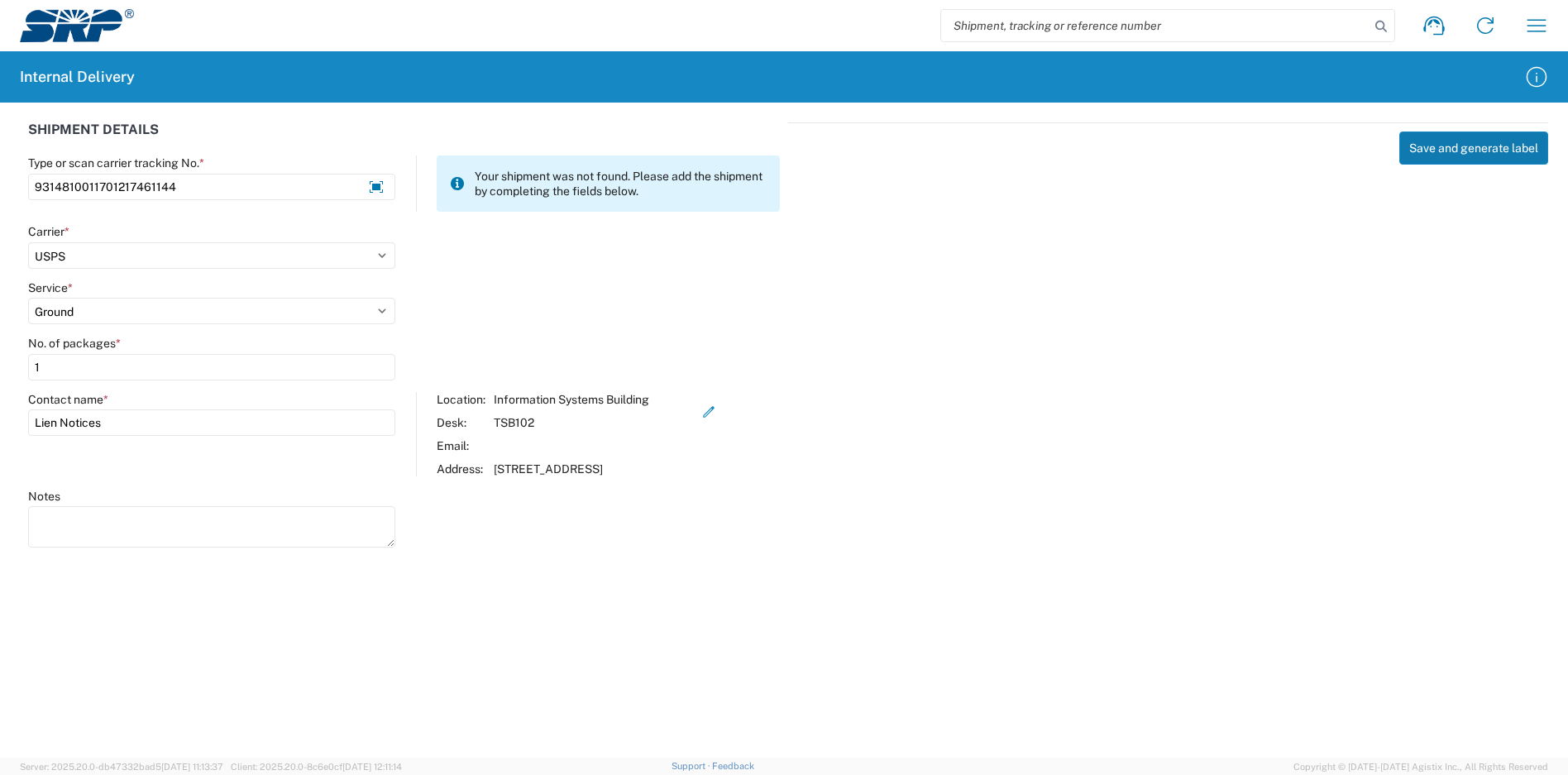
click at [1467, 138] on button "Save and generate label" at bounding box center [1474, 148] width 149 height 33
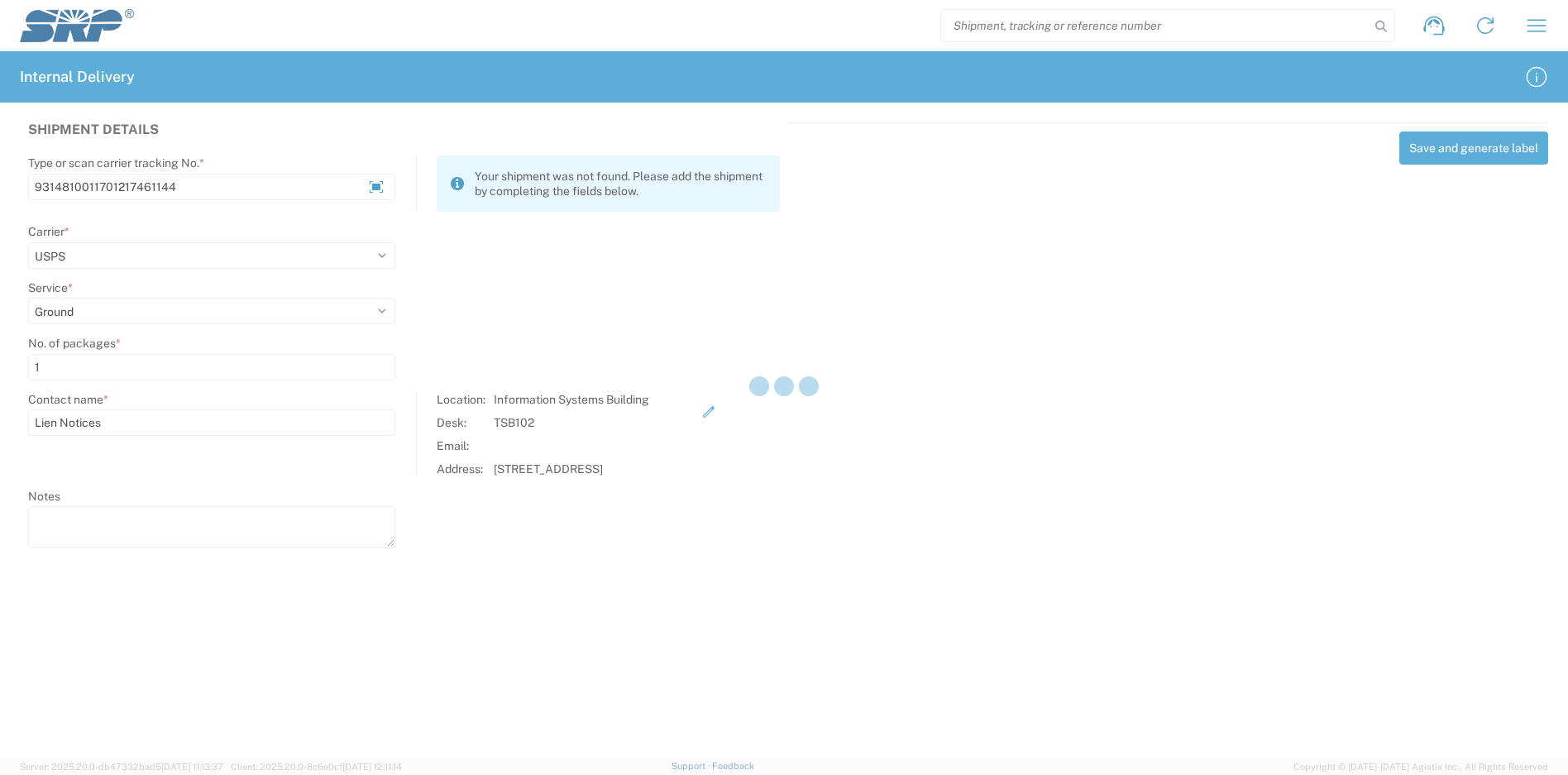
select select
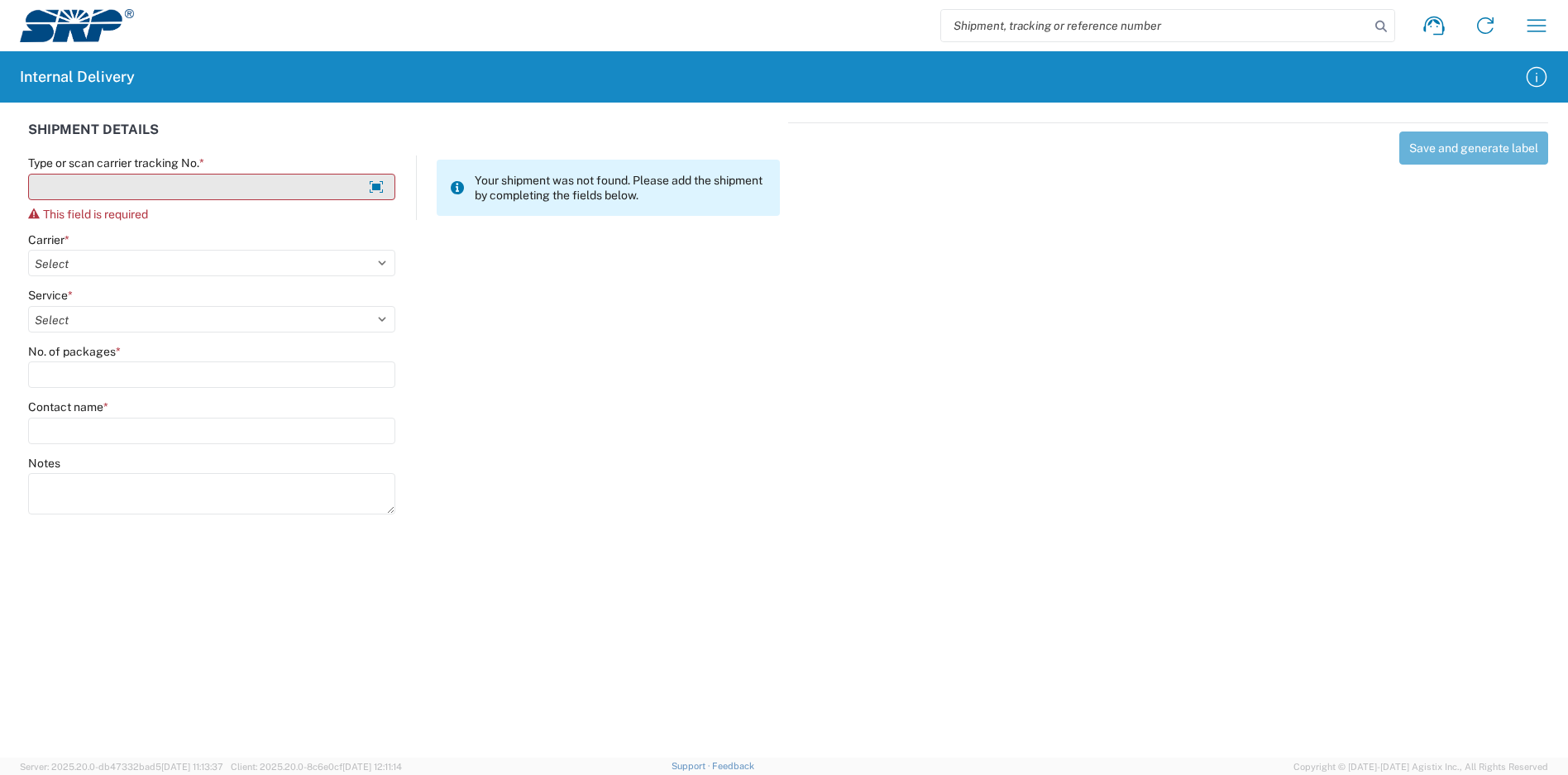
click at [304, 182] on input "Type or scan carrier tracking No. *" at bounding box center [211, 187] width 368 height 26
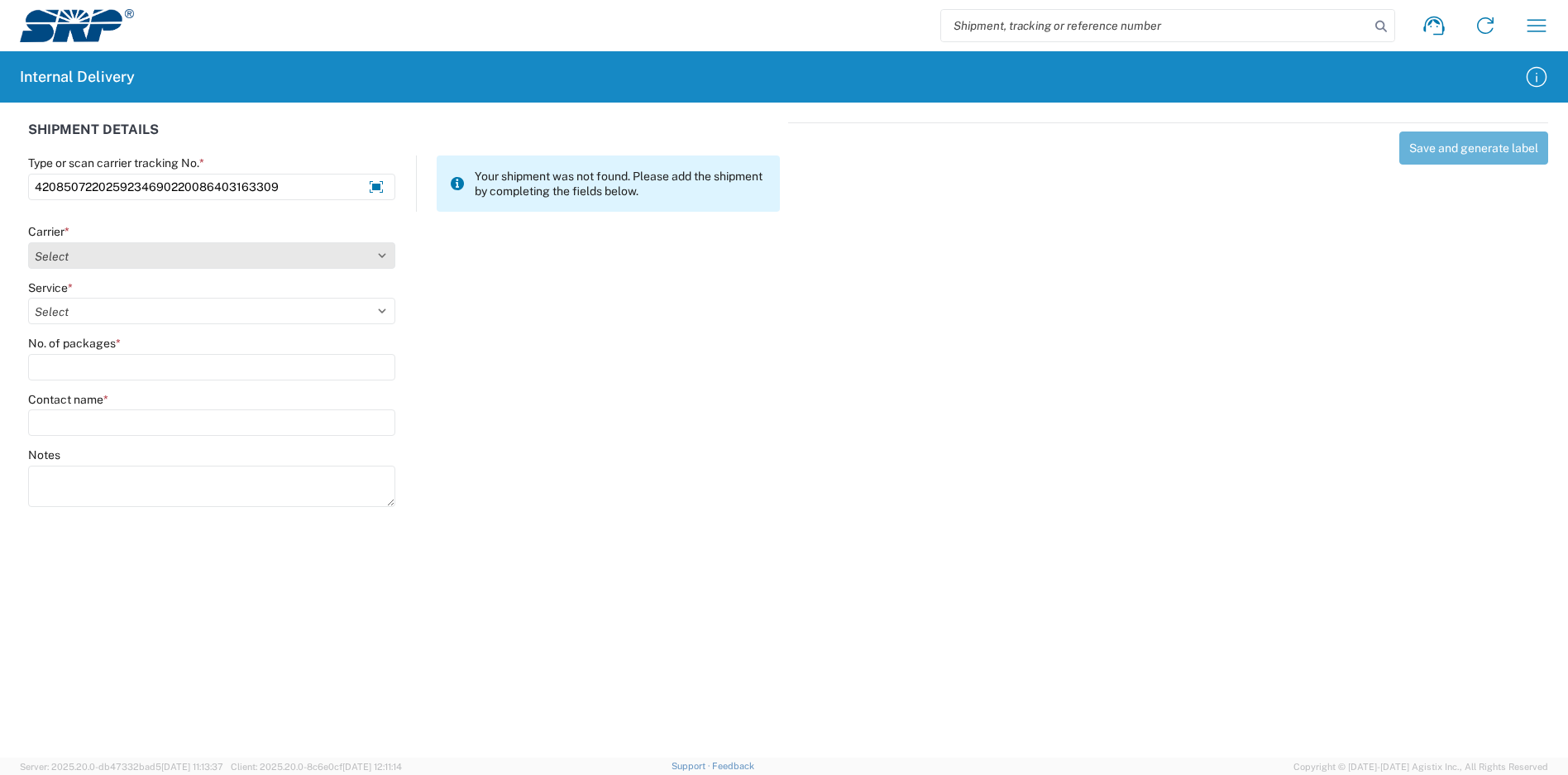
type input "4208507220259234690220086403163309"
drag, startPoint x: 168, startPoint y: 260, endPoint x: 158, endPoint y: 263, distance: 10.4
click at [167, 260] on select "Select Amazon Logistics ATI Trucking BC Dimerco Logistics Empire Southwest FedE…" at bounding box center [211, 255] width 368 height 26
select select "137"
click at [28, 242] on select "Select Amazon Logistics ATI Trucking BC Dimerco Logistics Empire Southwest FedE…" at bounding box center [211, 255] width 368 height 26
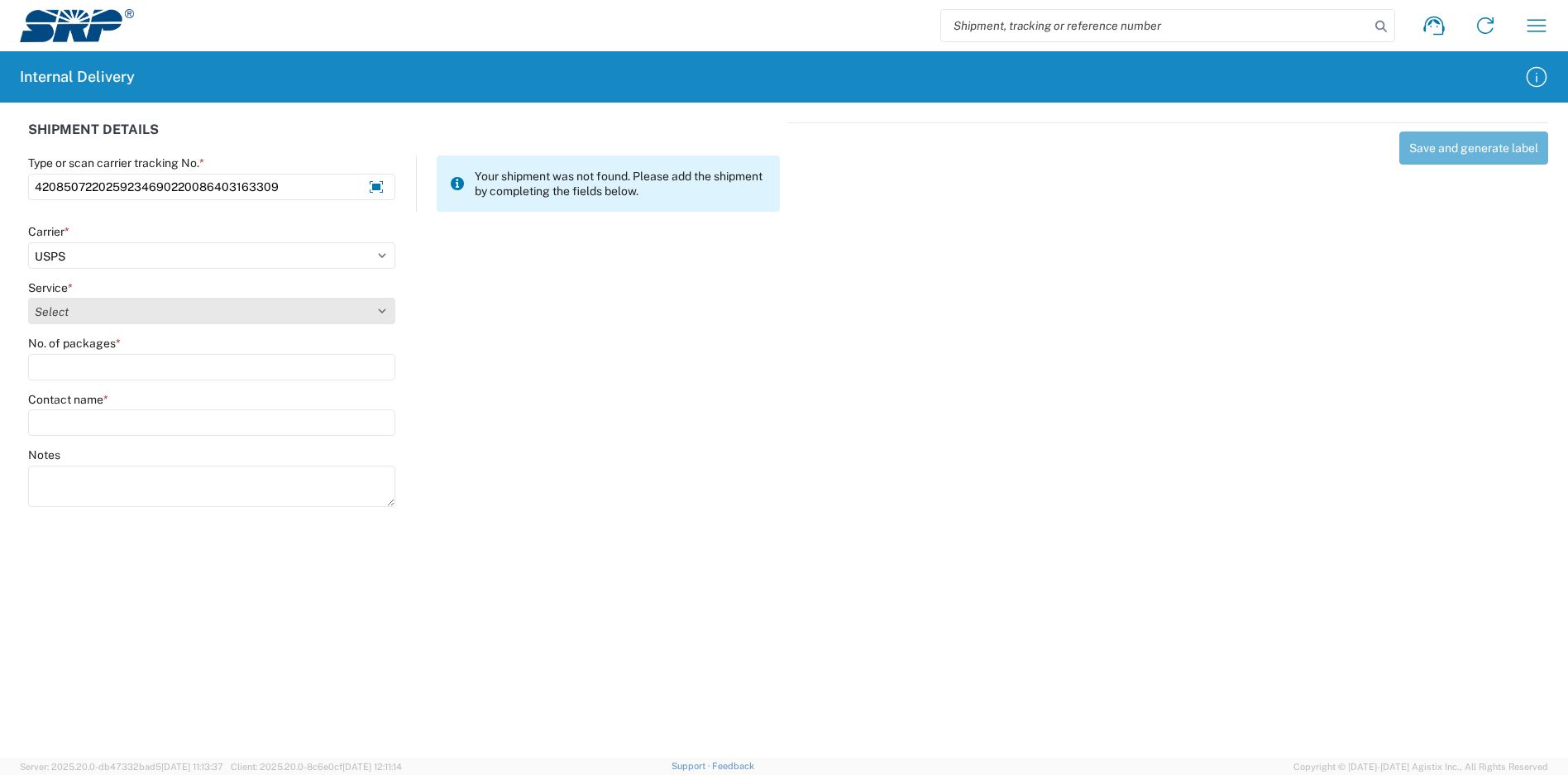
click at [87, 314] on select "Select 3 - 5 Day Bound Printed Matter Express Mail Flat-Rate Envelope Express M…" at bounding box center [211, 311] width 368 height 26
select select "17817"
click at [28, 298] on select "Select 3 - 5 Day Bound Printed Matter Express Mail Flat-Rate Envelope Express M…" at bounding box center [211, 311] width 368 height 26
click at [101, 353] on div "No. of packages *" at bounding box center [211, 358] width 368 height 45
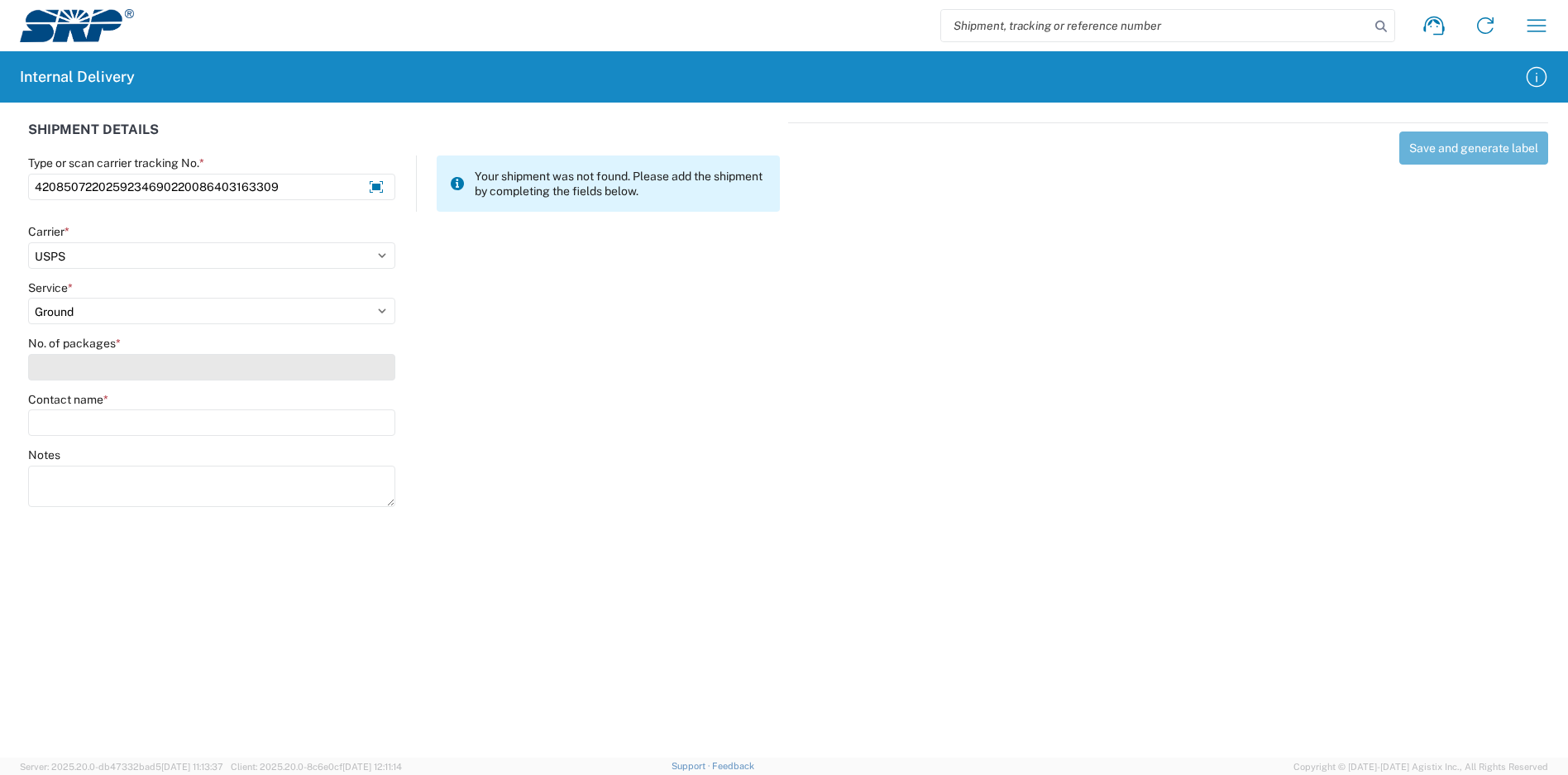
click at [102, 367] on input "No. of packages *" at bounding box center [211, 367] width 368 height 26
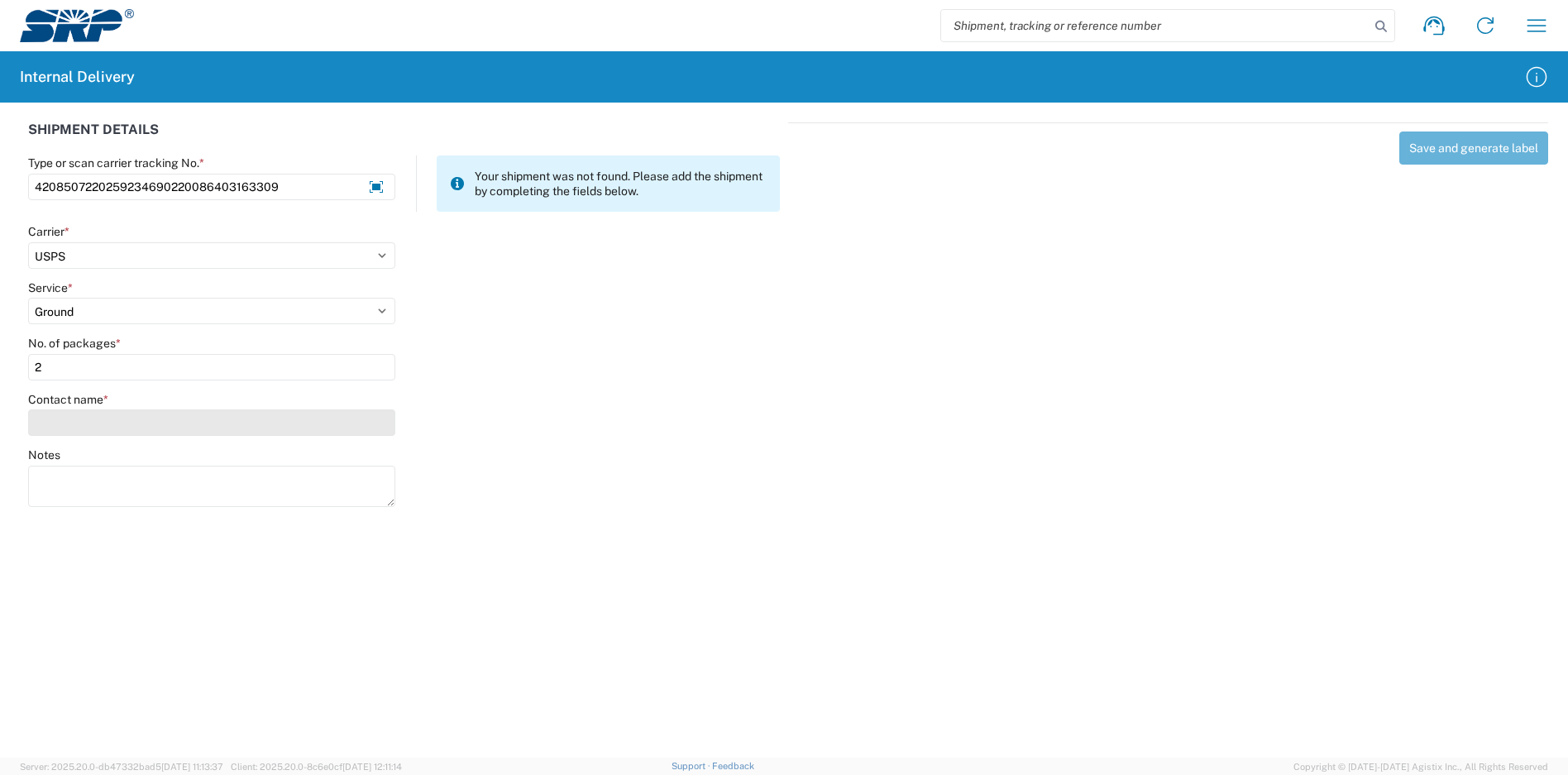
type input "2"
click at [95, 427] on input "Contact name *" at bounding box center [211, 422] width 368 height 26
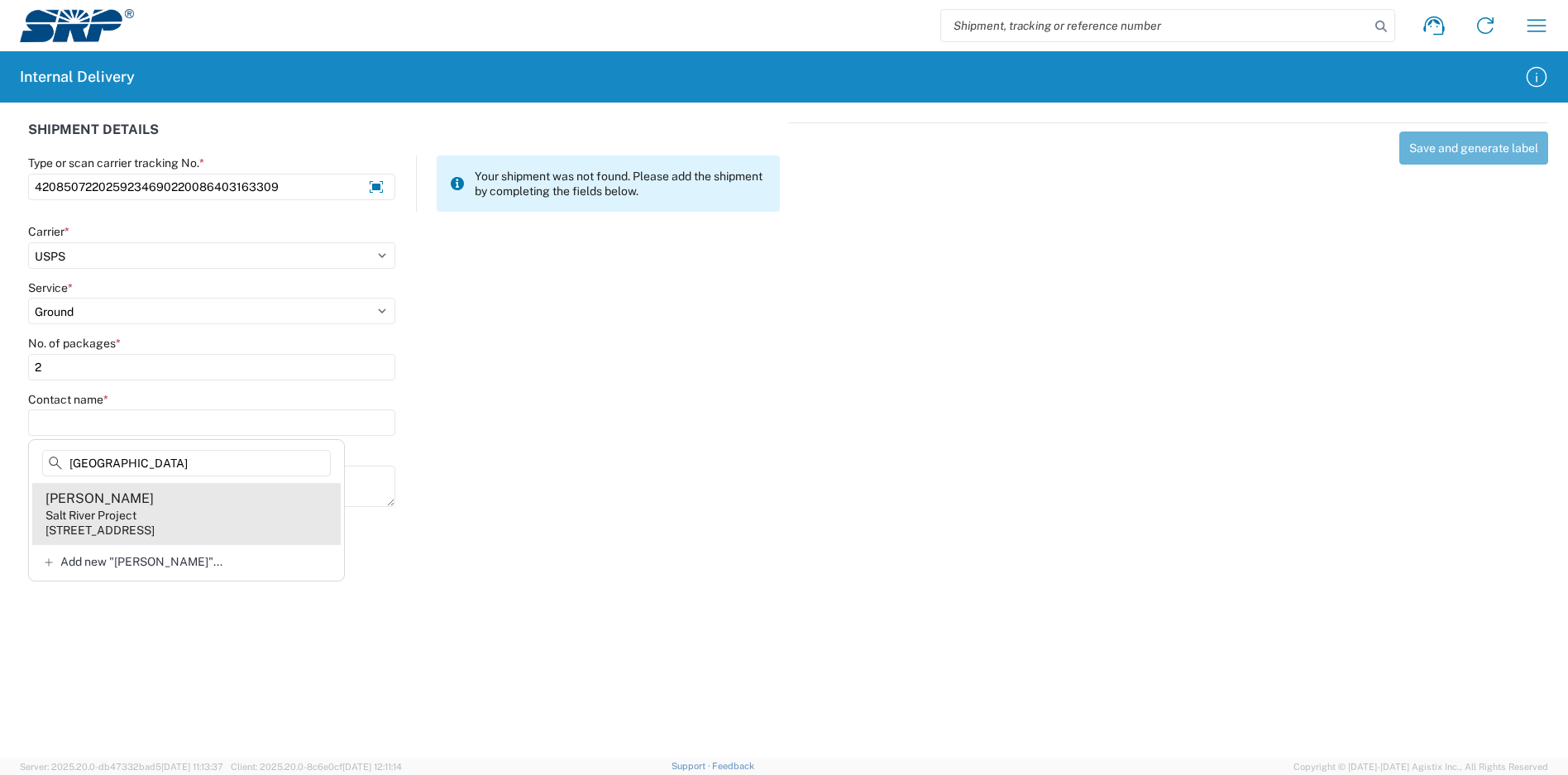
type input "[GEOGRAPHIC_DATA]"
click at [118, 521] on div "Salt River Project" at bounding box center [91, 515] width 91 height 15
type input "[PERSON_NAME]"
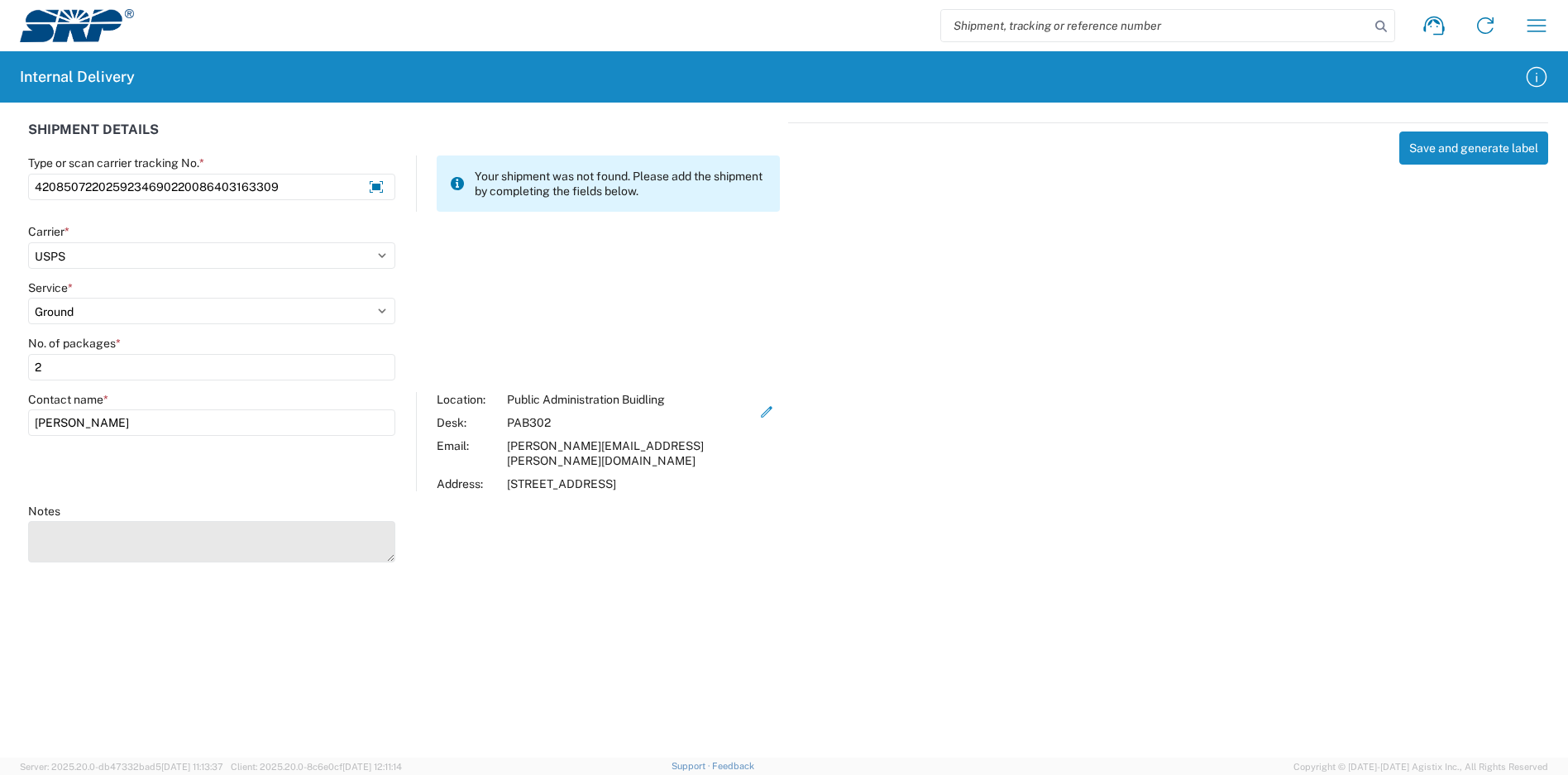
click at [114, 534] on textarea "Notes" at bounding box center [211, 541] width 368 height 41
type textarea "4208507220259234690220086403163231"
click at [1481, 163] on button "Save and generate label" at bounding box center [1474, 148] width 149 height 33
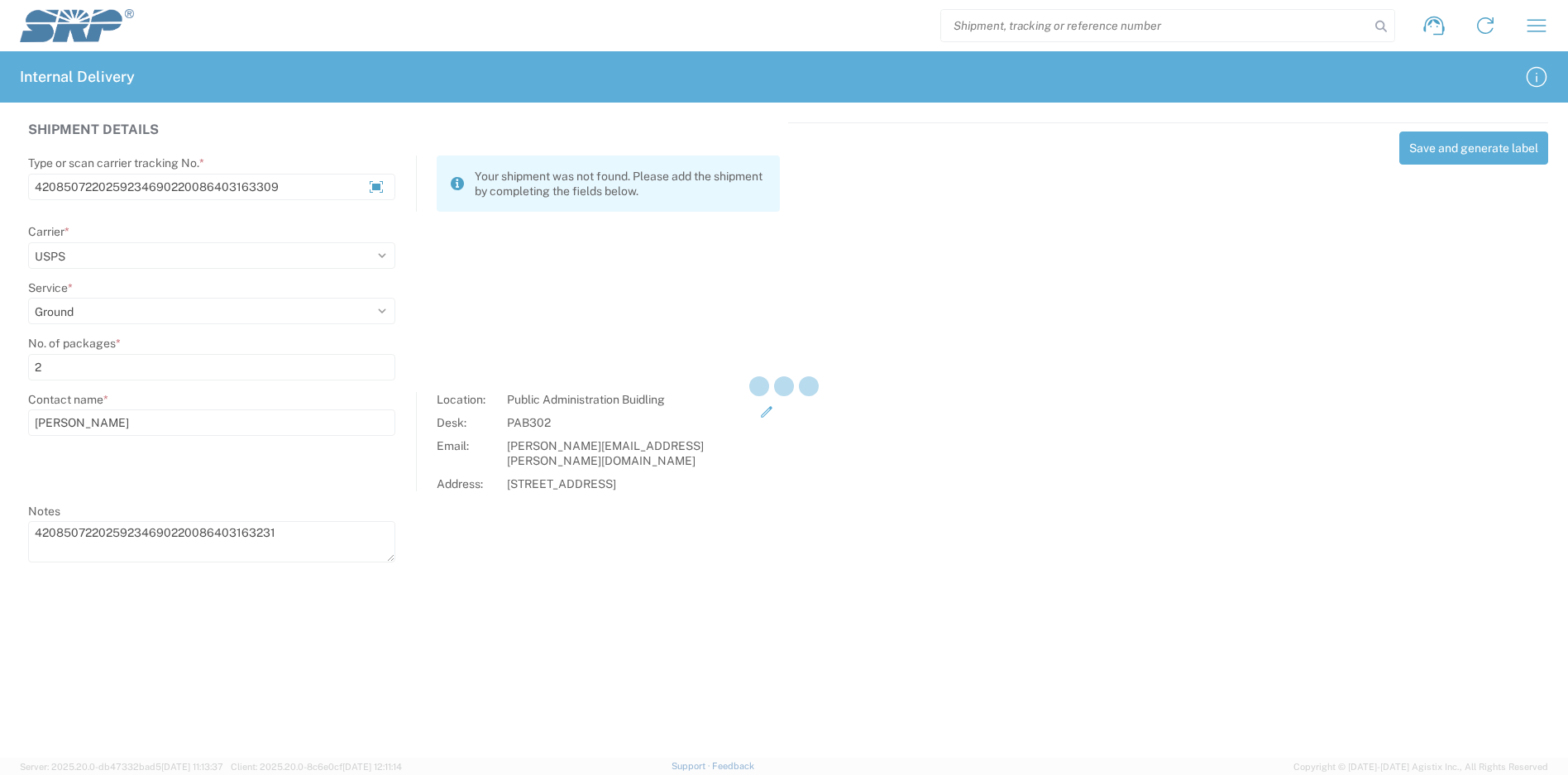
select select
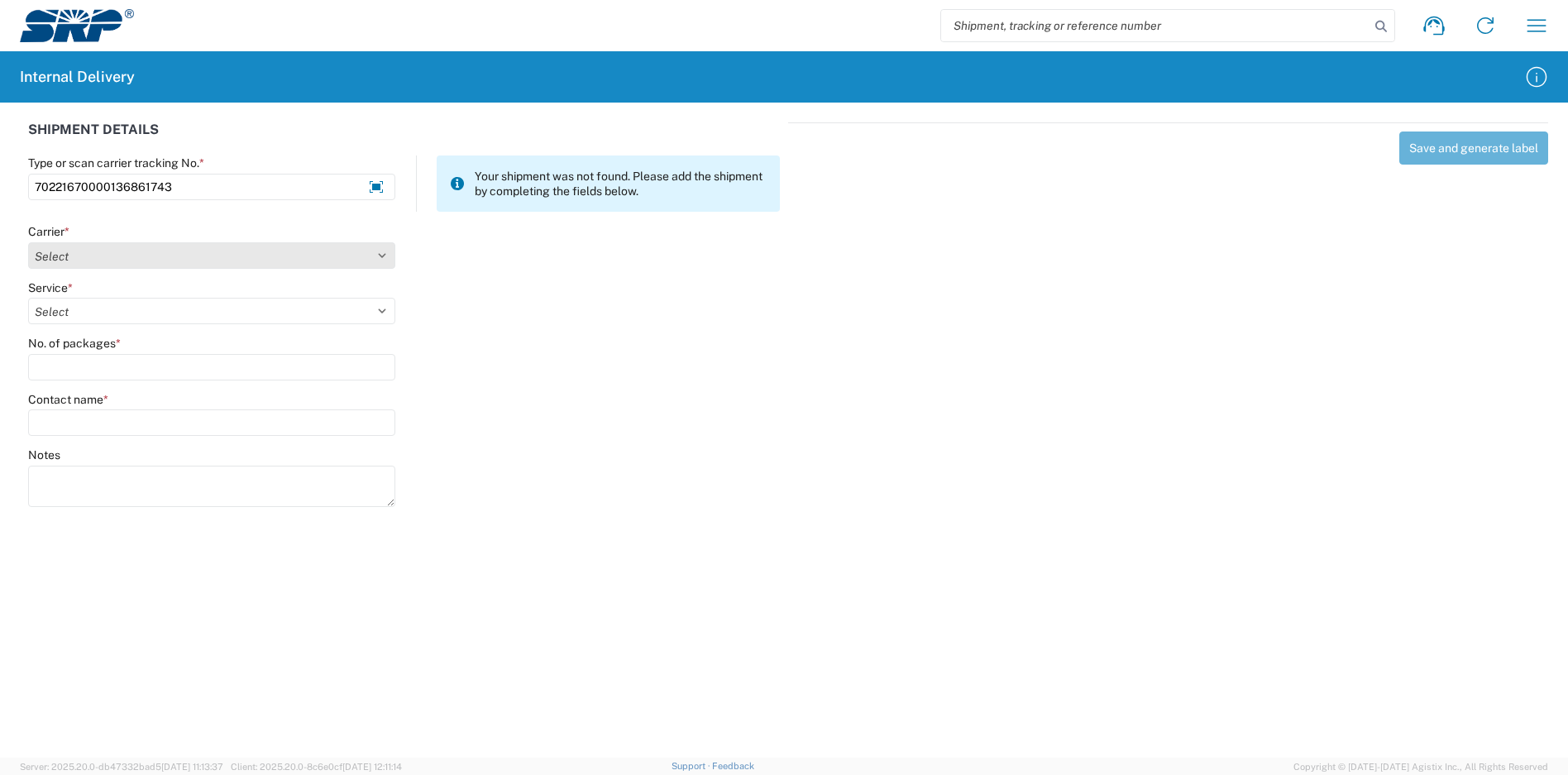
type input "70221670000136861743"
click at [117, 261] on select "Select Amazon Logistics ATI Trucking BC Dimerco Logistics Empire Southwest FedE…" at bounding box center [211, 255] width 368 height 26
select select "137"
click at [28, 242] on select "Select Amazon Logistics ATI Trucking BC Dimerco Logistics Empire Southwest FedE…" at bounding box center [211, 255] width 368 height 26
click at [93, 315] on select "Select" at bounding box center [211, 311] width 368 height 26
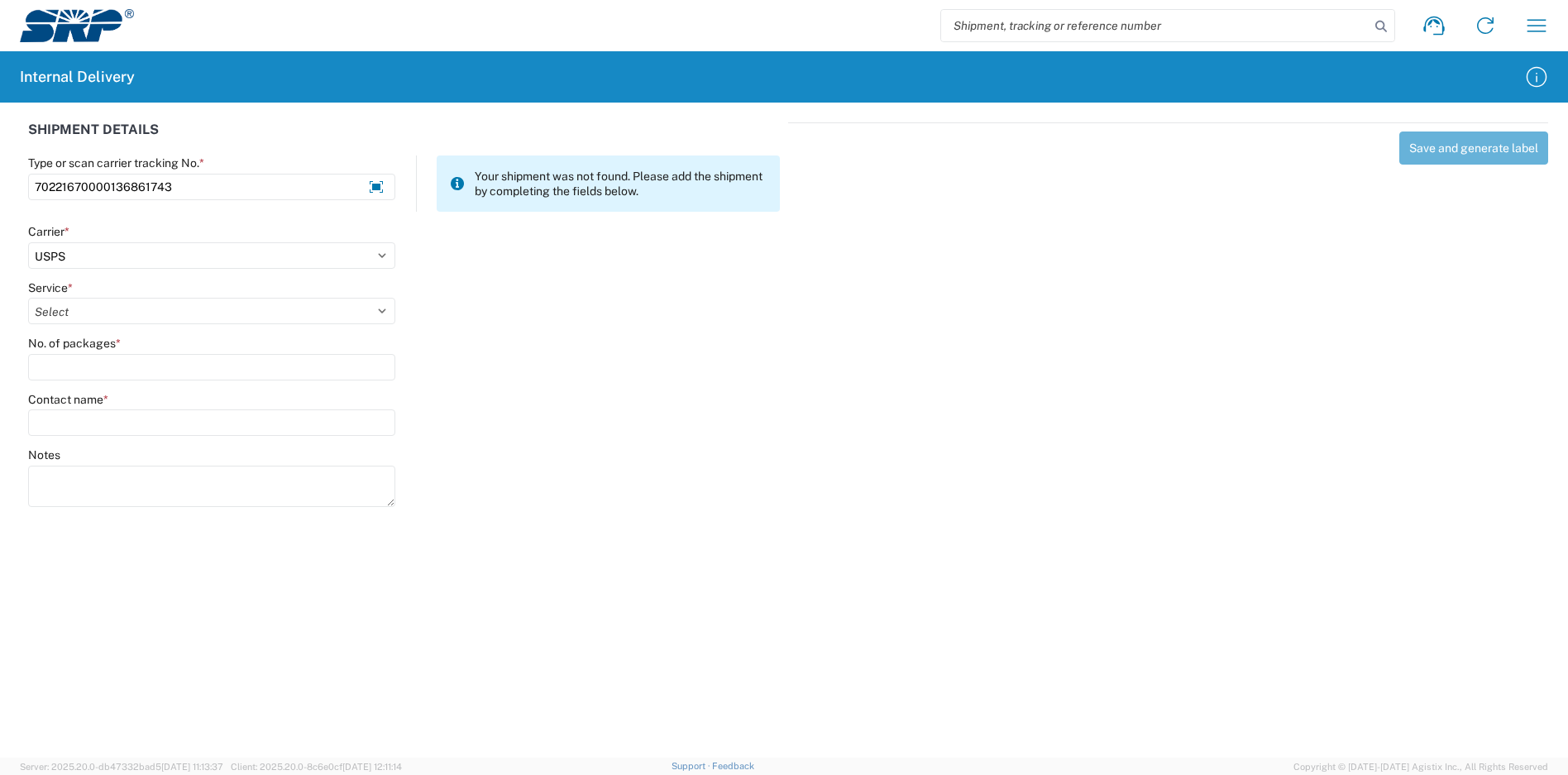
select select "17817"
click at [28, 298] on select "Select 3 - 5 Day Bound Printed Matter Express Mail Flat-Rate Envelope Express M…" at bounding box center [211, 311] width 368 height 26
click at [98, 356] on input "No. of packages *" at bounding box center [211, 367] width 368 height 26
type input "1"
click at [121, 427] on input "Contact name *" at bounding box center [211, 422] width 368 height 26
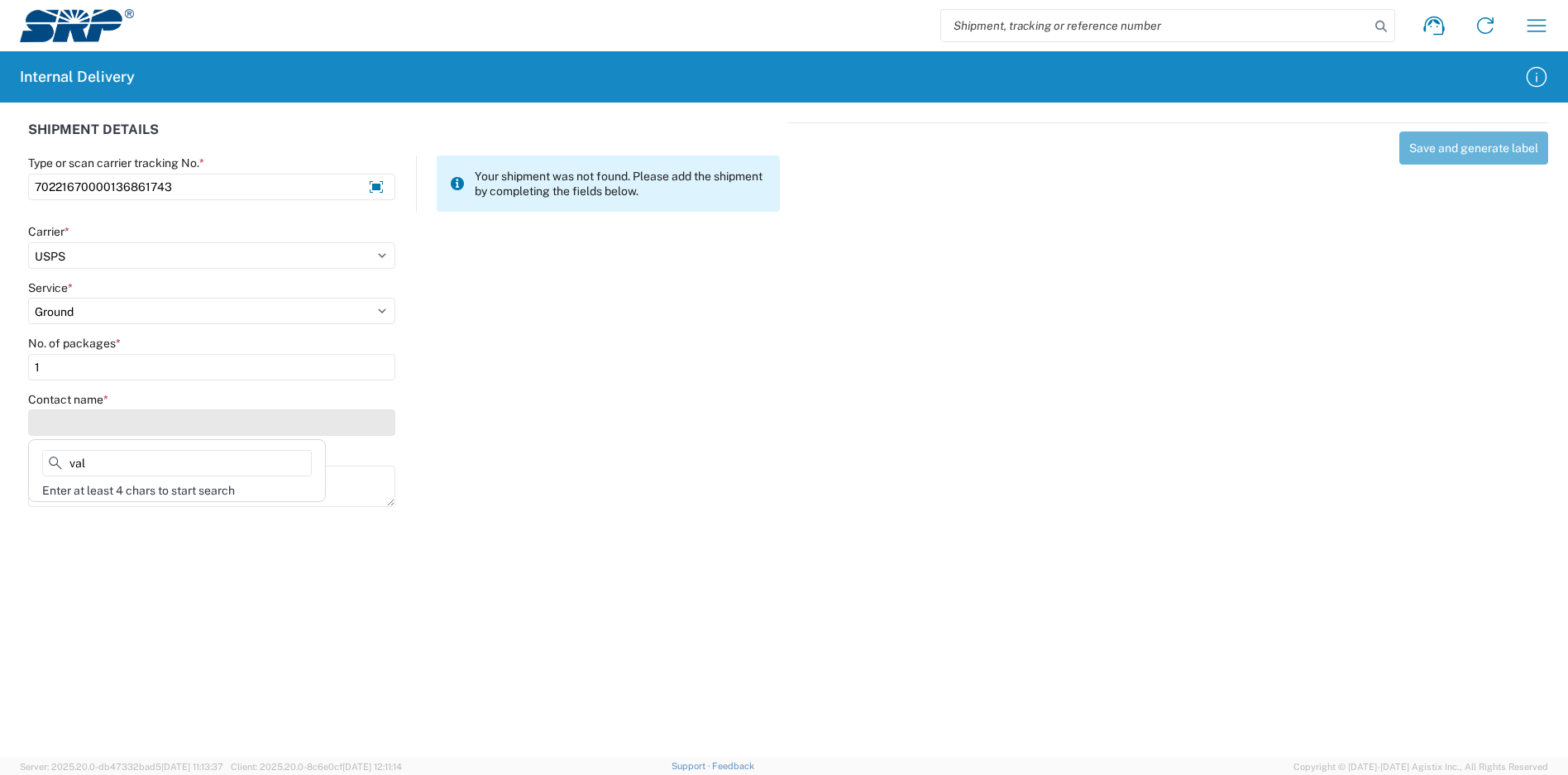
type input "val"
drag, startPoint x: 108, startPoint y: 467, endPoint x: 7, endPoint y: 468, distance: 101.0
click at [8, 468] on agx-block-ui "Shipment request Shipment tracking Internal delivery Transit update My profile …" at bounding box center [784, 387] width 1568 height 775
click at [74, 424] on input "Contact name *" at bounding box center [211, 422] width 368 height 26
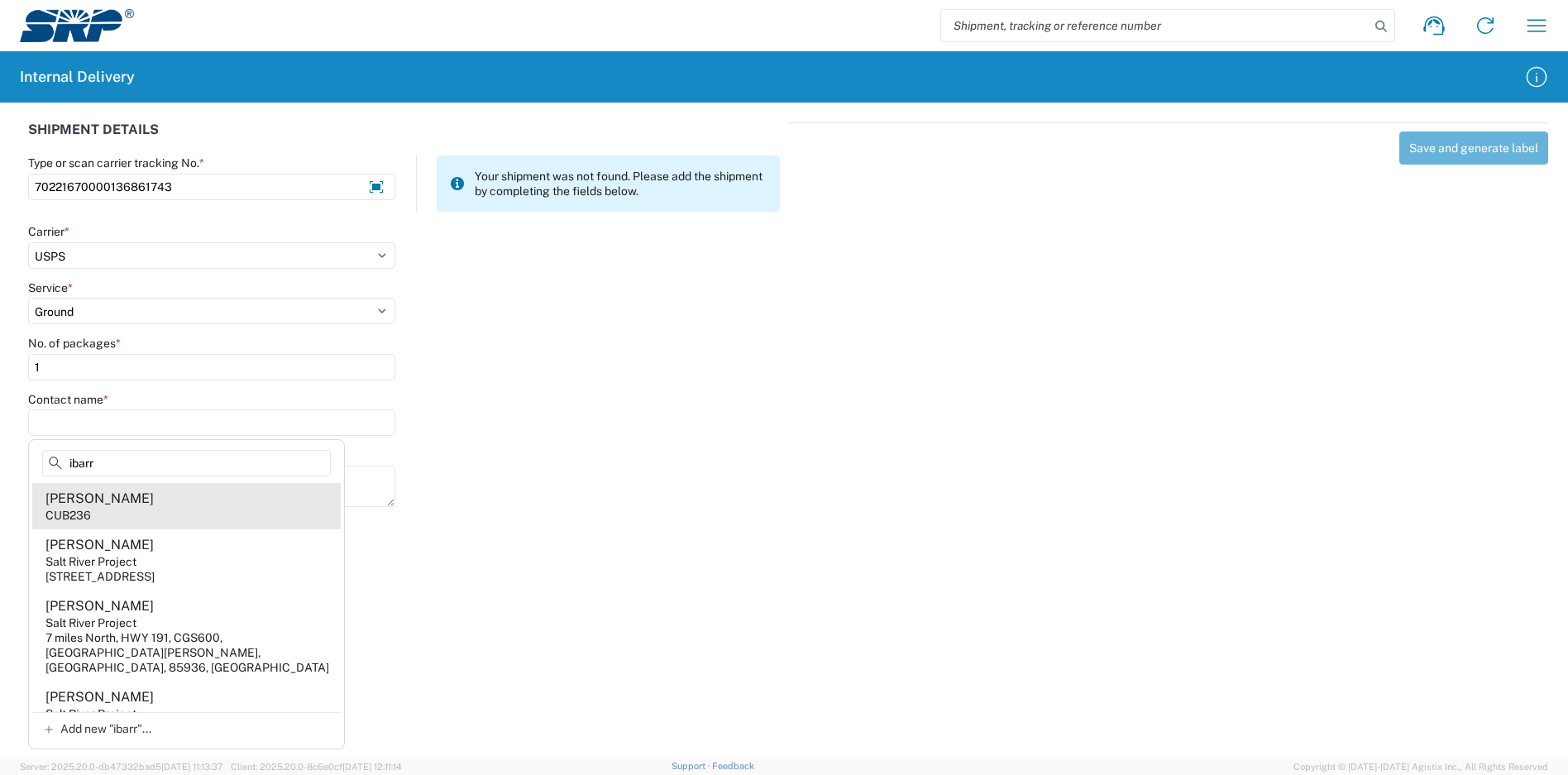
type input "ibarr"
drag, startPoint x: 136, startPoint y: 504, endPoint x: 144, endPoint y: 505, distance: 8.1
click at [138, 505] on agx-address-suggestion-item "[PERSON_NAME] CUB236" at bounding box center [186, 506] width 308 height 47
type input "[PERSON_NAME]"
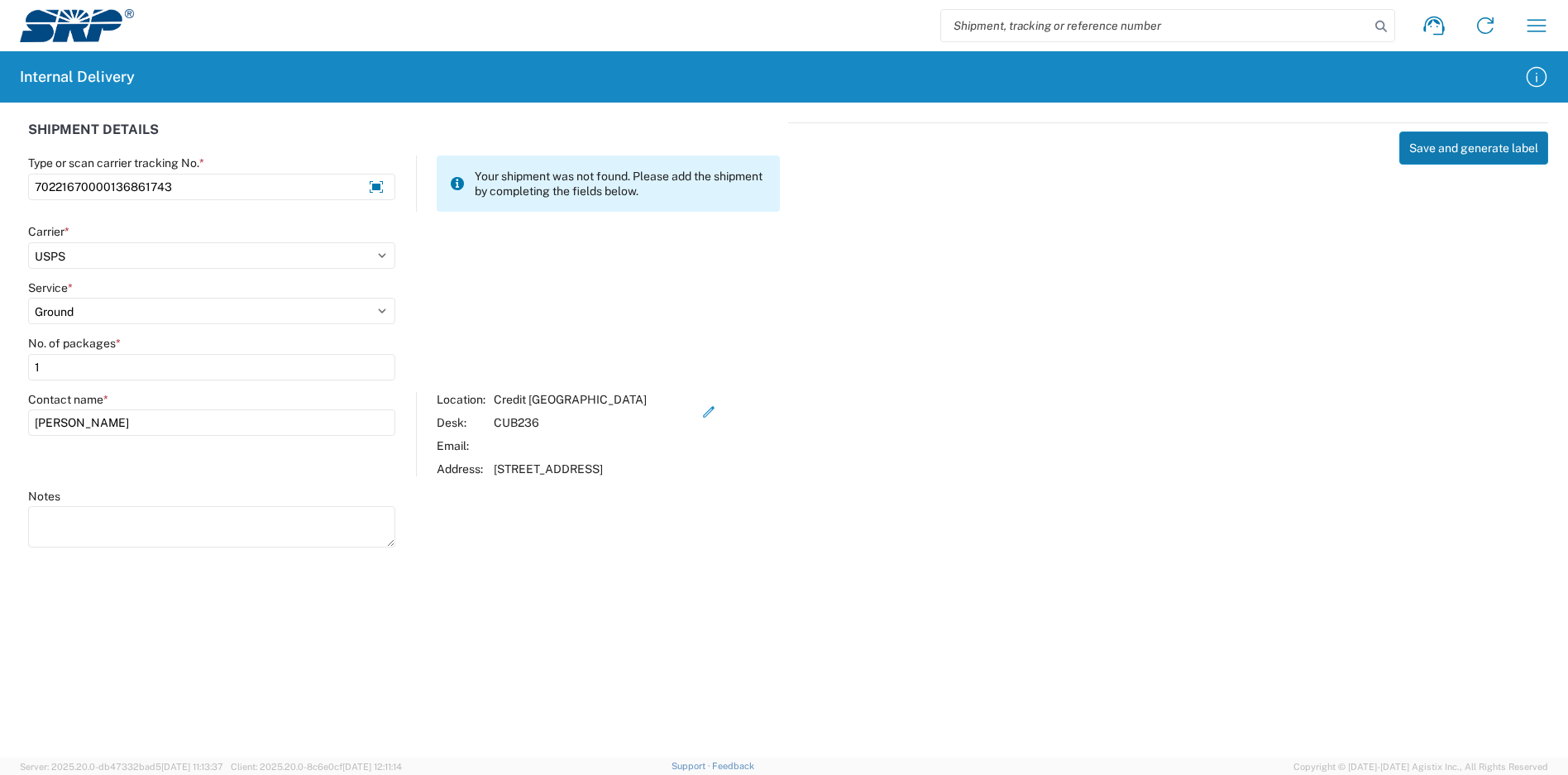
click at [1452, 150] on button "Save and generate label" at bounding box center [1474, 148] width 149 height 33
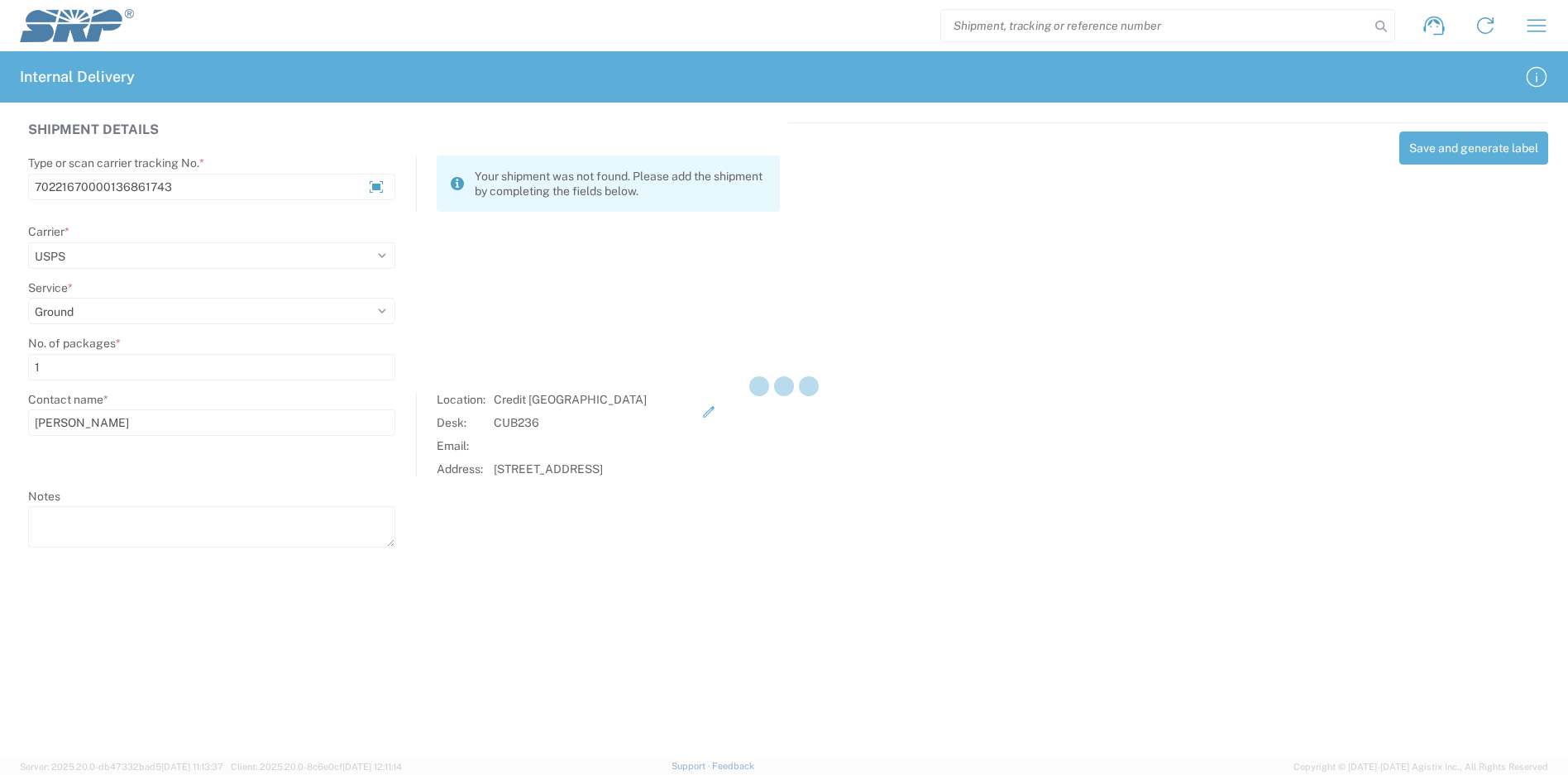
select select
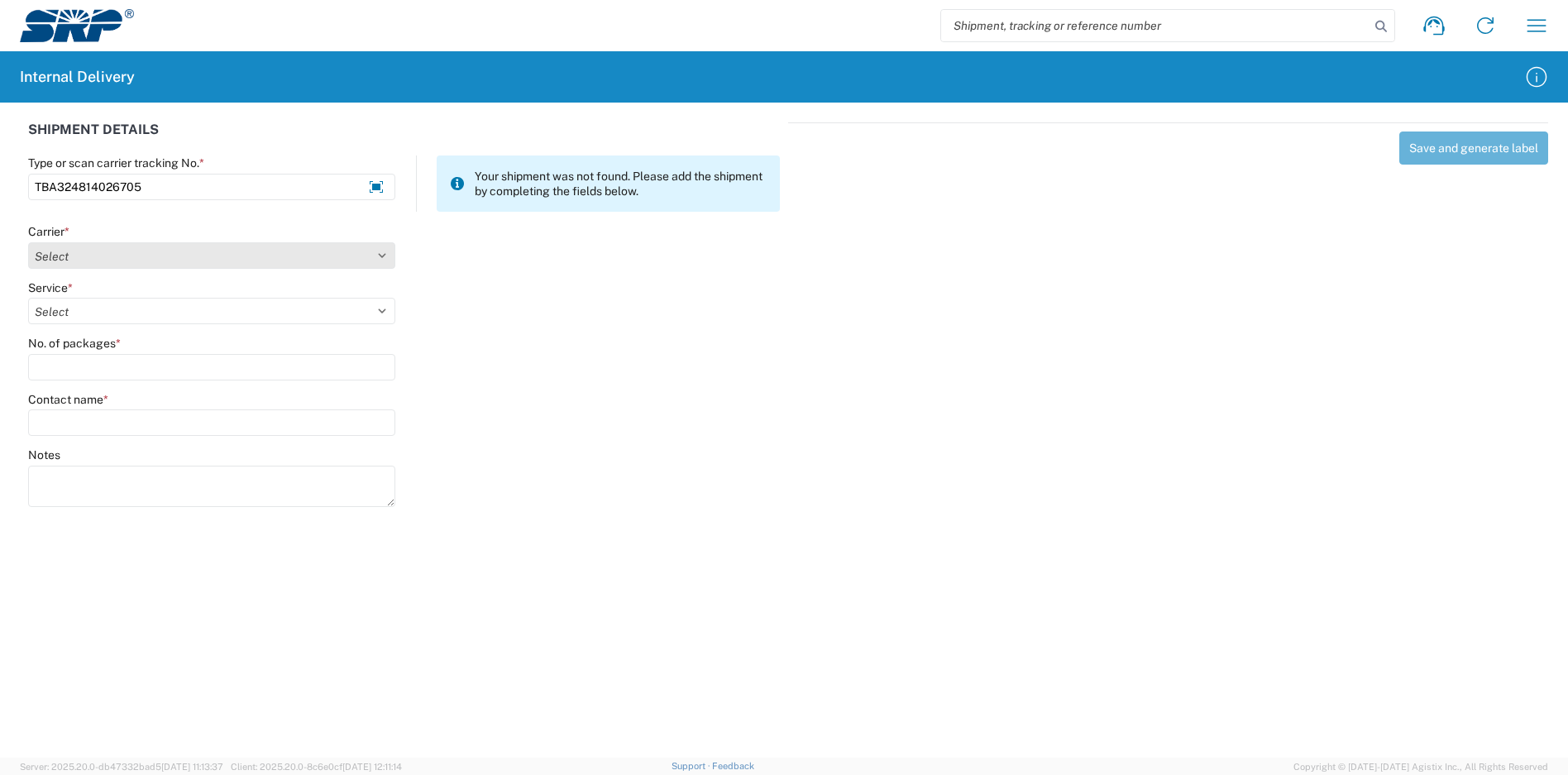
type input "TBA324814026705"
click at [167, 248] on select "Select Amazon Logistics ATI Trucking BC Dimerco Logistics Empire Southwest FedE…" at bounding box center [211, 255] width 368 height 26
select select "137"
click at [28, 242] on select "Select Amazon Logistics ATI Trucking BC Dimerco Logistics Empire Southwest FedE…" at bounding box center [211, 255] width 368 height 26
click at [87, 305] on select "Select 3 - 5 Day Bound Printed Matter Express Mail Flat-Rate Envelope Express M…" at bounding box center [211, 311] width 368 height 26
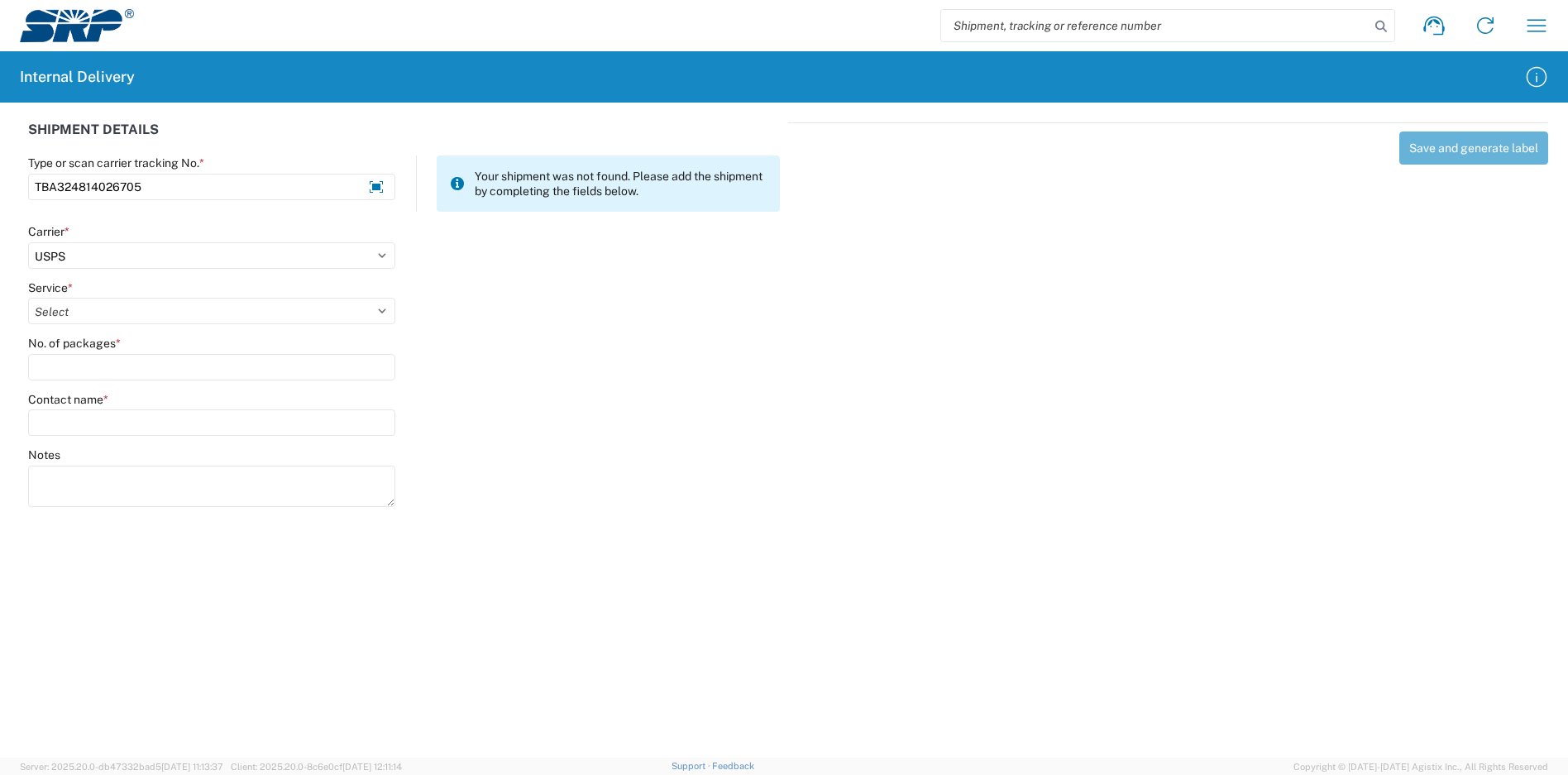
select select "17817"
click at [28, 298] on select "Select 3 - 5 Day Bound Printed Matter Express Mail Flat-Rate Envelope Express M…" at bounding box center [211, 311] width 368 height 26
click at [115, 371] on input "No. of packages *" at bounding box center [211, 367] width 368 height 26
type input "1"
click at [131, 434] on input "Contact name *" at bounding box center [211, 422] width 368 height 26
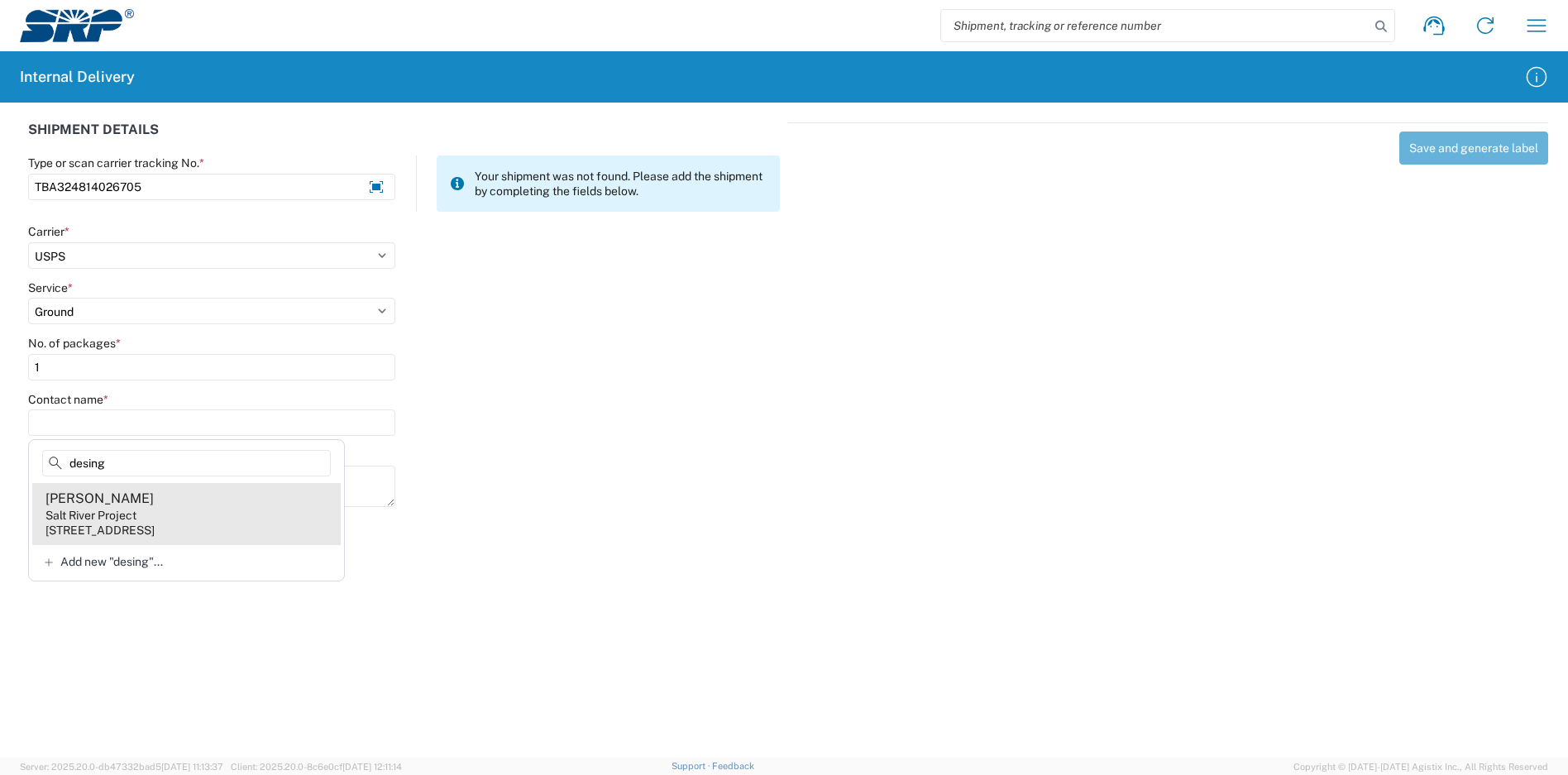
type input "desing"
click at [153, 506] on agx-address-suggestion-item "[PERSON_NAME] Salt River Project [STREET_ADDRESS]" at bounding box center [186, 514] width 308 height 61
type input "[PERSON_NAME]"
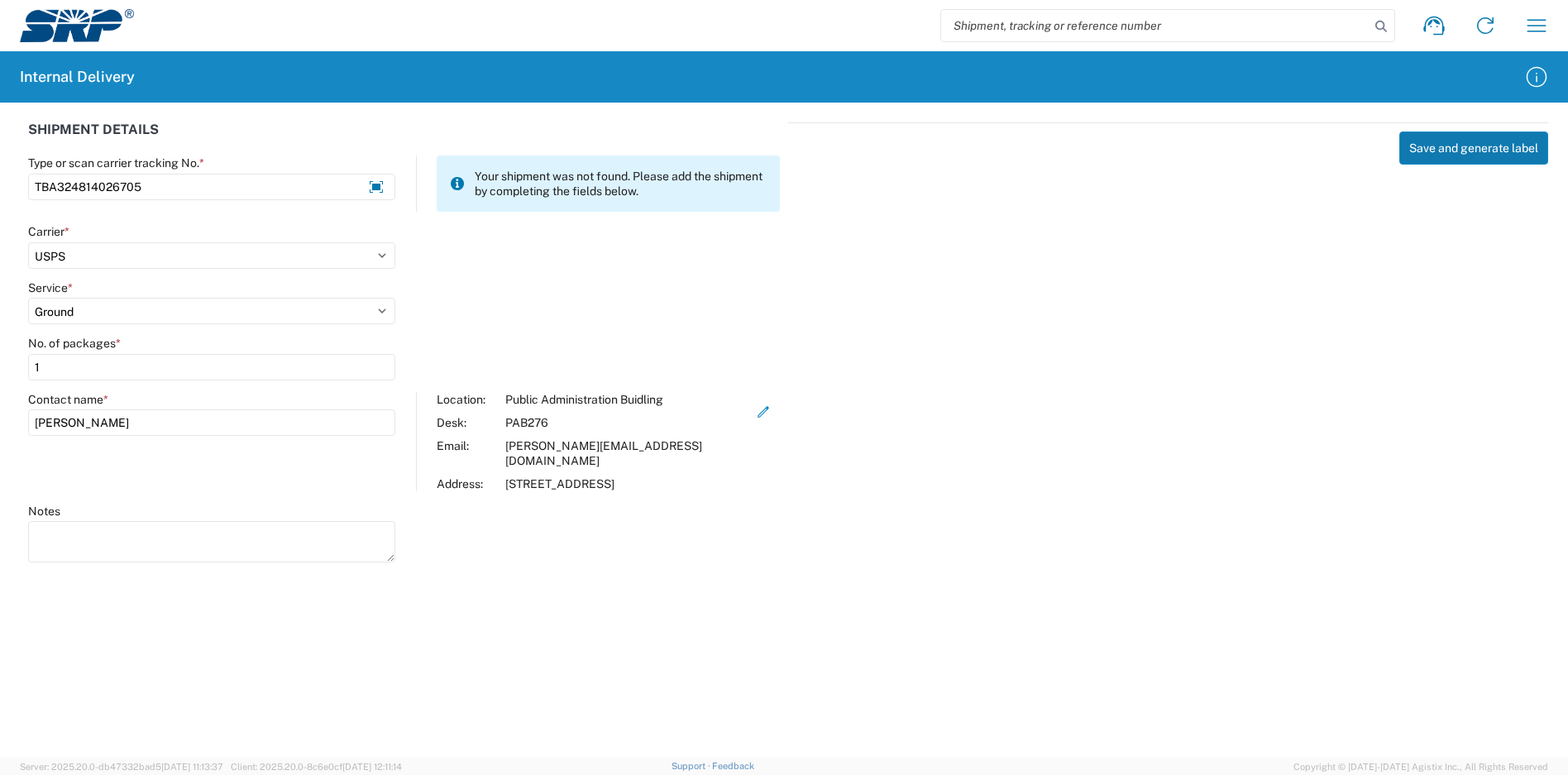
drag, startPoint x: 1481, startPoint y: 127, endPoint x: 1483, endPoint y: 144, distance: 17.1
click at [1481, 130] on div "Save and generate label" at bounding box center [1168, 340] width 760 height 434
click at [1483, 145] on button "Save and generate label" at bounding box center [1474, 148] width 149 height 33
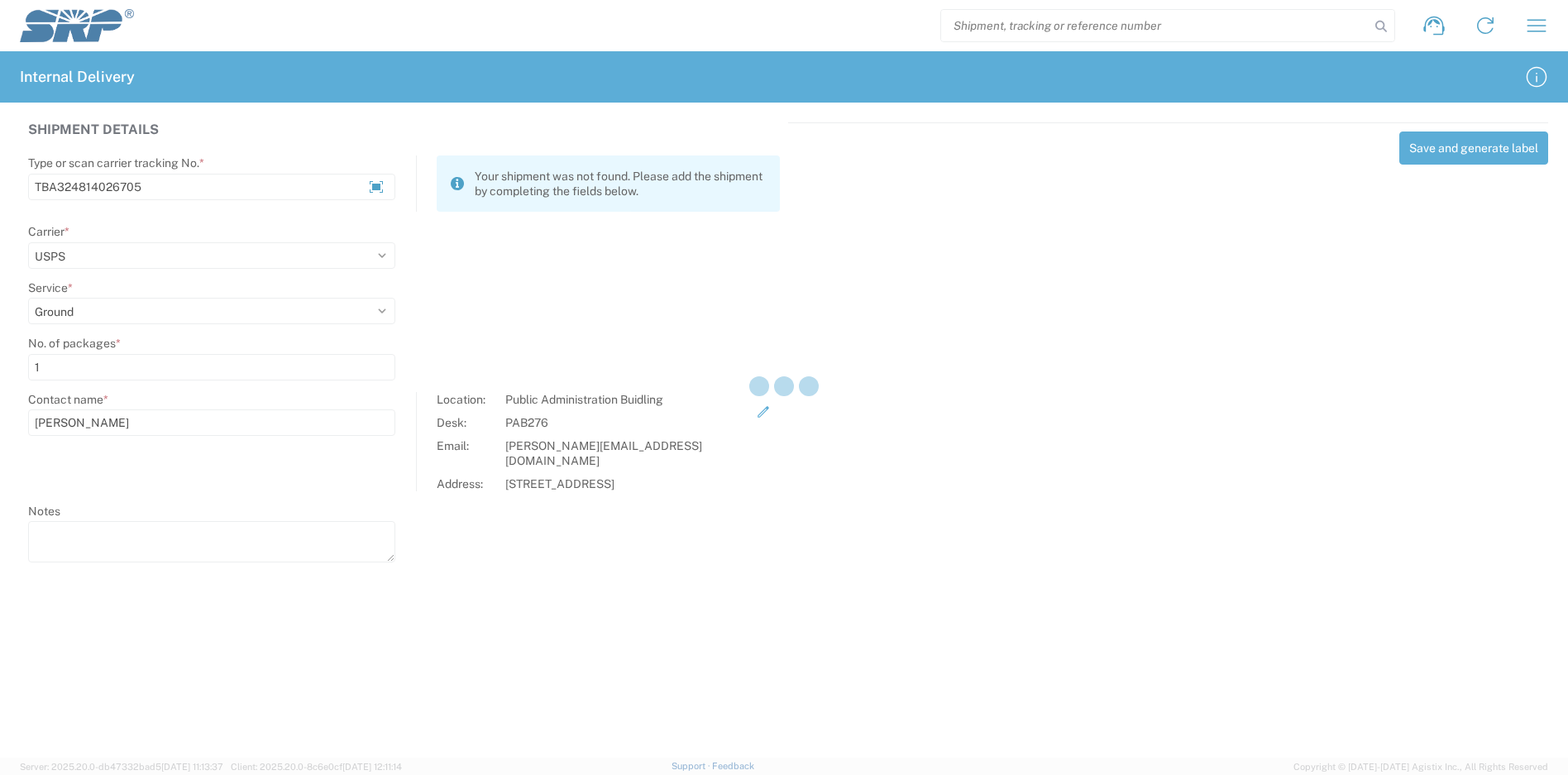
select select
